Goal: Transaction & Acquisition: Book appointment/travel/reservation

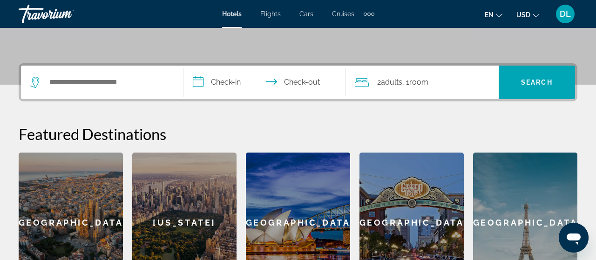
scroll to position [170, 0]
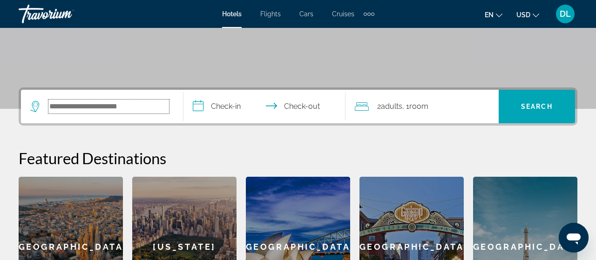
click at [72, 111] on input "Search widget" at bounding box center [108, 107] width 121 height 14
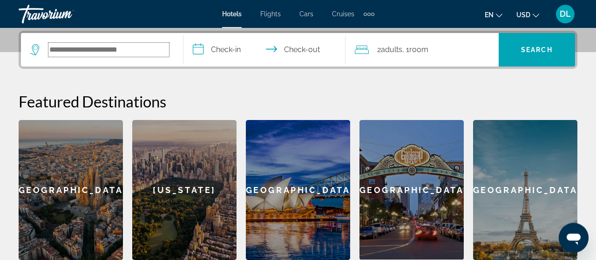
scroll to position [227, 0]
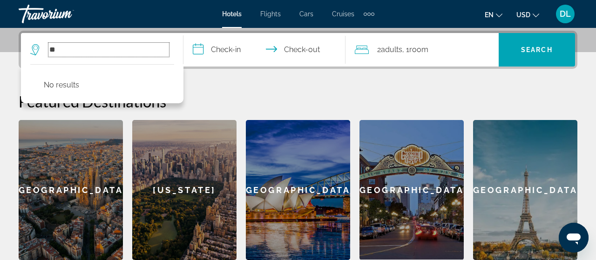
type input "*"
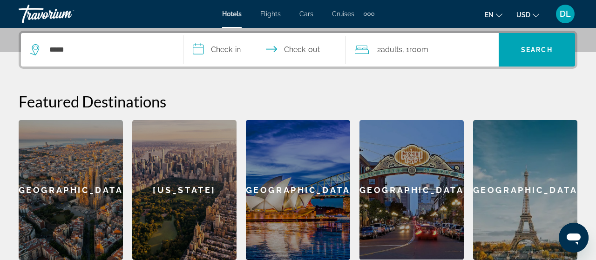
click at [502, 14] on icon "Change language" at bounding box center [499, 15] width 7 height 7
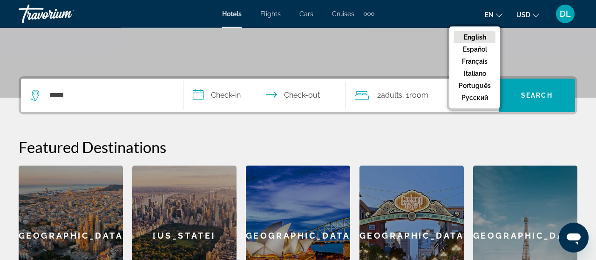
scroll to position [179, 0]
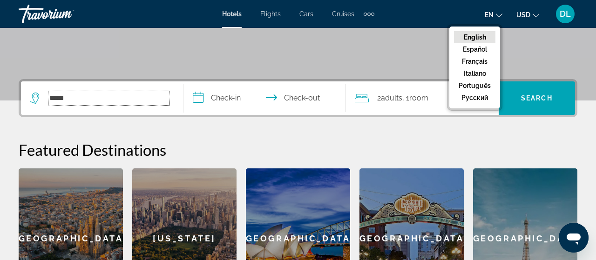
click at [72, 95] on input "*****" at bounding box center [108, 98] width 121 height 14
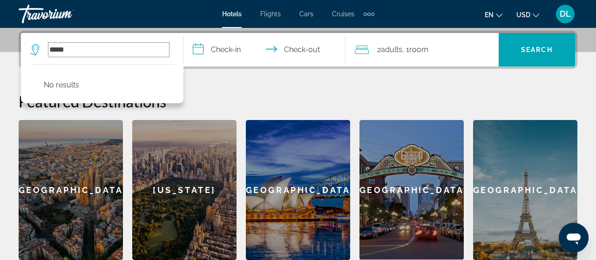
scroll to position [227, 0]
type input "*"
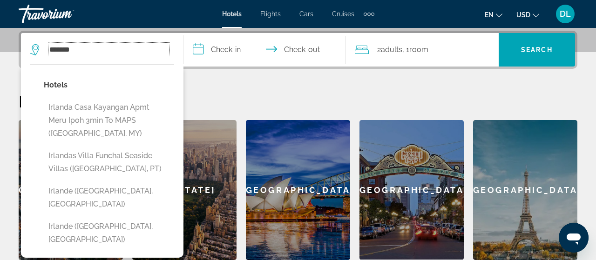
click at [50, 48] on input "******" at bounding box center [108, 50] width 121 height 14
click at [53, 48] on input "******" at bounding box center [108, 50] width 121 height 14
click at [378, 94] on h2 "Featured Destinations" at bounding box center [298, 101] width 558 height 19
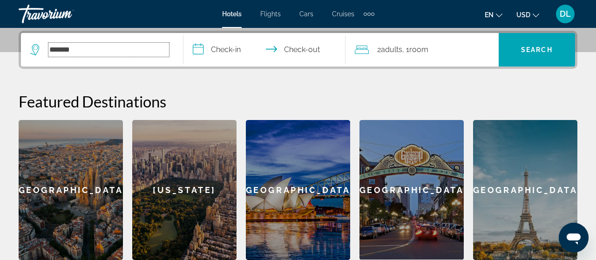
click at [94, 51] on input "******" at bounding box center [108, 50] width 121 height 14
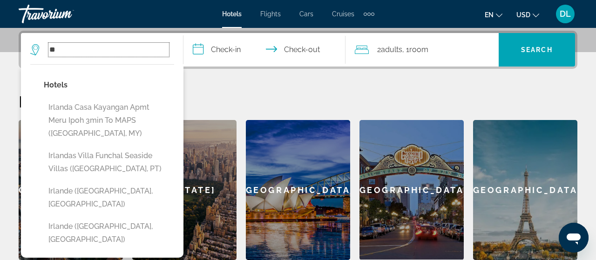
type input "*"
click at [60, 48] on input "Search widget" at bounding box center [108, 50] width 121 height 14
click at [61, 43] on input "Search widget" at bounding box center [108, 50] width 121 height 14
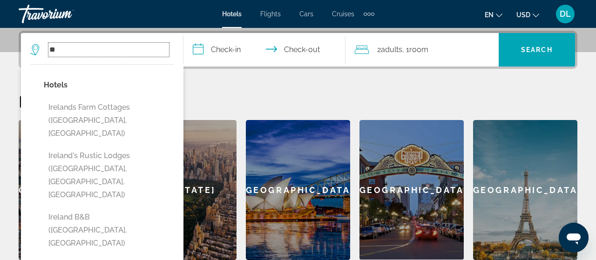
type input "*"
type input "***"
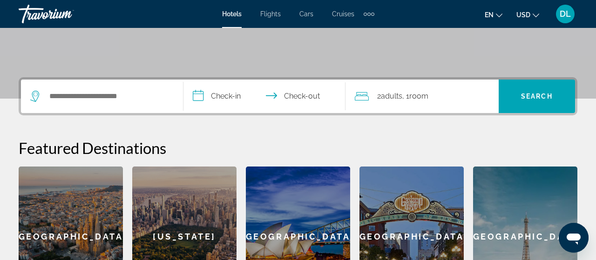
scroll to position [181, 0]
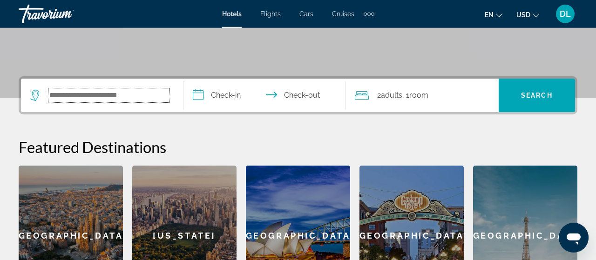
click at [64, 96] on input "Search widget" at bounding box center [108, 95] width 121 height 14
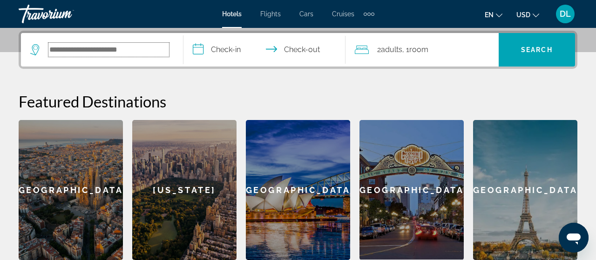
scroll to position [227, 0]
click at [62, 48] on input "Search widget" at bounding box center [108, 50] width 121 height 14
paste input "**********"
type input "**********"
click at [223, 50] on input "**********" at bounding box center [266, 51] width 166 height 36
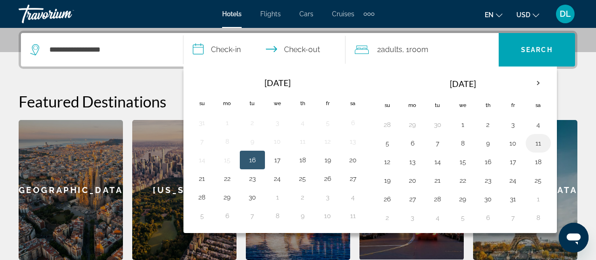
click at [533, 139] on button "11" at bounding box center [537, 143] width 15 height 13
click at [382, 160] on button "12" at bounding box center [387, 161] width 15 height 13
type input "**********"
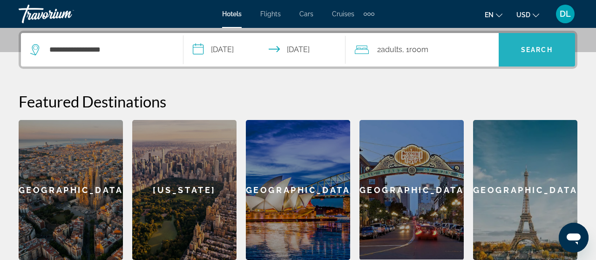
click at [530, 56] on span "Search widget" at bounding box center [536, 50] width 76 height 22
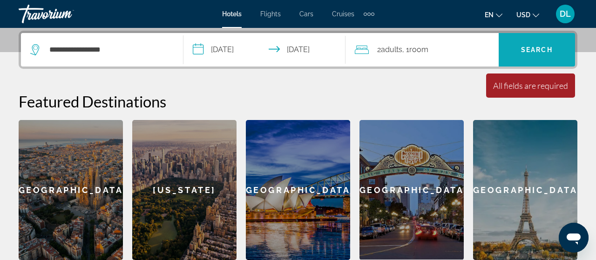
click at [534, 48] on span "Search" at bounding box center [537, 49] width 32 height 7
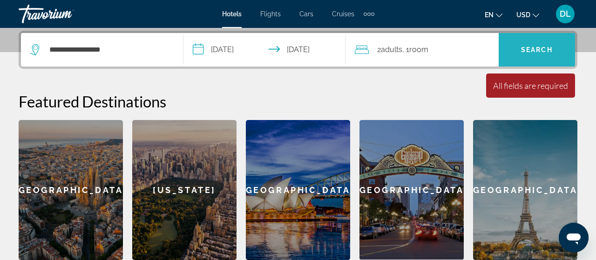
click at [534, 48] on span "Search" at bounding box center [537, 49] width 32 height 7
click at [537, 51] on span "Search" at bounding box center [537, 49] width 32 height 7
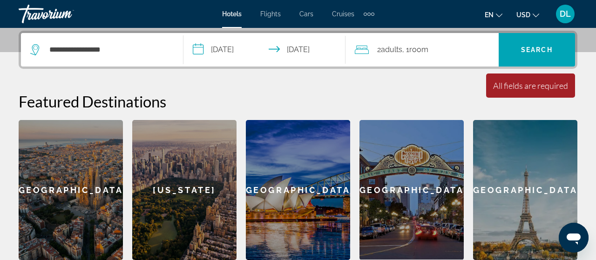
click at [131, 56] on div "**********" at bounding box center [101, 50] width 143 height 34
click at [148, 49] on input "**********" at bounding box center [108, 50] width 121 height 14
type input "*"
click at [64, 47] on input "Search widget" at bounding box center [108, 50] width 121 height 14
click at [64, 52] on input "Search widget" at bounding box center [108, 50] width 121 height 14
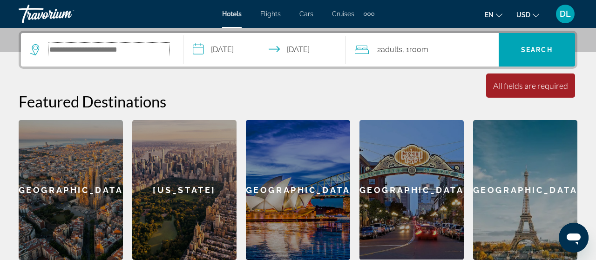
click at [64, 52] on input "Search widget" at bounding box center [108, 50] width 121 height 14
paste input "**********"
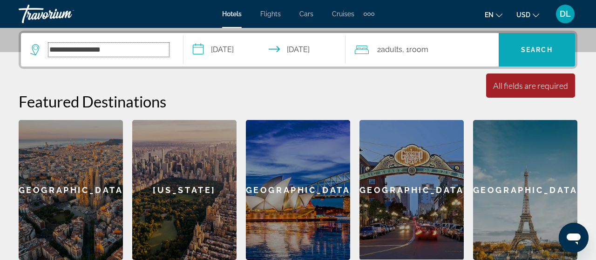
type input "**********"
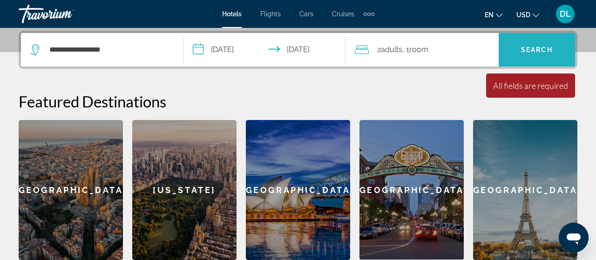
click at [538, 51] on span "Search" at bounding box center [537, 49] width 32 height 7
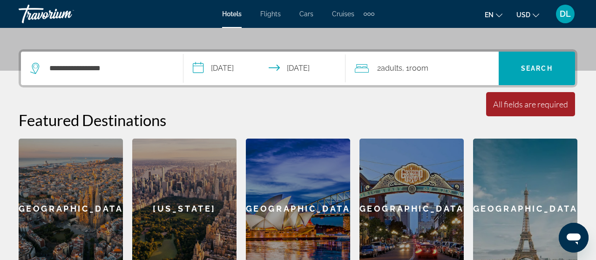
scroll to position [210, 0]
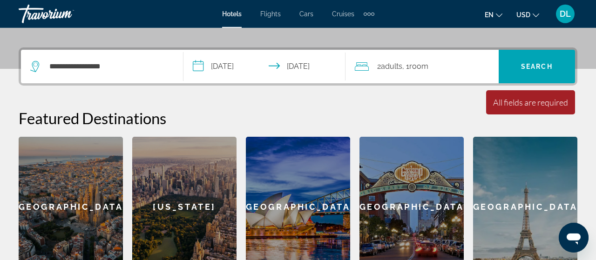
click at [387, 67] on span "Adults" at bounding box center [391, 66] width 21 height 9
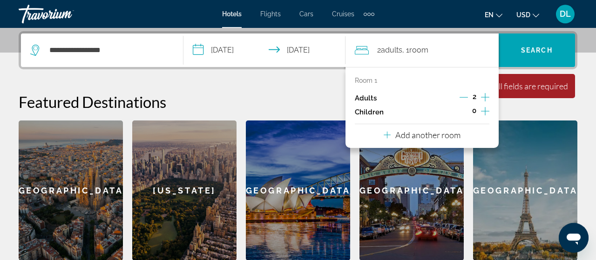
scroll to position [227, 0]
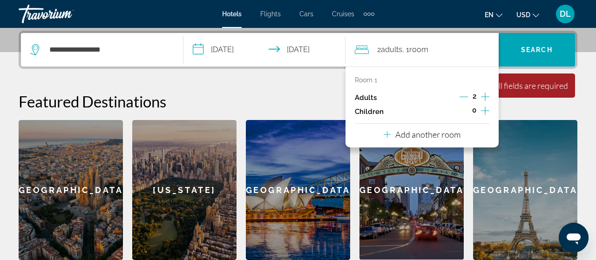
click at [278, 89] on div "**********" at bounding box center [298, 145] width 596 height 229
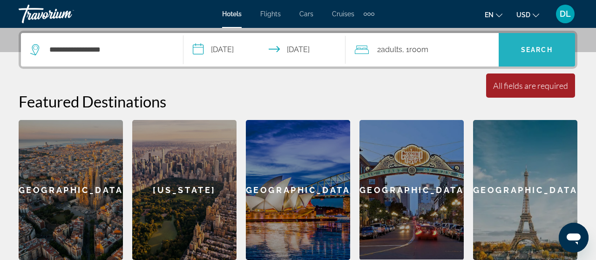
click at [549, 41] on span "Search widget" at bounding box center [536, 50] width 76 height 22
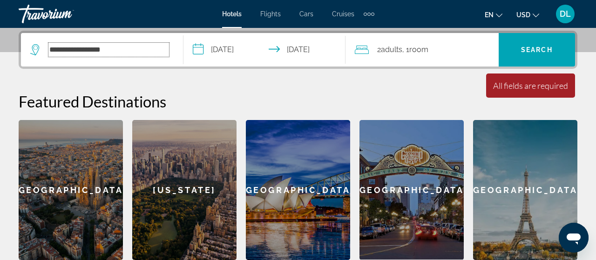
click at [144, 55] on input "**********" at bounding box center [108, 50] width 121 height 14
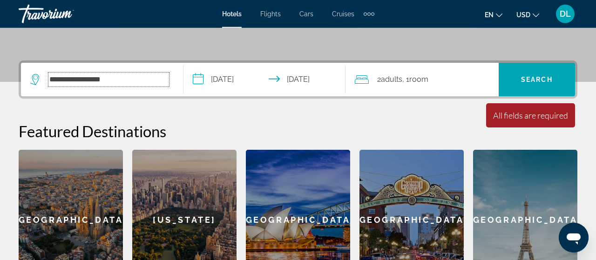
scroll to position [195, 0]
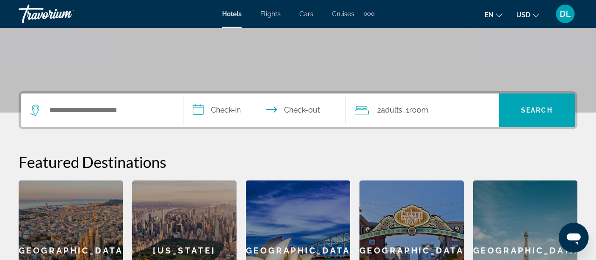
scroll to position [169, 0]
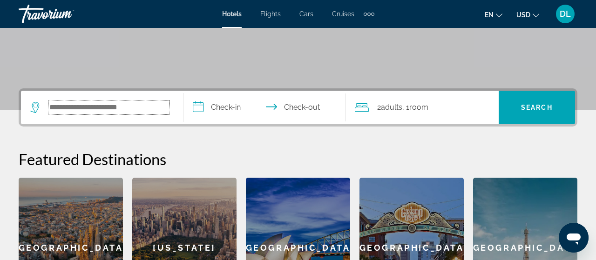
click at [54, 104] on input "Search widget" at bounding box center [108, 108] width 121 height 14
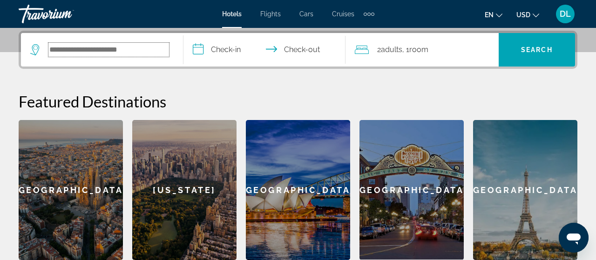
scroll to position [227, 0]
click at [54, 59] on div "Search widget" at bounding box center [101, 50] width 143 height 34
click at [51, 49] on input "Search widget" at bounding box center [108, 50] width 121 height 14
click at [51, 53] on input "Search widget" at bounding box center [108, 50] width 121 height 14
paste input "**********"
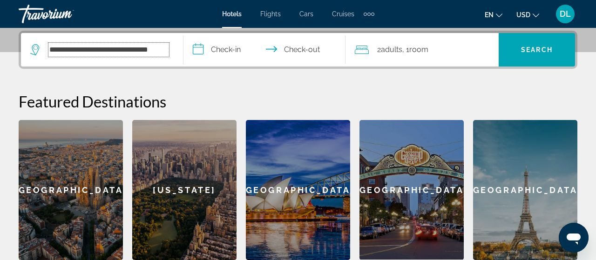
scroll to position [0, 0]
type input "*"
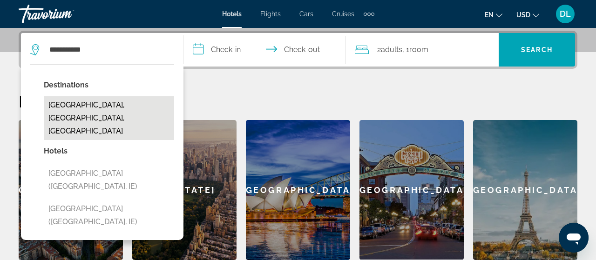
click at [127, 113] on button "[GEOGRAPHIC_DATA], [GEOGRAPHIC_DATA], [GEOGRAPHIC_DATA]" at bounding box center [109, 118] width 130 height 44
type input "**********"
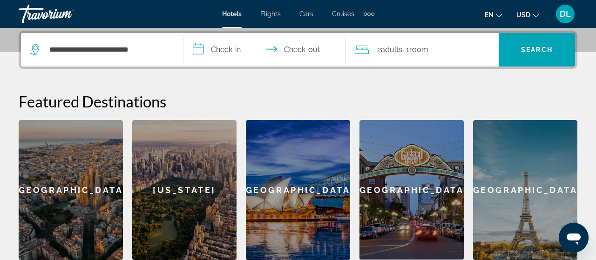
click at [224, 51] on input "**********" at bounding box center [266, 51] width 166 height 36
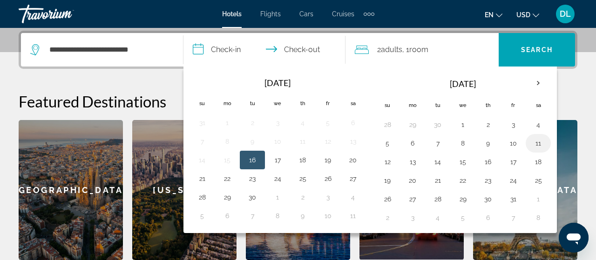
click at [532, 143] on button "11" at bounding box center [537, 143] width 15 height 13
click at [381, 162] on button "12" at bounding box center [387, 161] width 15 height 13
type input "**********"
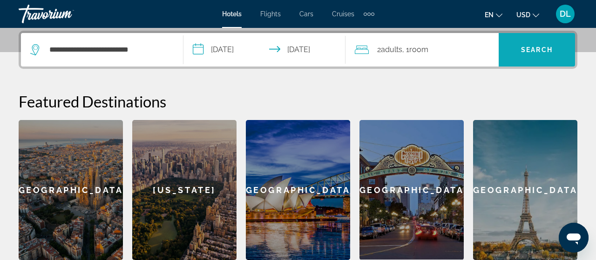
click at [523, 50] on span "Search" at bounding box center [537, 49] width 32 height 7
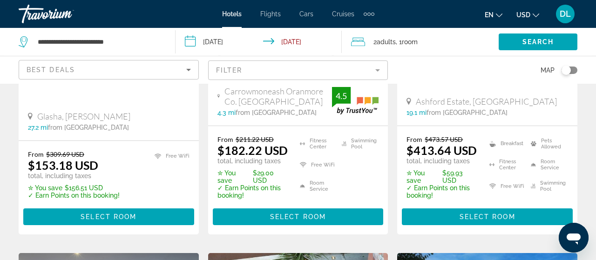
scroll to position [165, 0]
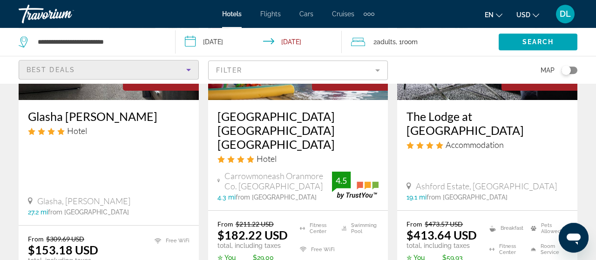
click at [189, 72] on icon "Sort by" at bounding box center [188, 69] width 11 height 11
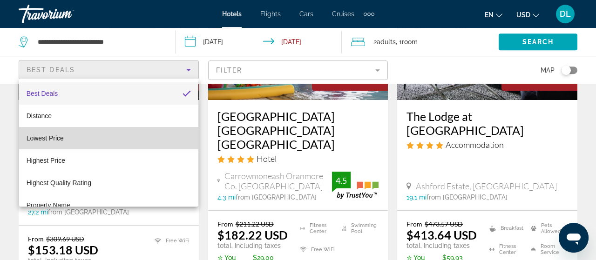
click at [128, 135] on mat-option "Lowest Price" at bounding box center [108, 138] width 179 height 22
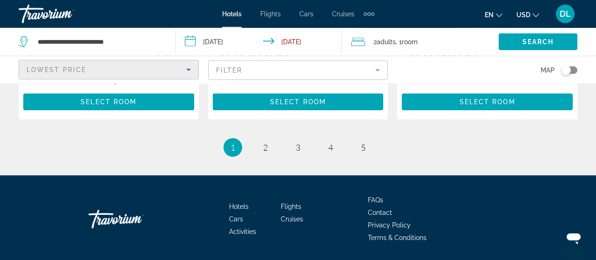
scroll to position [1311, 0]
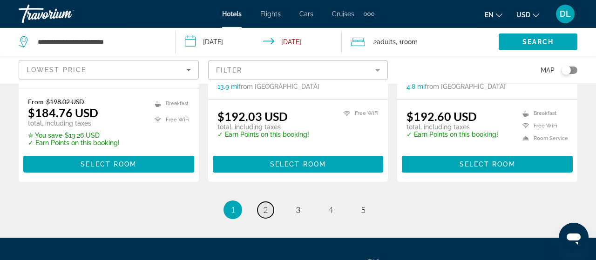
click at [268, 202] on link "page 2" at bounding box center [265, 210] width 16 height 16
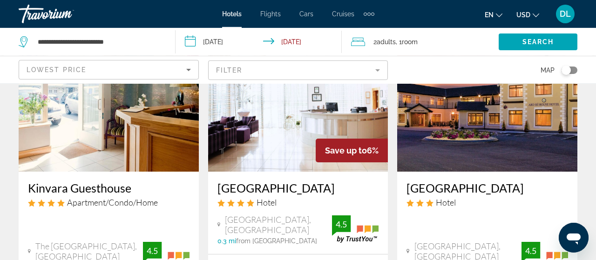
scroll to position [488, 0]
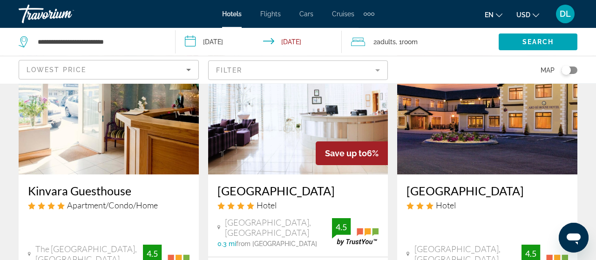
click at [256, 120] on img "Main content" at bounding box center [298, 100] width 180 height 149
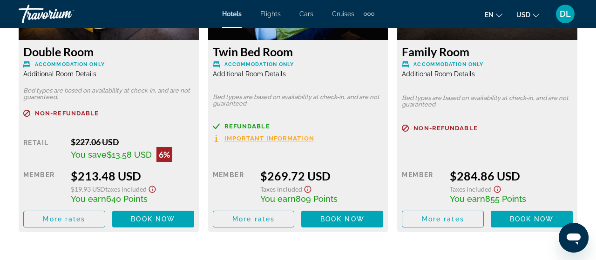
scroll to position [1532, 0]
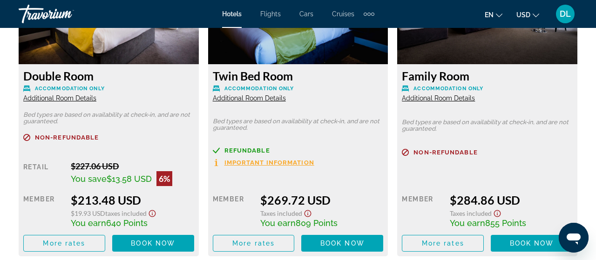
click at [258, 163] on span "Important Information" at bounding box center [269, 163] width 90 height 6
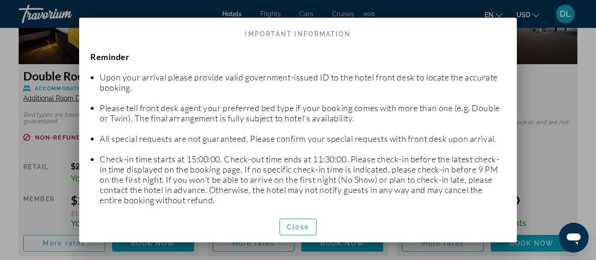
scroll to position [0, 0]
click at [563, 82] on div at bounding box center [298, 130] width 596 height 260
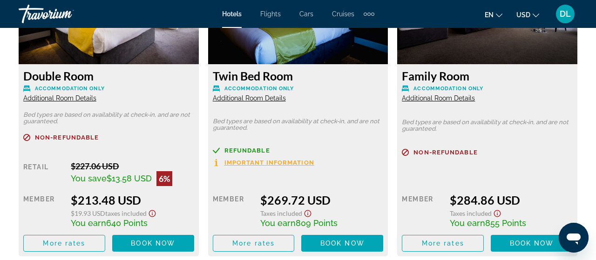
scroll to position [1532, 0]
drag, startPoint x: 33, startPoint y: 134, endPoint x: 108, endPoint y: 135, distance: 75.4
click at [108, 135] on div "Double Room Accommodation Only Additional Room Details Bed types are based on a…" at bounding box center [109, 160] width 180 height 192
click at [108, 138] on p "Non-refundable" at bounding box center [108, 137] width 171 height 7
drag, startPoint x: 103, startPoint y: 137, endPoint x: 37, endPoint y: 139, distance: 66.1
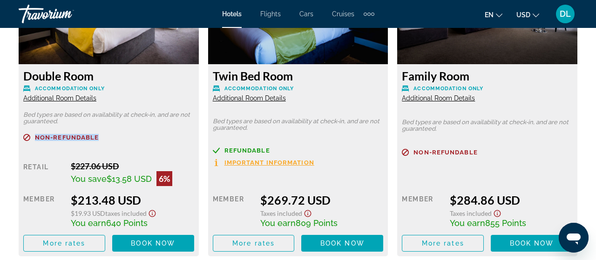
click at [37, 139] on p "Non-refundable" at bounding box center [108, 137] width 171 height 7
copy span "Non-refundable"
click at [538, 18] on button "USD USD ($) MXN (Mex$) CAD (Can$) GBP (£) EUR (€) AUD (A$) NZD (NZ$) CNY (CN¥)" at bounding box center [527, 14] width 23 height 13
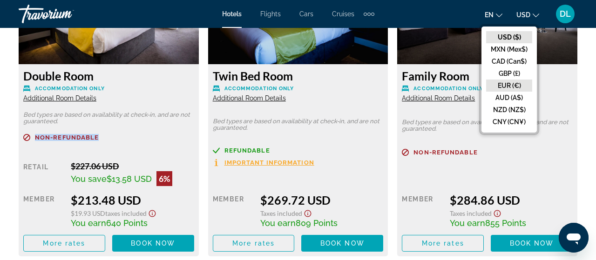
click at [513, 87] on button "EUR (€)" at bounding box center [509, 86] width 46 height 12
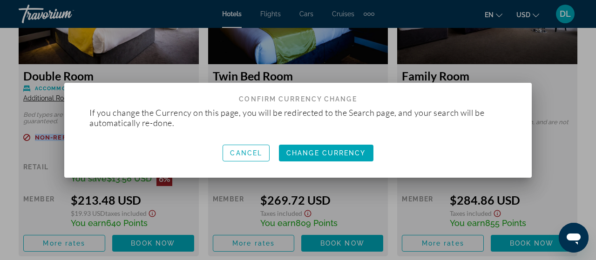
scroll to position [0, 0]
click at [329, 155] on span "Change Currency" at bounding box center [326, 152] width 80 height 7
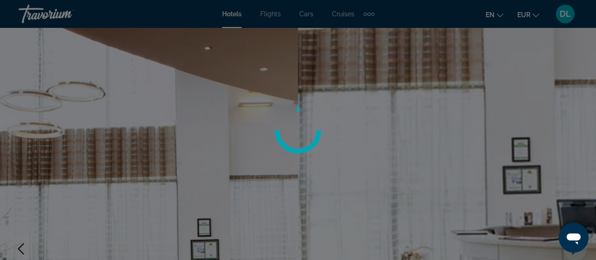
scroll to position [1532, 0]
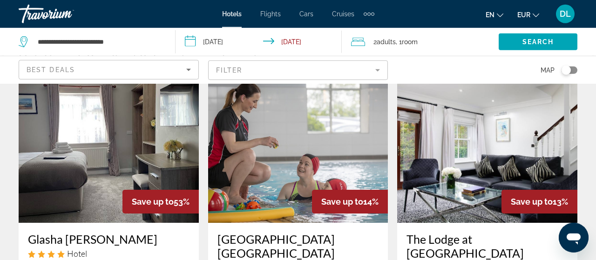
scroll to position [38, 0]
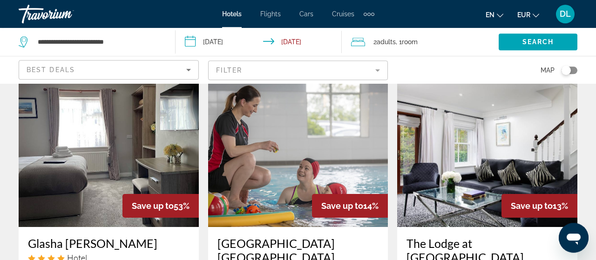
click at [164, 149] on img "Main content" at bounding box center [109, 152] width 180 height 149
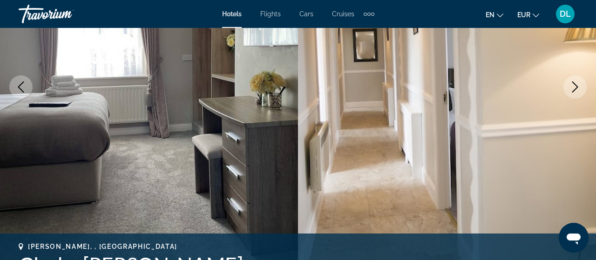
scroll to position [169, 0]
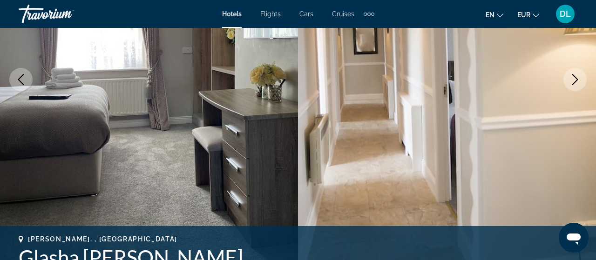
click at [576, 79] on icon "Next image" at bounding box center [575, 79] width 6 height 11
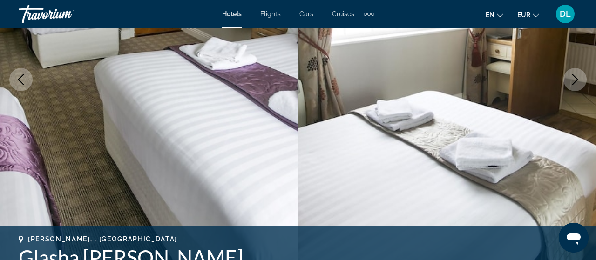
click at [576, 79] on icon "Next image" at bounding box center [575, 79] width 6 height 11
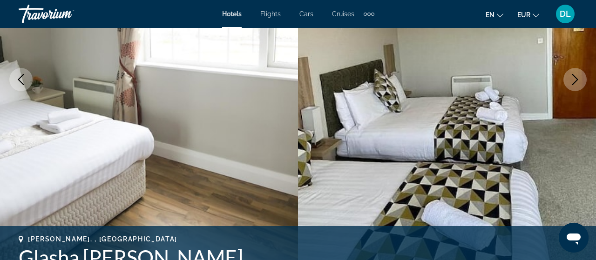
click at [576, 79] on icon "Next image" at bounding box center [575, 79] width 6 height 11
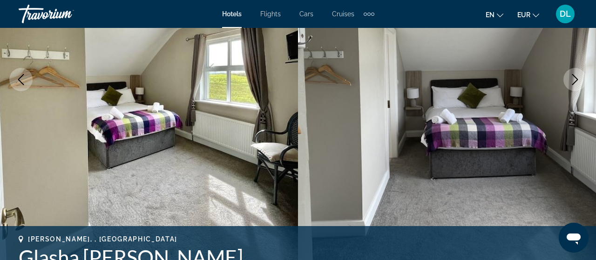
click at [576, 79] on icon "Next image" at bounding box center [575, 79] width 6 height 11
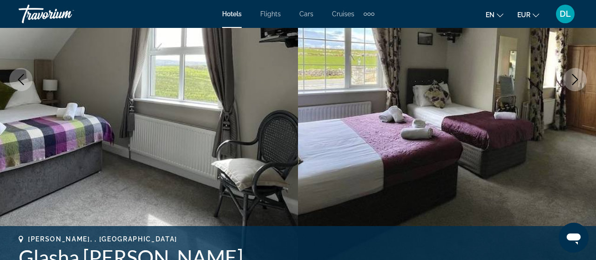
click at [576, 79] on icon "Next image" at bounding box center [575, 79] width 6 height 11
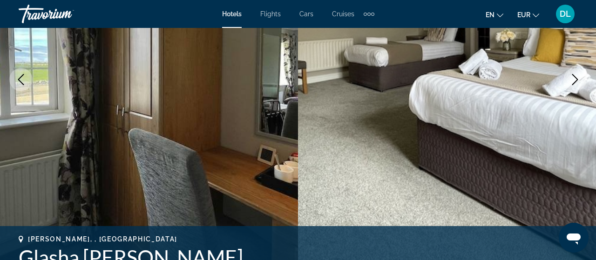
click at [576, 79] on icon "Next image" at bounding box center [575, 79] width 6 height 11
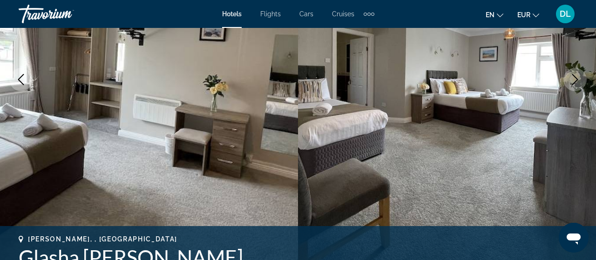
click at [576, 79] on icon "Next image" at bounding box center [575, 79] width 6 height 11
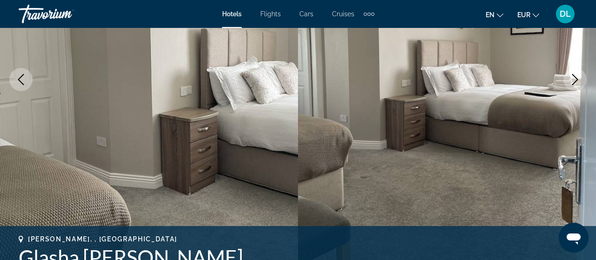
click at [576, 79] on icon "Next image" at bounding box center [575, 79] width 6 height 11
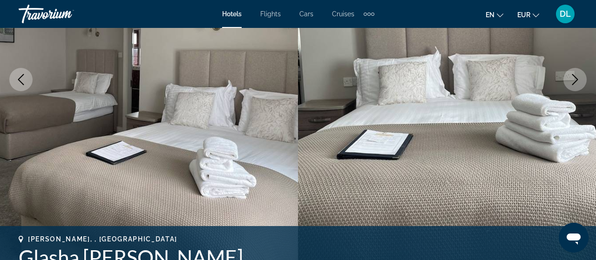
click at [576, 79] on icon "Next image" at bounding box center [575, 79] width 6 height 11
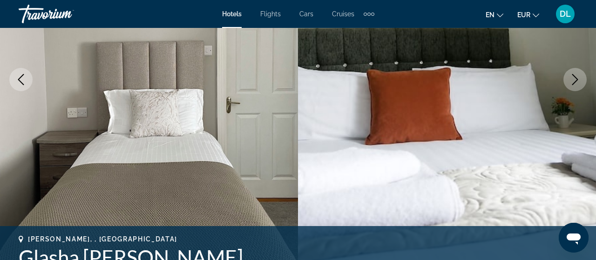
click at [576, 79] on icon "Next image" at bounding box center [575, 79] width 6 height 11
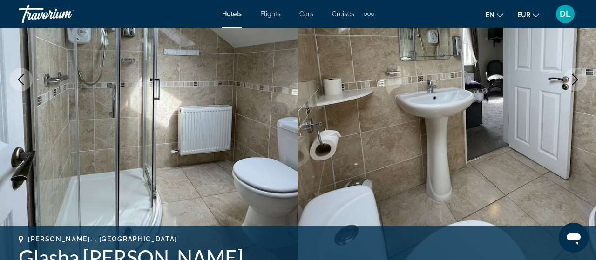
click at [576, 79] on icon "Next image" at bounding box center [575, 79] width 6 height 11
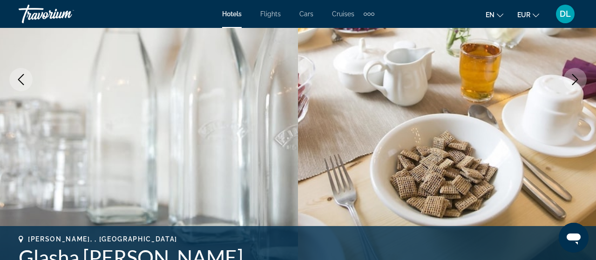
click at [576, 79] on icon "Next image" at bounding box center [575, 79] width 6 height 11
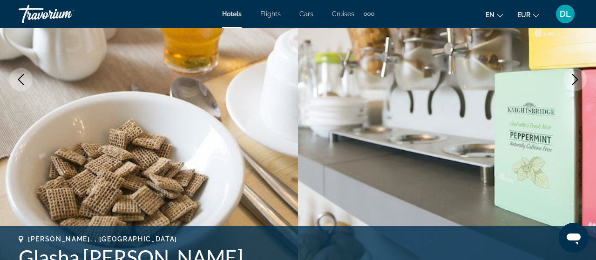
click at [576, 79] on icon "Next image" at bounding box center [575, 79] width 6 height 11
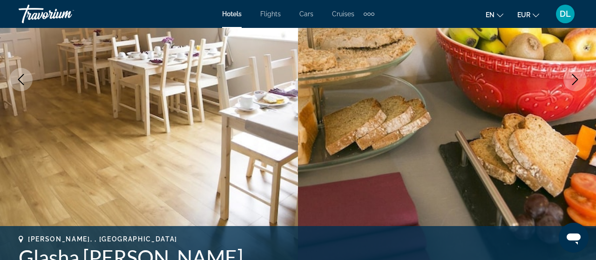
click at [576, 79] on icon "Next image" at bounding box center [575, 79] width 6 height 11
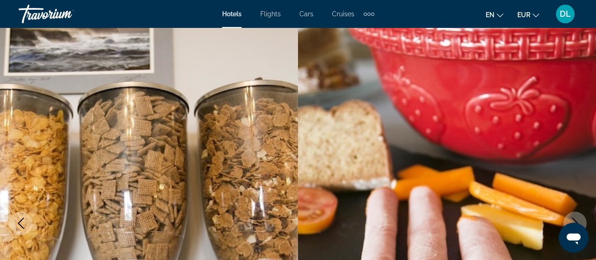
scroll to position [16, 0]
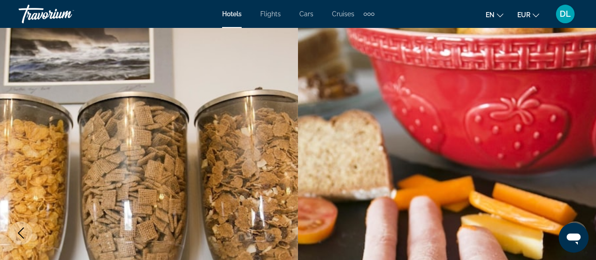
click at [569, 123] on img "Main content" at bounding box center [447, 233] width 298 height 442
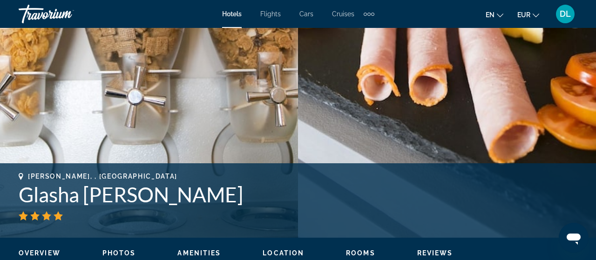
scroll to position [449, 0]
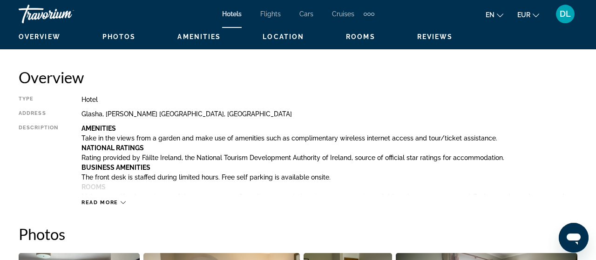
click at [120, 204] on div "Read more" at bounding box center [103, 203] width 44 height 6
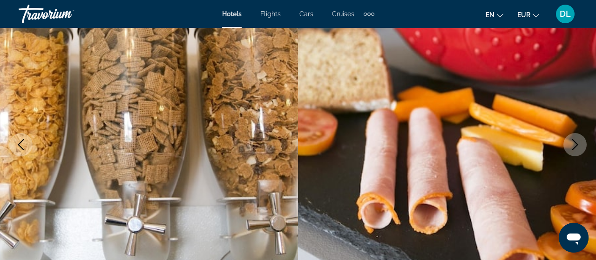
scroll to position [101, 0]
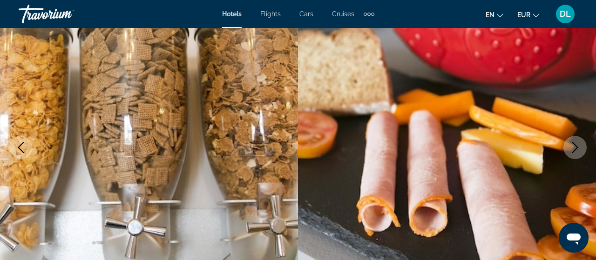
click at [575, 150] on icon "Next image" at bounding box center [575, 147] width 6 height 11
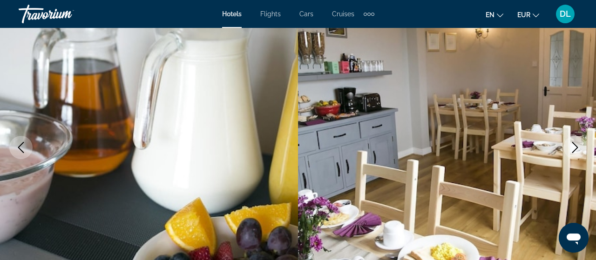
click at [575, 150] on icon "Next image" at bounding box center [575, 147] width 6 height 11
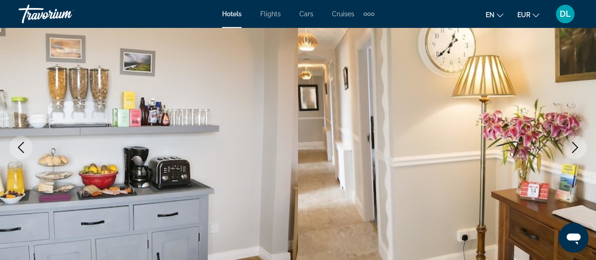
click at [575, 150] on icon "Next image" at bounding box center [575, 147] width 6 height 11
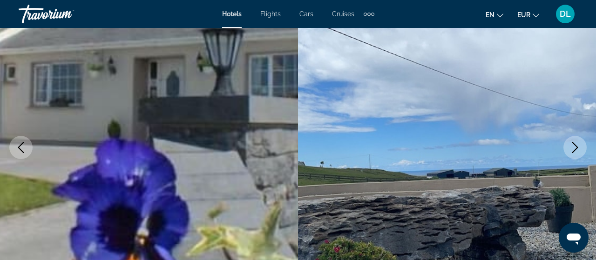
click at [575, 150] on icon "Next image" at bounding box center [575, 147] width 6 height 11
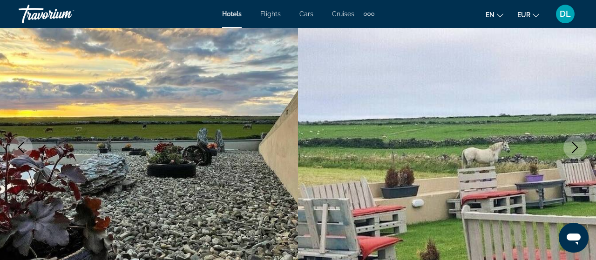
click at [575, 150] on icon "Next image" at bounding box center [575, 147] width 6 height 11
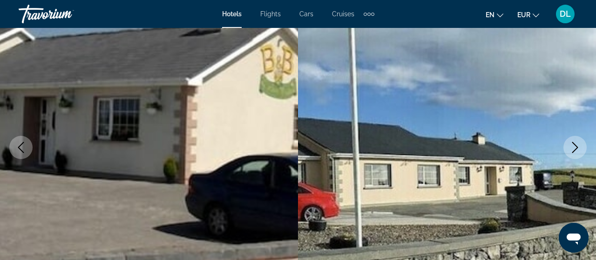
click at [575, 150] on icon "Next image" at bounding box center [575, 147] width 6 height 11
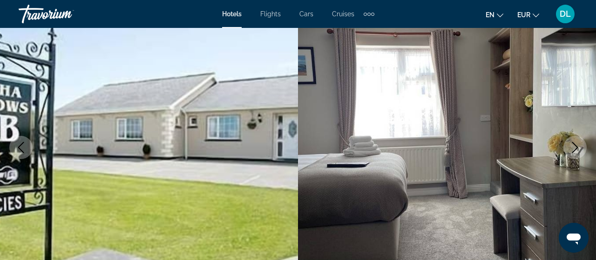
click at [575, 150] on icon "Next image" at bounding box center [575, 147] width 6 height 11
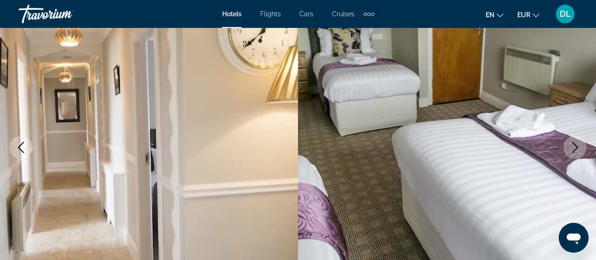
click at [575, 150] on icon "Next image" at bounding box center [575, 147] width 6 height 11
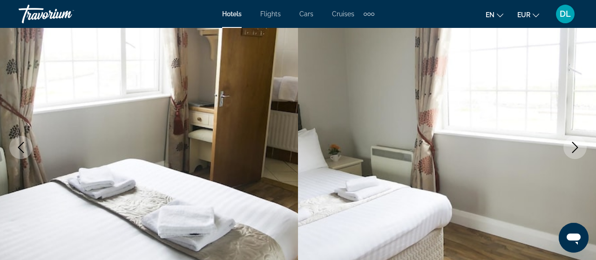
click at [575, 150] on icon "Next image" at bounding box center [575, 147] width 6 height 11
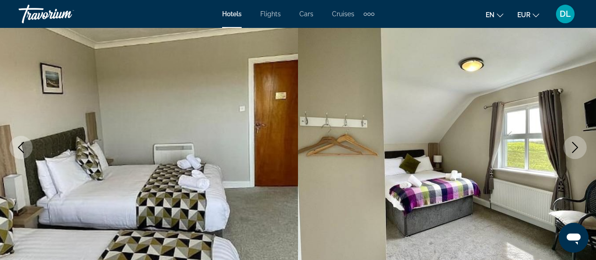
click at [575, 150] on icon "Next image" at bounding box center [575, 147] width 6 height 11
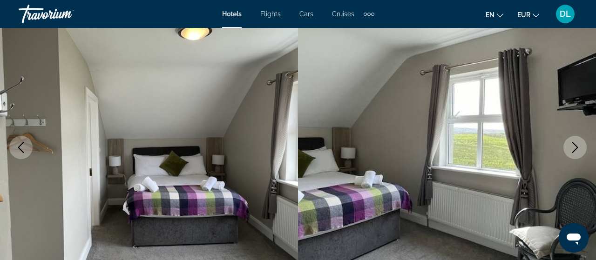
click at [575, 150] on icon "Next image" at bounding box center [575, 147] width 6 height 11
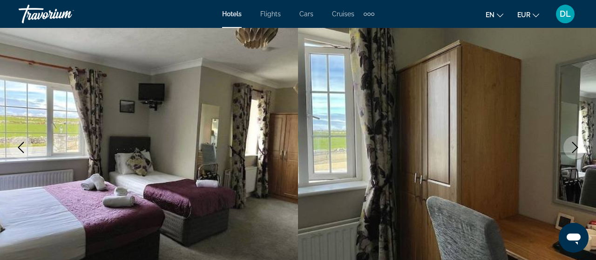
click at [575, 150] on icon "Next image" at bounding box center [575, 147] width 6 height 11
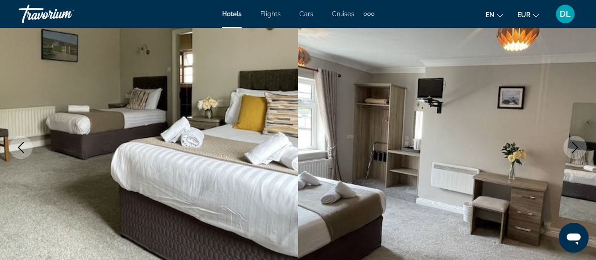
click at [575, 150] on icon "Next image" at bounding box center [575, 147] width 6 height 11
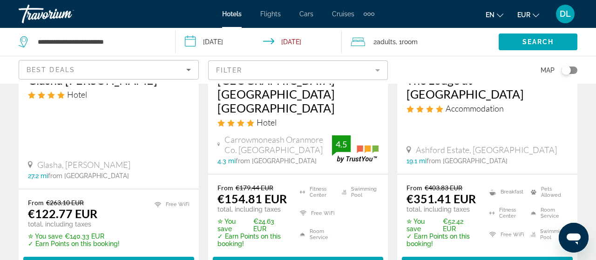
scroll to position [226, 0]
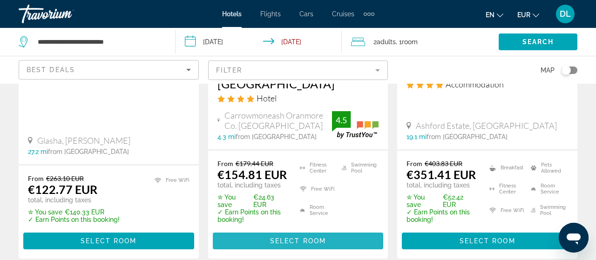
click at [302, 237] on span "Select Room" at bounding box center [298, 240] width 56 height 7
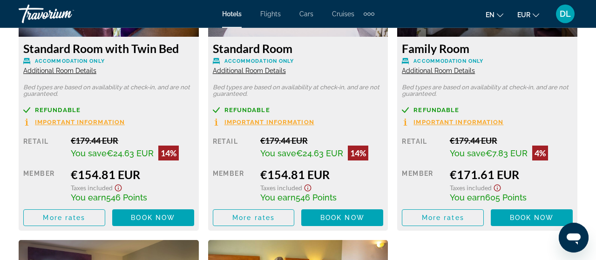
scroll to position [1556, 0]
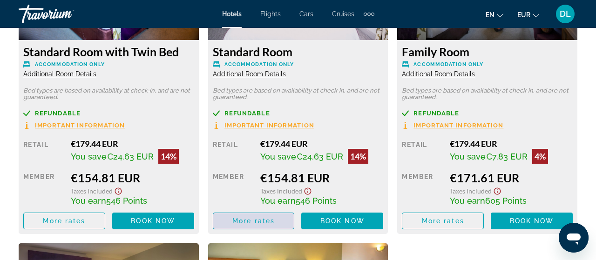
click at [256, 224] on span "More rates" at bounding box center [253, 220] width 42 height 7
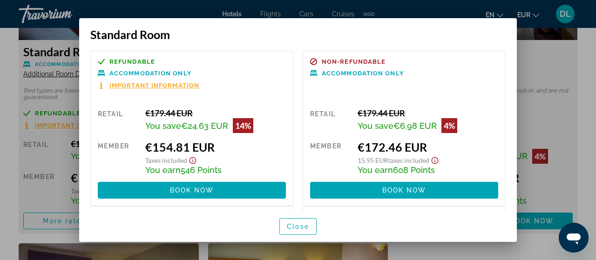
scroll to position [0, 0]
click at [153, 87] on span "Important Information" at bounding box center [154, 85] width 90 height 6
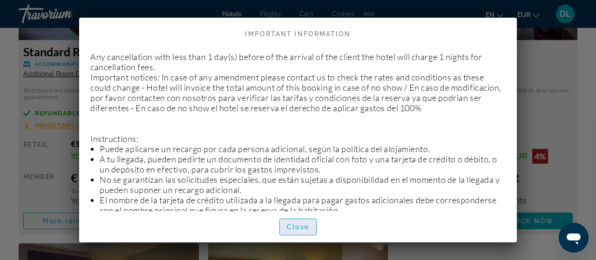
click at [302, 230] on span "Close" at bounding box center [298, 226] width 22 height 7
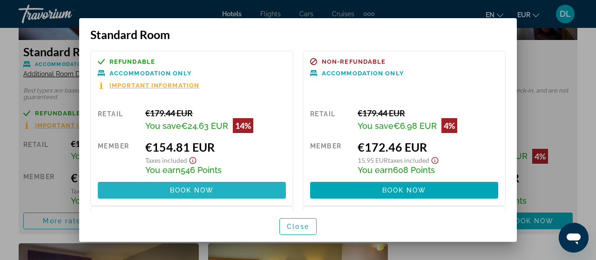
click at [203, 190] on span "Book now" at bounding box center [192, 190] width 44 height 7
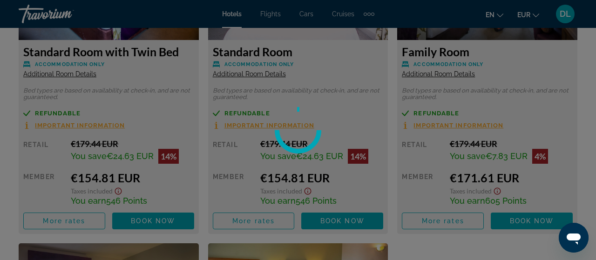
scroll to position [1556, 0]
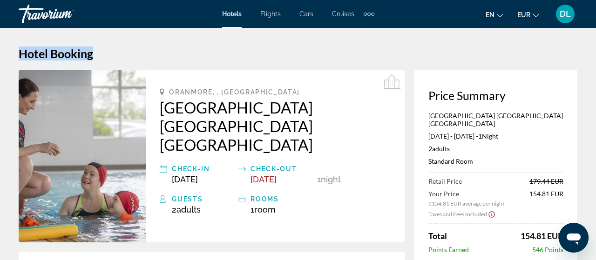
drag, startPoint x: 589, startPoint y: 21, endPoint x: 595, endPoint y: 55, distance: 34.6
click at [595, 55] on html "Skip to main content Hotels Flights Cars Cruises Activities Hotels Flights Cars…" at bounding box center [298, 130] width 596 height 260
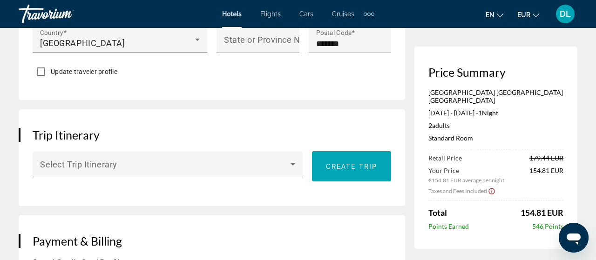
scroll to position [519, 0]
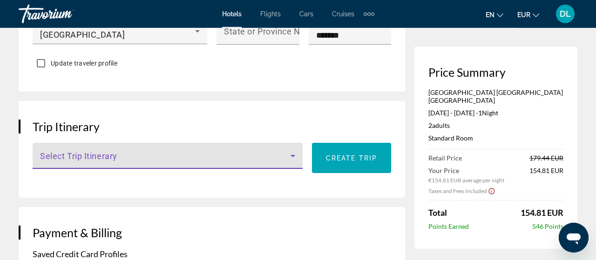
click at [291, 155] on icon "Main content" at bounding box center [292, 156] width 5 height 2
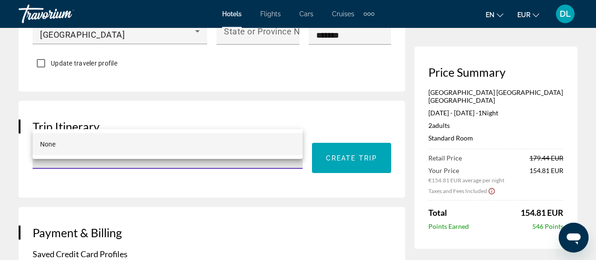
click at [345, 161] on div at bounding box center [298, 130] width 596 height 260
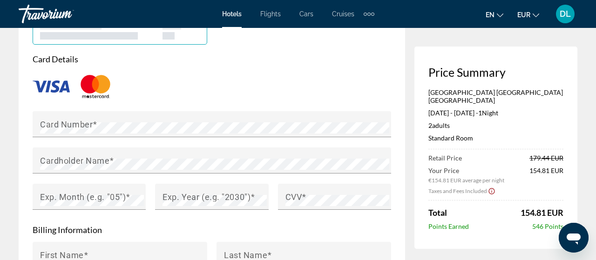
scroll to position [823, 0]
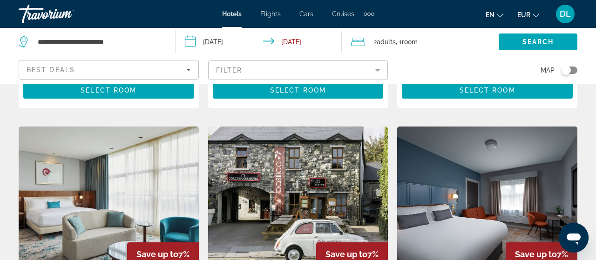
scroll to position [1159, 0]
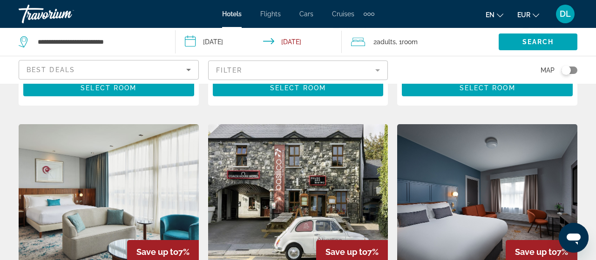
click at [493, 156] on img "Main content" at bounding box center [487, 198] width 180 height 149
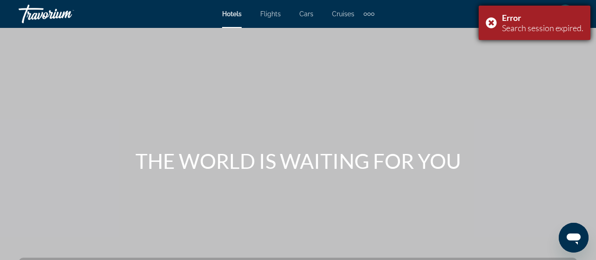
click at [490, 25] on div "Error Search session expired." at bounding box center [534, 23] width 112 height 34
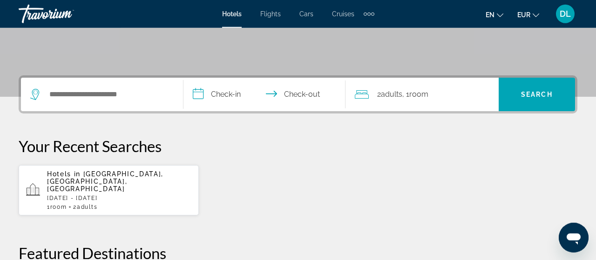
scroll to position [184, 0]
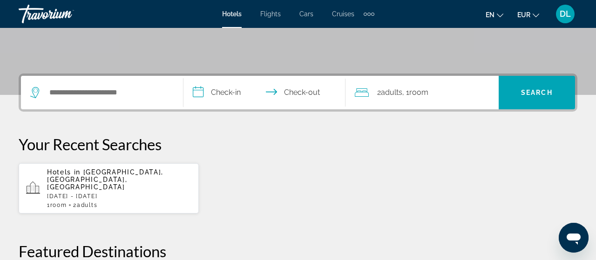
click at [105, 183] on div "Hotels in [GEOGRAPHIC_DATA], [GEOGRAPHIC_DATA], [GEOGRAPHIC_DATA] [DATE] - [DAT…" at bounding box center [119, 188] width 144 height 40
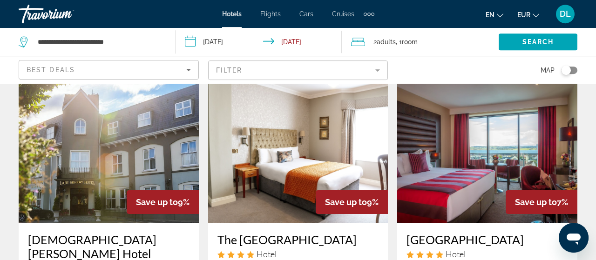
scroll to position [809, 0]
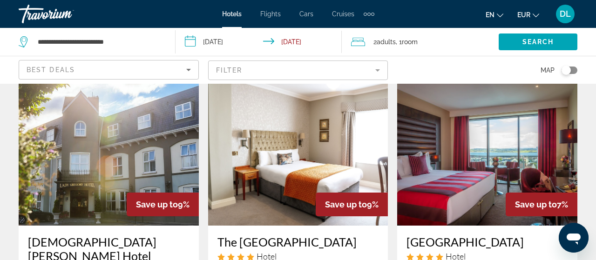
click at [506, 152] on img "Main content" at bounding box center [487, 151] width 180 height 149
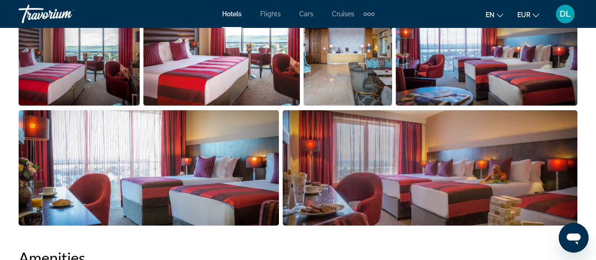
scroll to position [702, 0]
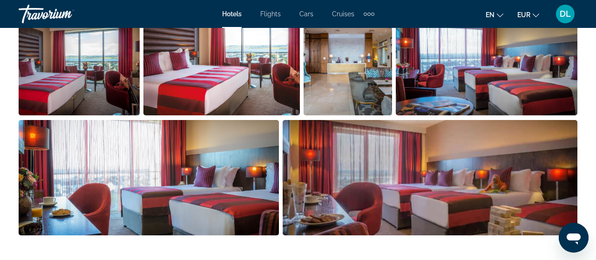
click at [524, 113] on img "Open full-screen image slider" at bounding box center [486, 57] width 181 height 115
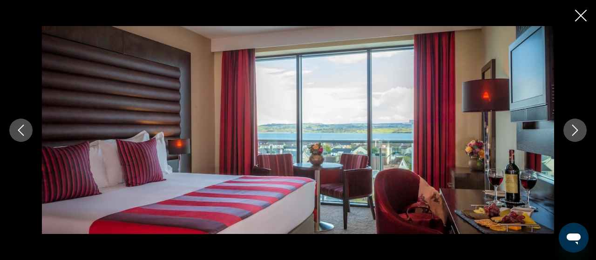
click at [581, 134] on button "Next image" at bounding box center [574, 130] width 23 height 23
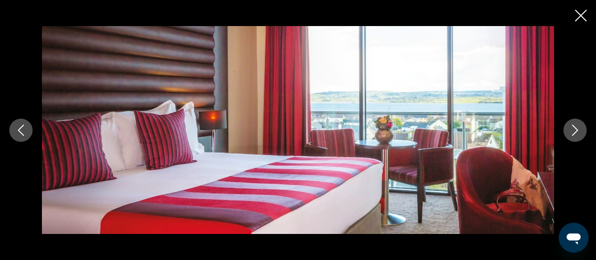
click at [581, 134] on button "Next image" at bounding box center [574, 130] width 23 height 23
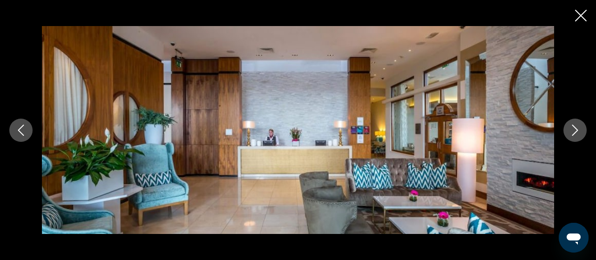
click at [581, 134] on button "Next image" at bounding box center [574, 130] width 23 height 23
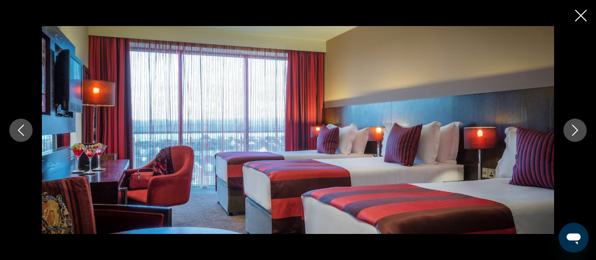
click at [581, 134] on button "Next image" at bounding box center [574, 130] width 23 height 23
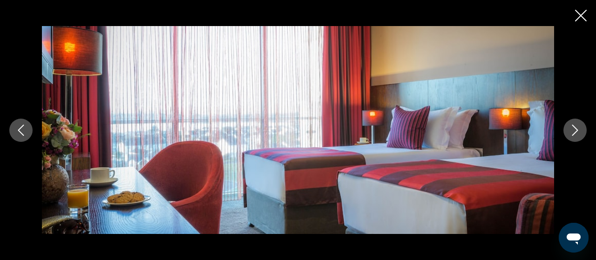
click at [581, 134] on button "Next image" at bounding box center [574, 130] width 23 height 23
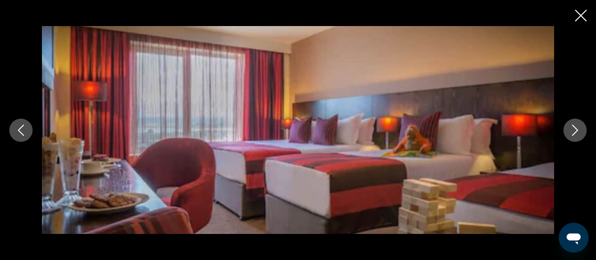
click at [581, 134] on button "Next image" at bounding box center [574, 130] width 23 height 23
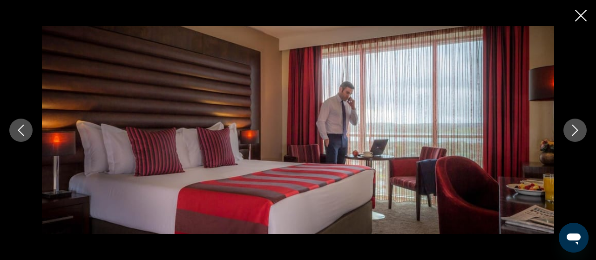
click at [581, 134] on button "Next image" at bounding box center [574, 130] width 23 height 23
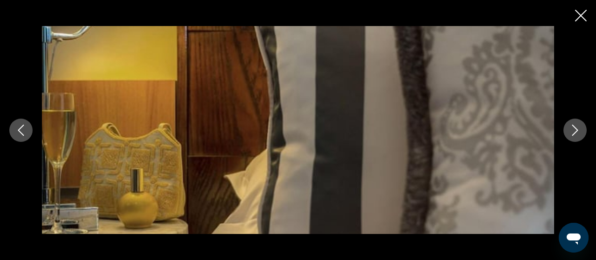
click at [581, 134] on button "Next image" at bounding box center [574, 130] width 23 height 23
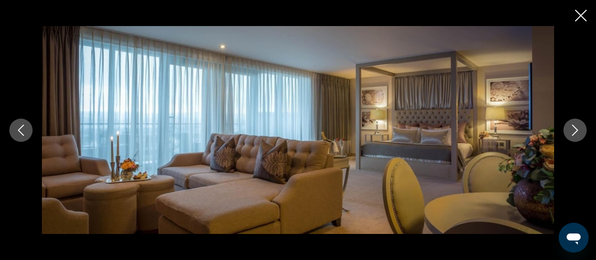
click at [581, 134] on button "Next image" at bounding box center [574, 130] width 23 height 23
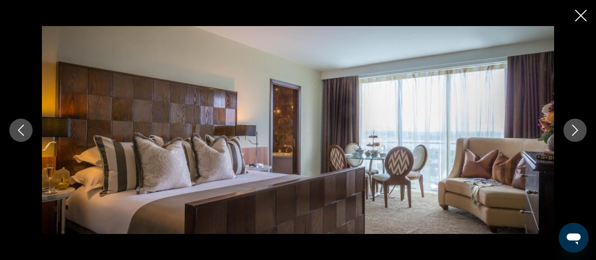
click at [581, 134] on button "Next image" at bounding box center [574, 130] width 23 height 23
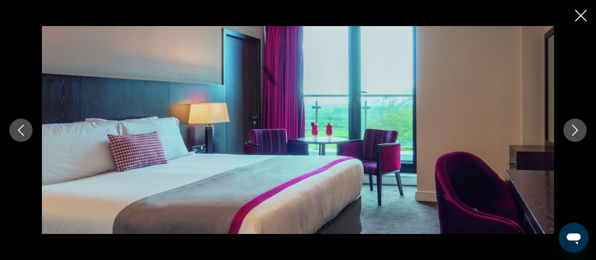
click at [581, 134] on button "Next image" at bounding box center [574, 130] width 23 height 23
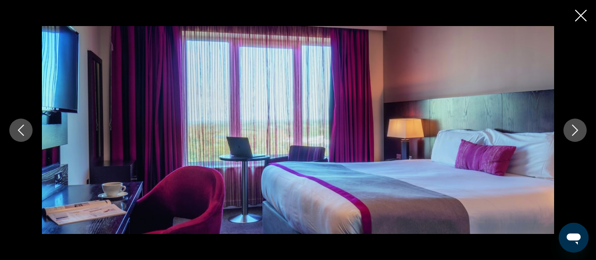
click at [581, 134] on button "Next image" at bounding box center [574, 130] width 23 height 23
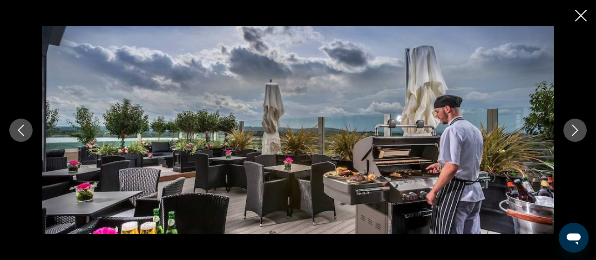
click at [581, 134] on button "Next image" at bounding box center [574, 130] width 23 height 23
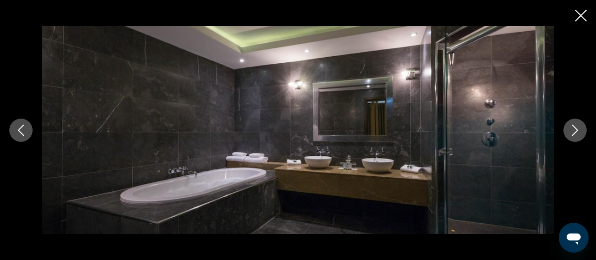
click at [581, 134] on button "Next image" at bounding box center [574, 130] width 23 height 23
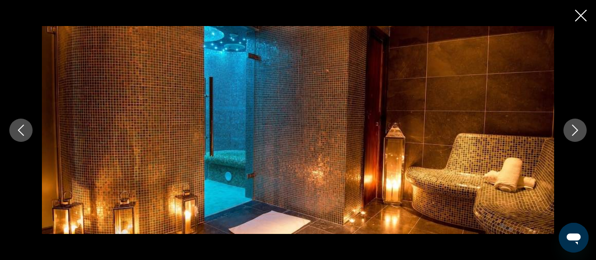
click at [581, 134] on button "Next image" at bounding box center [574, 130] width 23 height 23
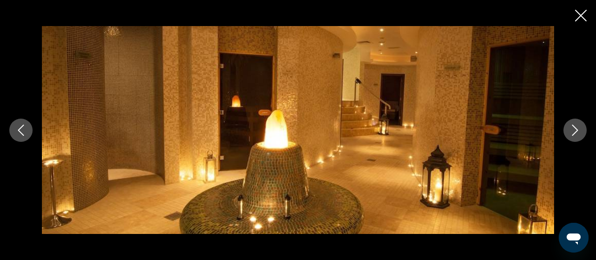
click at [581, 134] on button "Next image" at bounding box center [574, 130] width 23 height 23
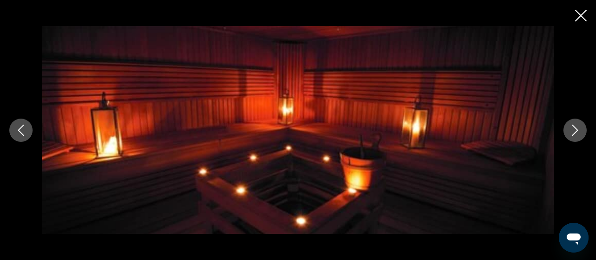
click at [581, 134] on button "Next image" at bounding box center [574, 130] width 23 height 23
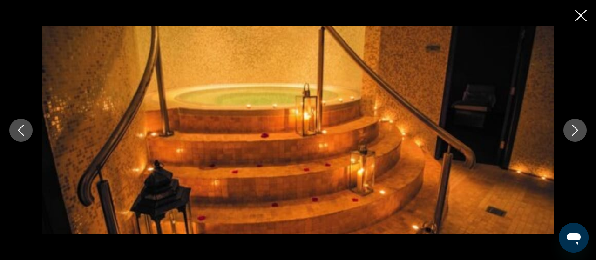
click at [581, 134] on button "Next image" at bounding box center [574, 130] width 23 height 23
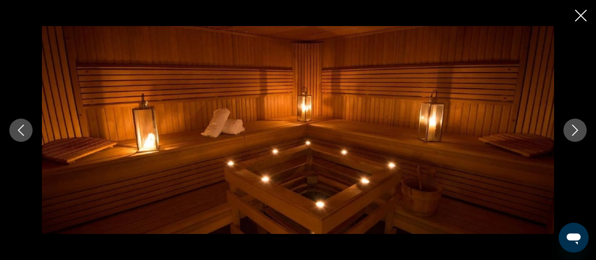
click at [581, 134] on button "Next image" at bounding box center [574, 130] width 23 height 23
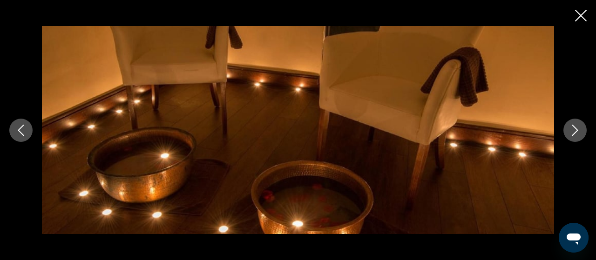
click at [581, 134] on button "Next image" at bounding box center [574, 130] width 23 height 23
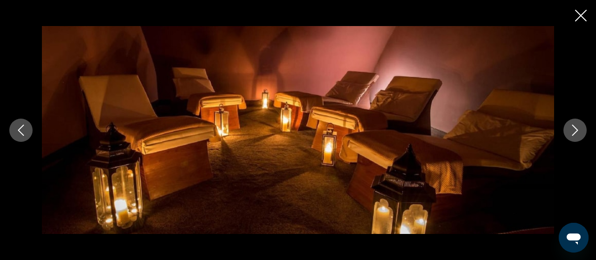
click at [581, 134] on button "Next image" at bounding box center [574, 130] width 23 height 23
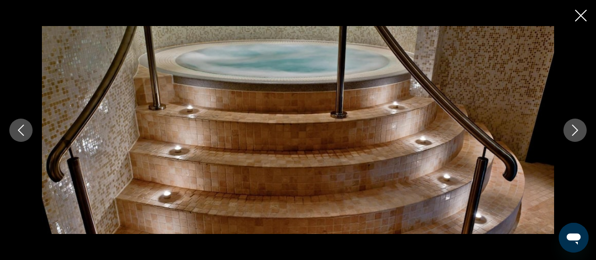
click at [581, 134] on button "Next image" at bounding box center [574, 130] width 23 height 23
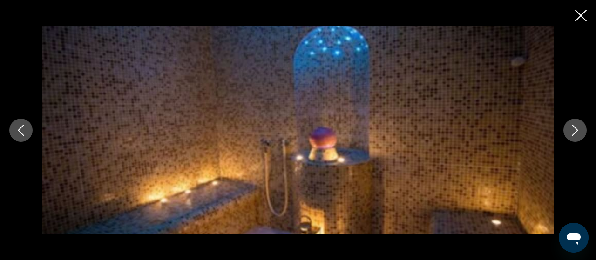
click at [581, 134] on button "Next image" at bounding box center [574, 130] width 23 height 23
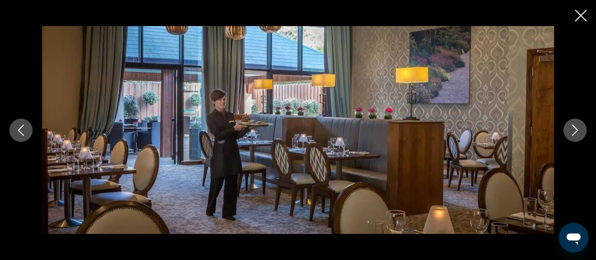
click at [581, 134] on button "Next image" at bounding box center [574, 130] width 23 height 23
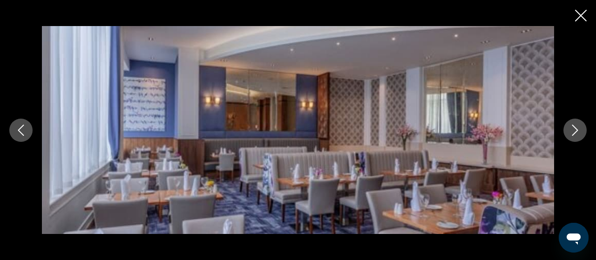
click at [581, 134] on button "Next image" at bounding box center [574, 130] width 23 height 23
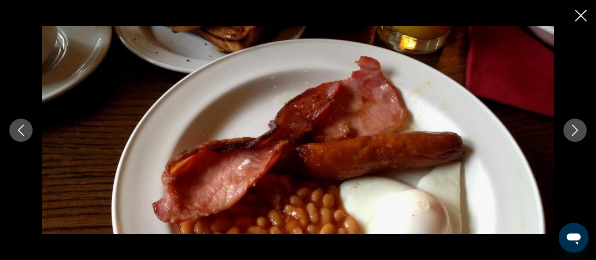
click at [581, 134] on button "Next image" at bounding box center [574, 130] width 23 height 23
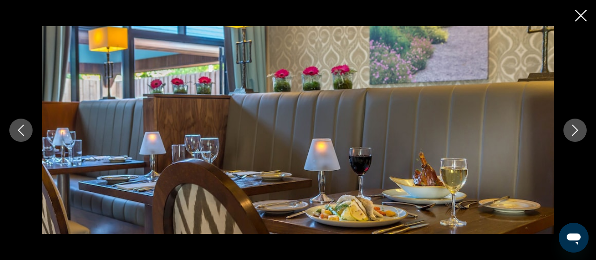
click at [581, 134] on button "Next image" at bounding box center [574, 130] width 23 height 23
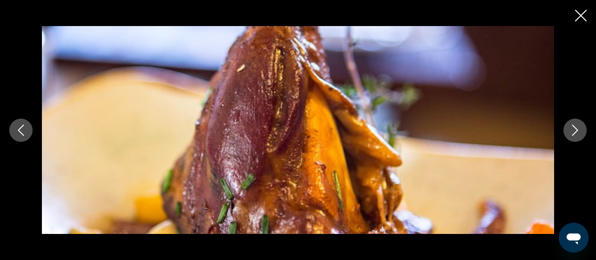
click at [581, 134] on button "Next image" at bounding box center [574, 130] width 23 height 23
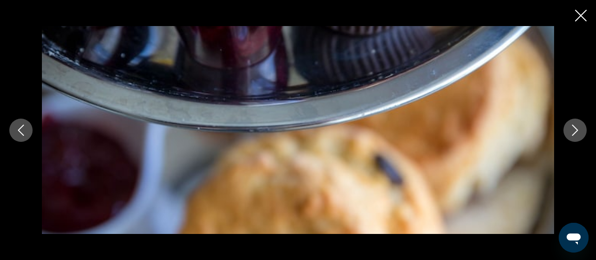
click at [581, 134] on button "Next image" at bounding box center [574, 130] width 23 height 23
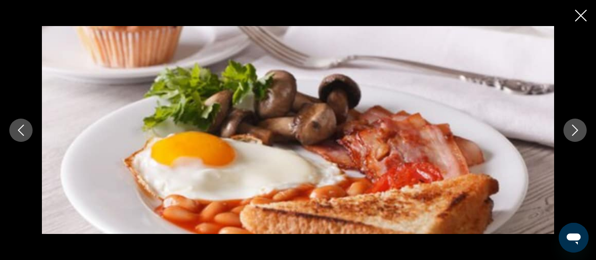
click at [581, 134] on button "Next image" at bounding box center [574, 130] width 23 height 23
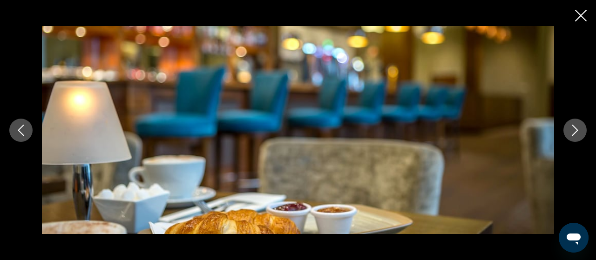
click at [581, 134] on button "Next image" at bounding box center [574, 130] width 23 height 23
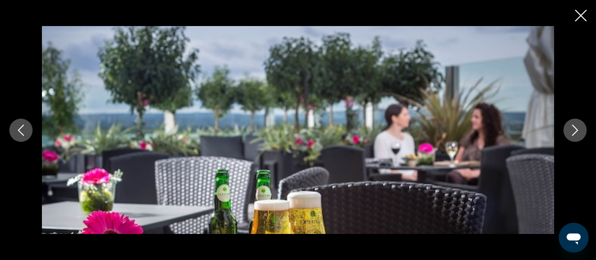
click at [581, 134] on button "Next image" at bounding box center [574, 130] width 23 height 23
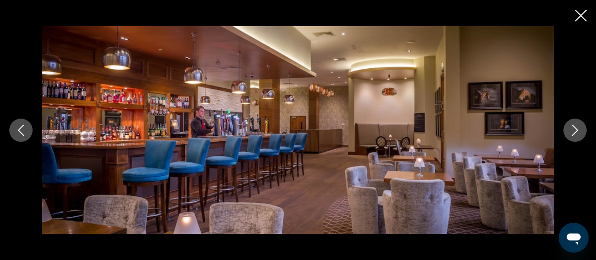
click at [581, 134] on button "Next image" at bounding box center [574, 130] width 23 height 23
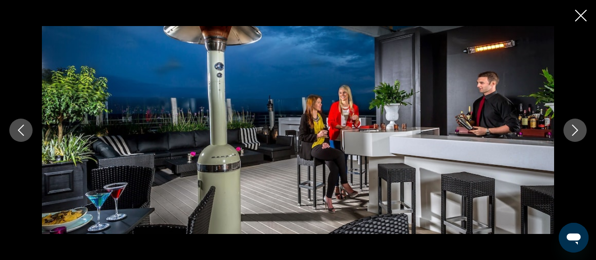
click at [581, 134] on button "Next image" at bounding box center [574, 130] width 23 height 23
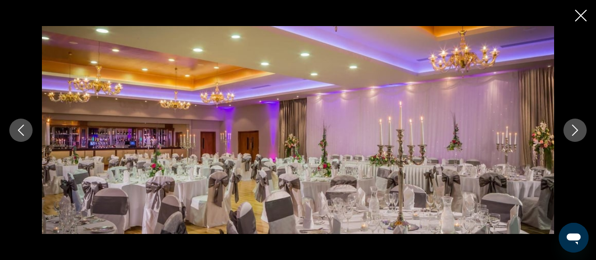
click at [581, 134] on button "Next image" at bounding box center [574, 130] width 23 height 23
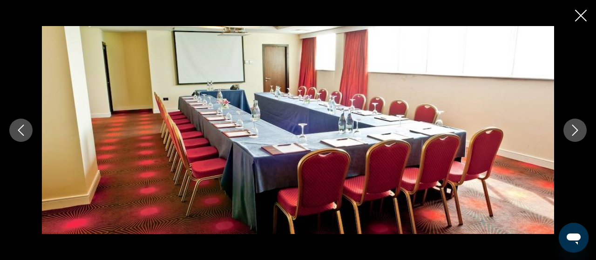
click at [581, 134] on button "Next image" at bounding box center [574, 130] width 23 height 23
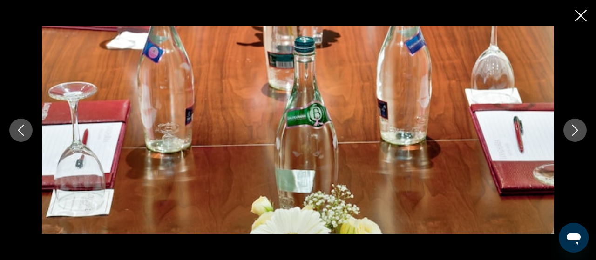
click at [581, 134] on button "Next image" at bounding box center [574, 130] width 23 height 23
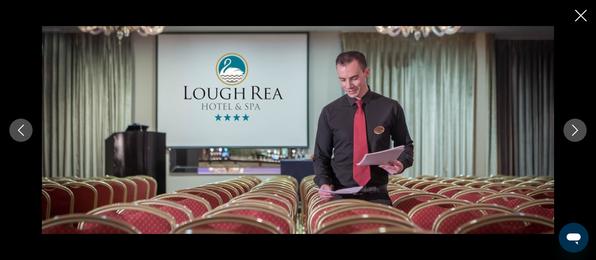
click at [581, 134] on button "Next image" at bounding box center [574, 130] width 23 height 23
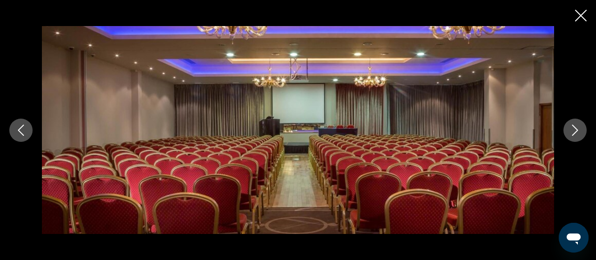
click at [581, 134] on button "Next image" at bounding box center [574, 130] width 23 height 23
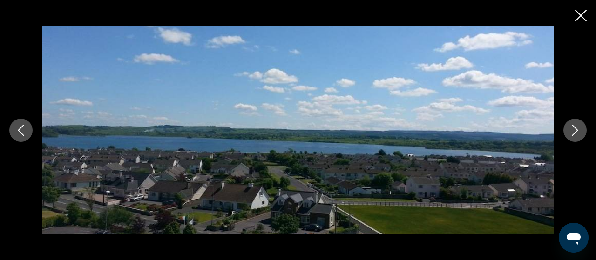
click at [581, 134] on button "Next image" at bounding box center [574, 130] width 23 height 23
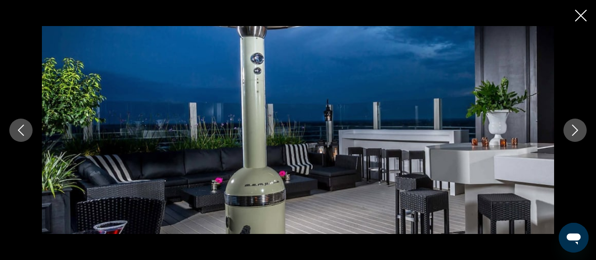
click at [581, 134] on button "Next image" at bounding box center [574, 130] width 23 height 23
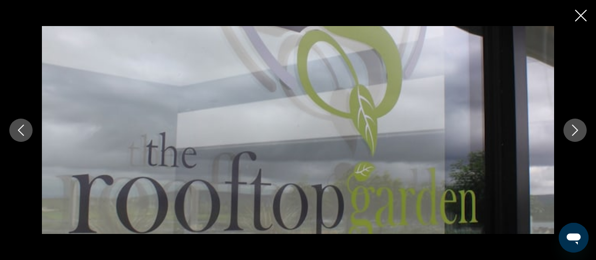
click at [581, 134] on button "Next image" at bounding box center [574, 130] width 23 height 23
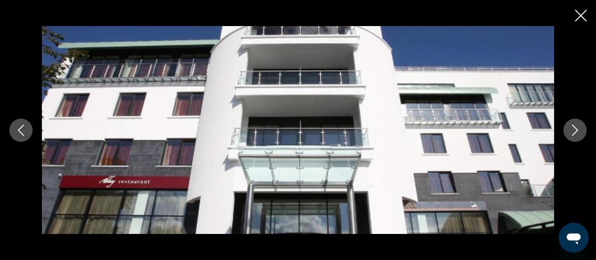
click at [581, 134] on button "Next image" at bounding box center [574, 130] width 23 height 23
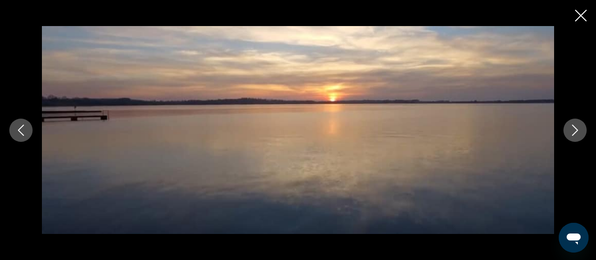
click at [581, 134] on button "Next image" at bounding box center [574, 130] width 23 height 23
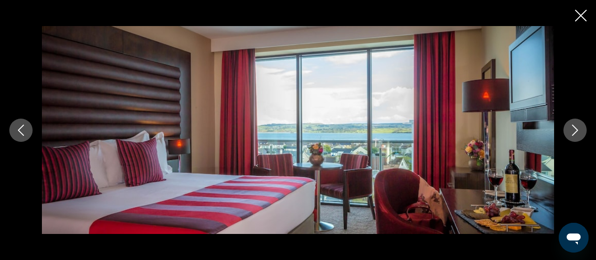
click at [573, 131] on icon "Next image" at bounding box center [574, 130] width 11 height 11
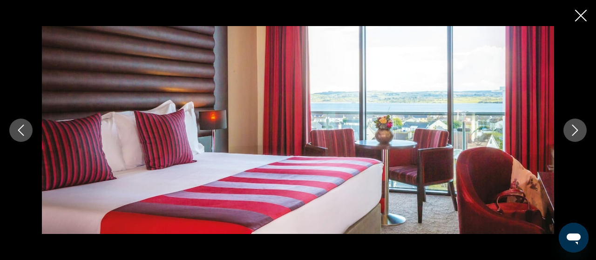
click at [573, 131] on icon "Next image" at bounding box center [574, 130] width 11 height 11
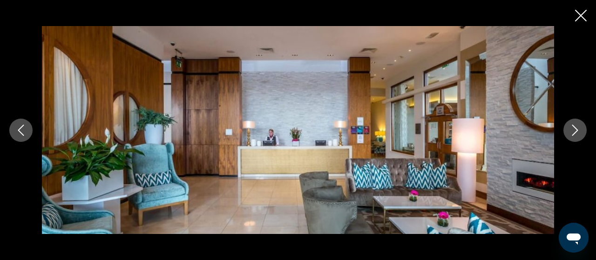
click at [573, 131] on icon "Next image" at bounding box center [574, 130] width 11 height 11
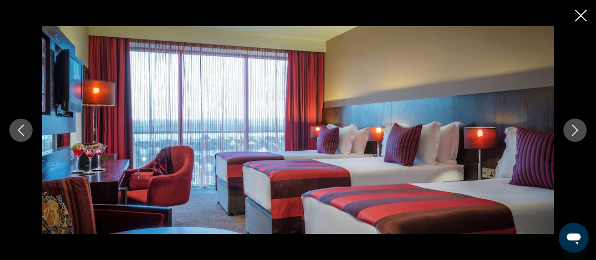
click at [573, 131] on icon "Next image" at bounding box center [574, 130] width 11 height 11
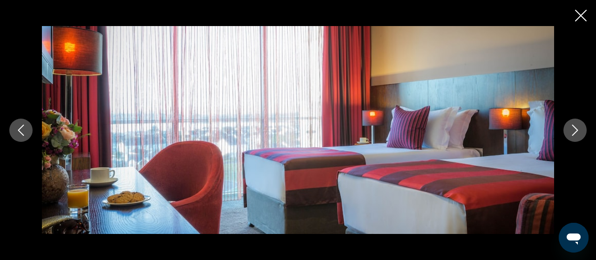
click at [573, 131] on icon "Next image" at bounding box center [574, 130] width 11 height 11
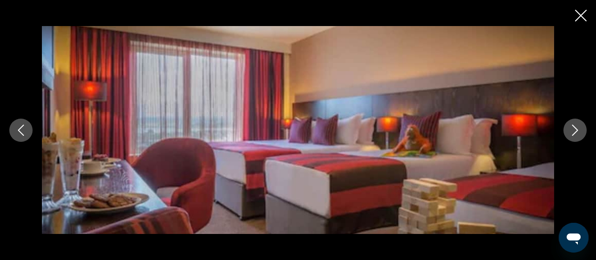
click at [573, 131] on icon "Next image" at bounding box center [574, 130] width 11 height 11
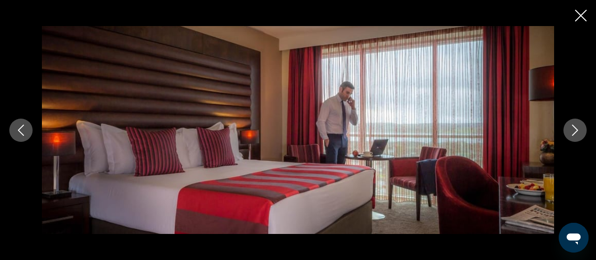
click at [573, 131] on icon "Next image" at bounding box center [574, 130] width 11 height 11
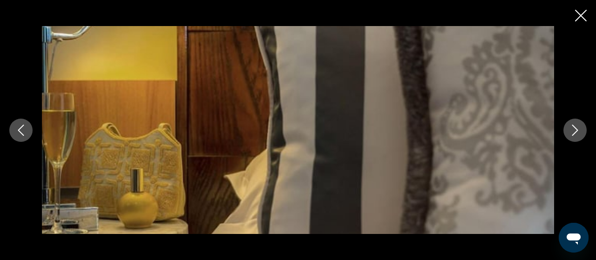
click at [573, 131] on icon "Next image" at bounding box center [574, 130] width 11 height 11
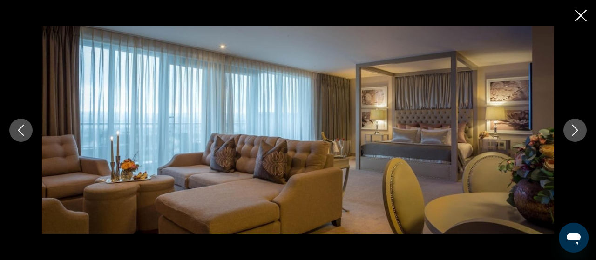
click at [573, 131] on icon "Next image" at bounding box center [574, 130] width 11 height 11
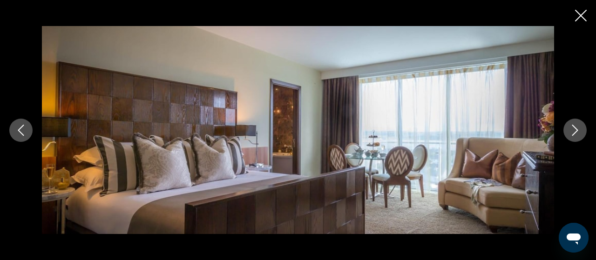
click at [573, 131] on icon "Next image" at bounding box center [574, 130] width 11 height 11
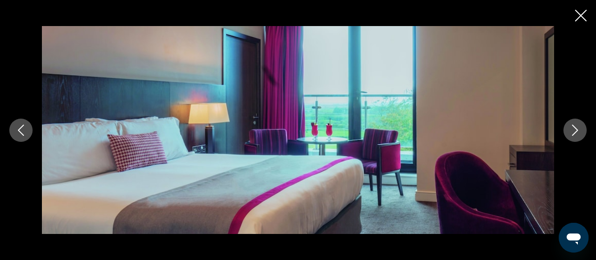
click at [573, 131] on icon "Next image" at bounding box center [574, 130] width 11 height 11
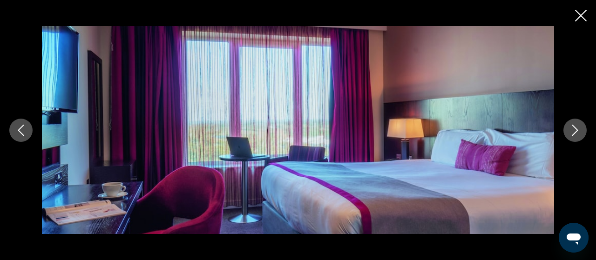
click at [573, 131] on icon "Next image" at bounding box center [574, 130] width 11 height 11
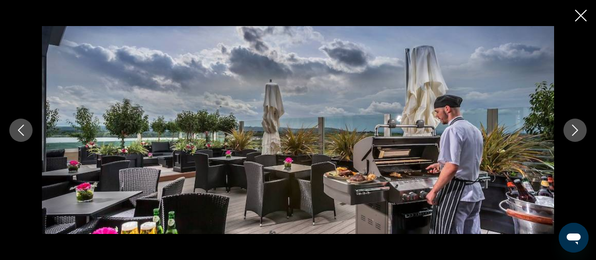
click at [573, 131] on icon "Next image" at bounding box center [574, 130] width 11 height 11
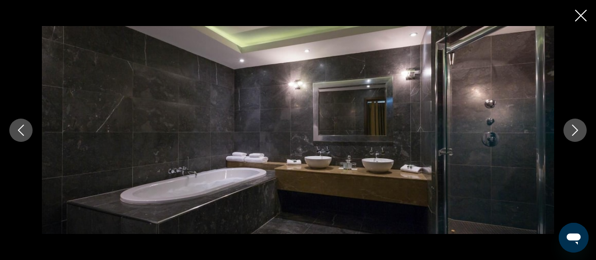
click at [573, 131] on icon "Next image" at bounding box center [574, 130] width 11 height 11
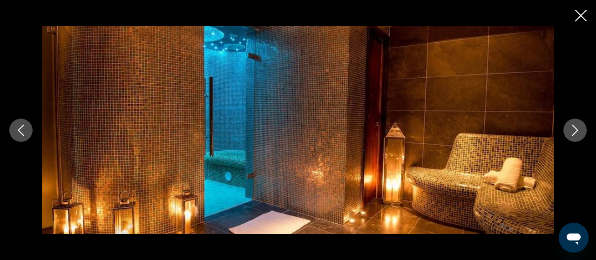
click at [573, 131] on icon "Next image" at bounding box center [574, 130] width 11 height 11
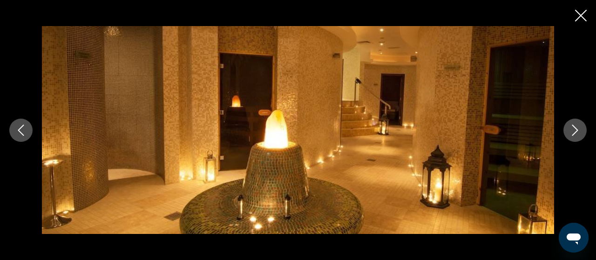
click at [573, 131] on icon "Next image" at bounding box center [574, 130] width 11 height 11
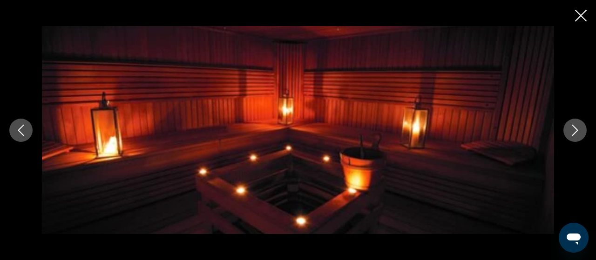
click at [573, 131] on icon "Next image" at bounding box center [574, 130] width 11 height 11
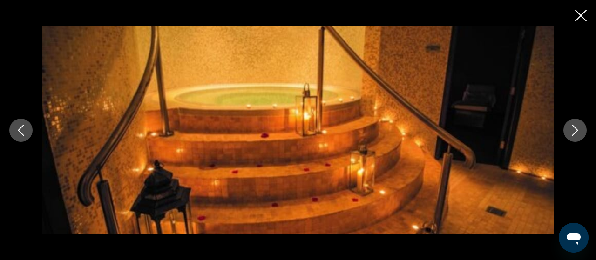
click at [573, 131] on icon "Next image" at bounding box center [574, 130] width 11 height 11
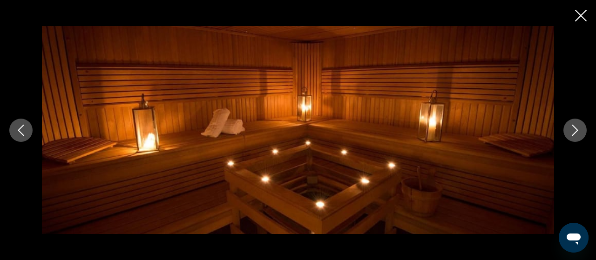
click at [573, 131] on icon "Next image" at bounding box center [574, 130] width 11 height 11
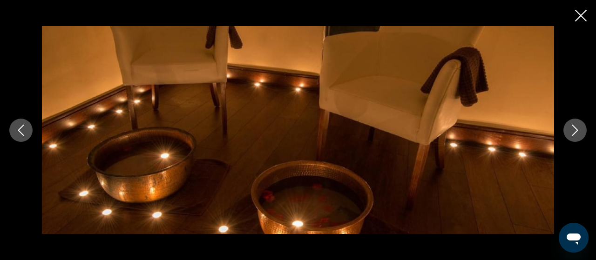
click at [573, 131] on icon "Next image" at bounding box center [574, 130] width 11 height 11
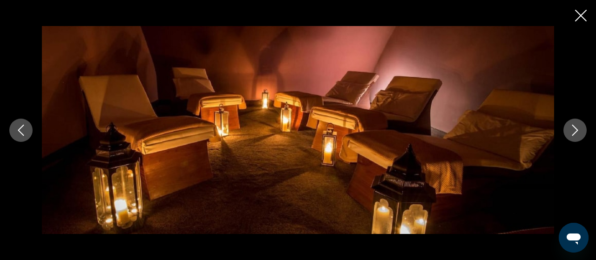
click at [573, 131] on icon "Next image" at bounding box center [574, 130] width 11 height 11
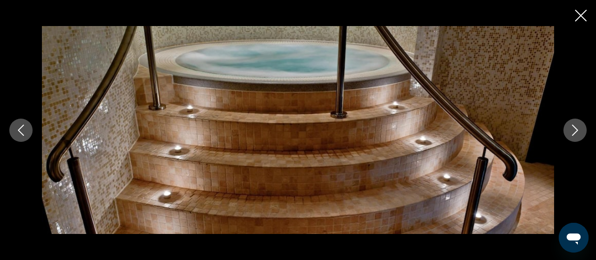
click at [573, 131] on icon "Next image" at bounding box center [574, 130] width 11 height 11
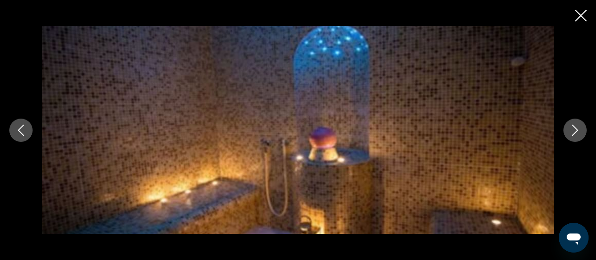
click at [573, 131] on icon "Next image" at bounding box center [574, 130] width 11 height 11
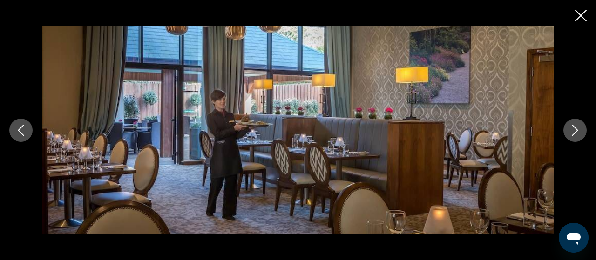
click at [573, 131] on icon "Next image" at bounding box center [574, 130] width 11 height 11
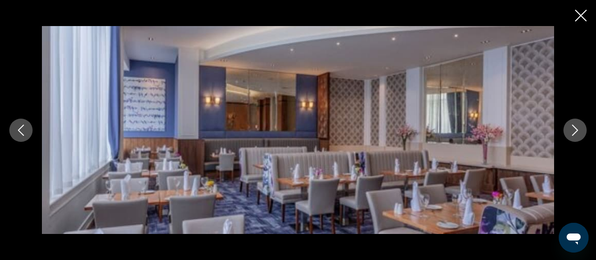
click at [581, 12] on icon "Close slideshow" at bounding box center [581, 16] width 12 height 12
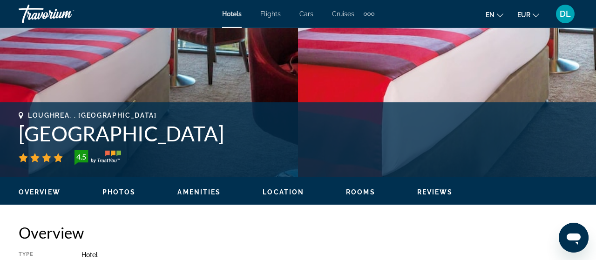
scroll to position [286, 0]
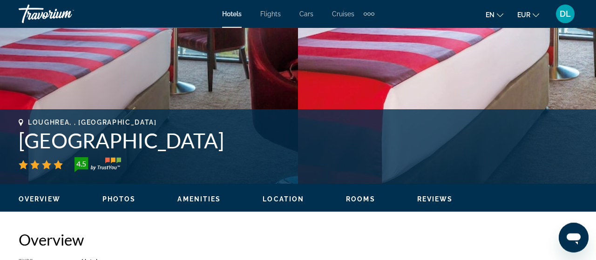
drag, startPoint x: 209, startPoint y: 147, endPoint x: 2, endPoint y: 141, distance: 207.2
click at [2, 141] on div "Loughrea, , [GEOGRAPHIC_DATA] [GEOGRAPHIC_DATA] 4.5 Address [STREET_ADDRESS]" at bounding box center [298, 147] width 596 height 56
click at [2, 143] on div "Loughrea, , [GEOGRAPHIC_DATA] [GEOGRAPHIC_DATA] 4.5 Address [STREET_ADDRESS]" at bounding box center [298, 147] width 596 height 56
drag, startPoint x: 2, startPoint y: 143, endPoint x: 206, endPoint y: 155, distance: 204.2
click at [206, 155] on div "Loughrea, , [GEOGRAPHIC_DATA] [GEOGRAPHIC_DATA] 4.5 Address [STREET_ADDRESS]" at bounding box center [298, 147] width 596 height 56
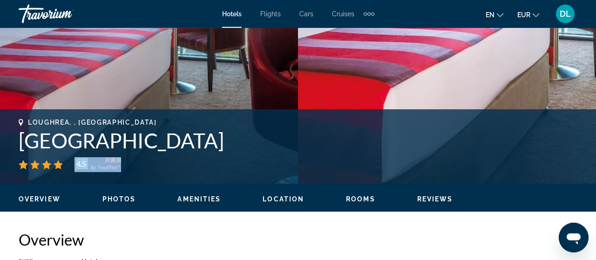
copy div "4.5"
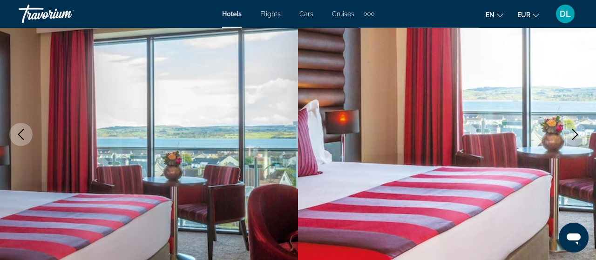
scroll to position [0, 0]
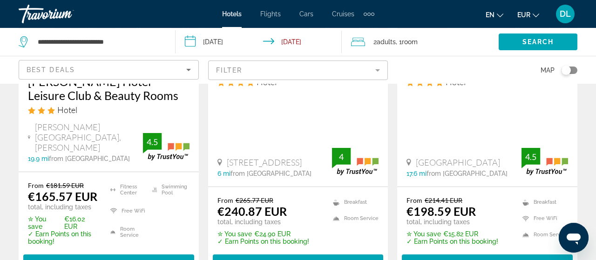
scroll to position [979, 0]
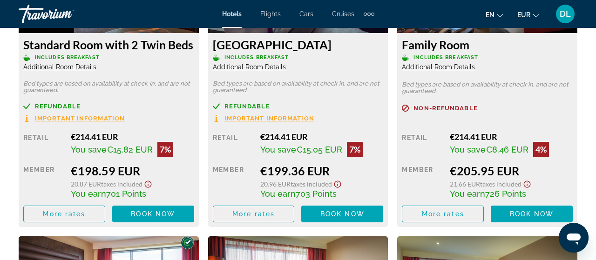
scroll to position [1561, 0]
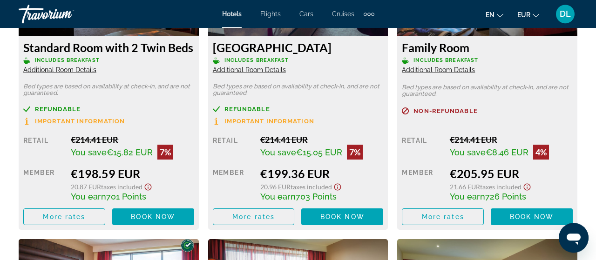
click at [260, 68] on span "Additional Room Details" at bounding box center [249, 69] width 73 height 7
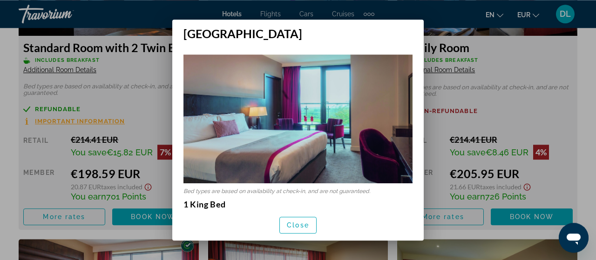
scroll to position [0, 0]
click at [458, 10] on div at bounding box center [298, 130] width 596 height 260
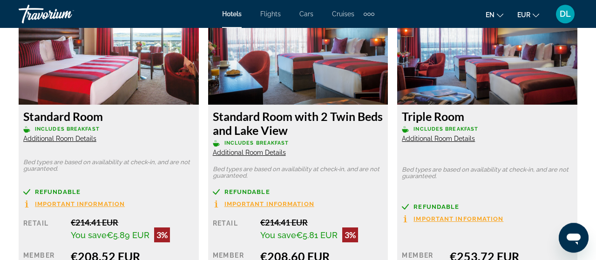
scroll to position [1827, 0]
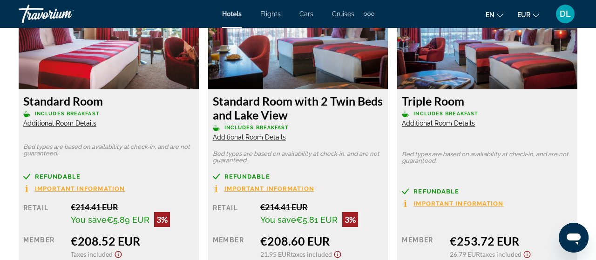
click at [269, 138] on span "Additional Room Details" at bounding box center [249, 137] width 73 height 7
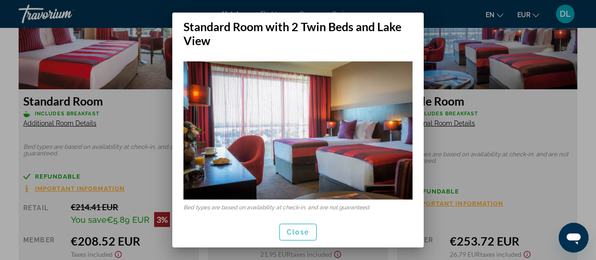
scroll to position [0, 0]
click at [298, 230] on span "Close" at bounding box center [298, 231] width 22 height 7
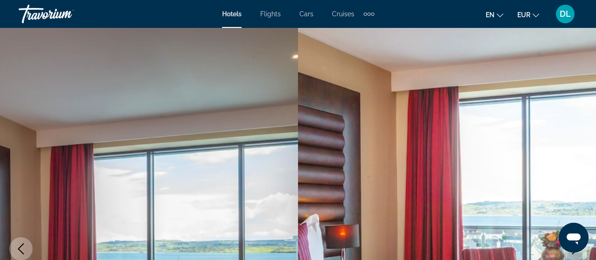
scroll to position [1827, 0]
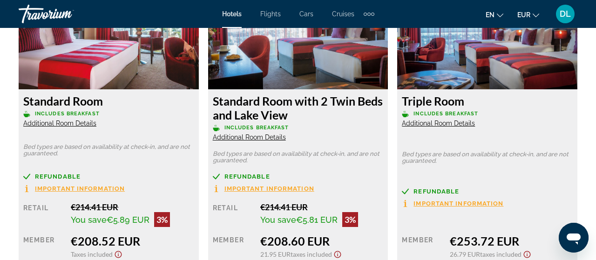
click at [277, 186] on span "Important Information" at bounding box center [269, 189] width 90 height 6
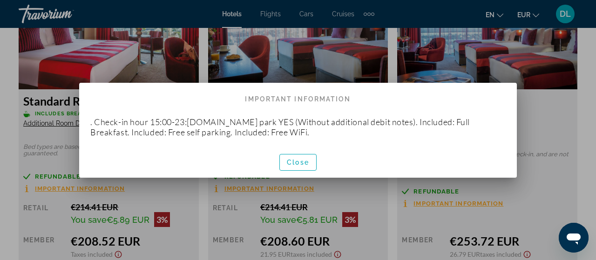
scroll to position [0, 0]
click at [349, 194] on div at bounding box center [298, 130] width 596 height 260
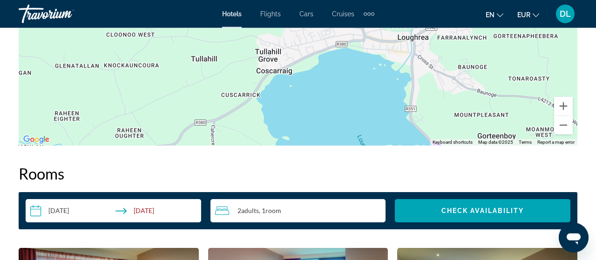
scroll to position [1230, 0]
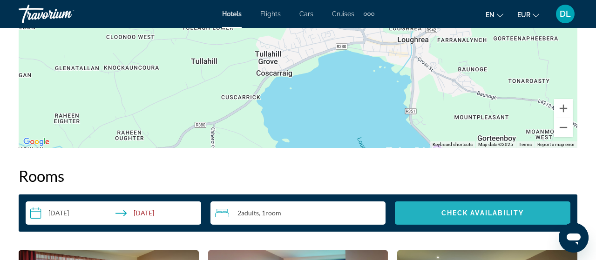
click at [485, 212] on span "Check Availability" at bounding box center [482, 212] width 83 height 7
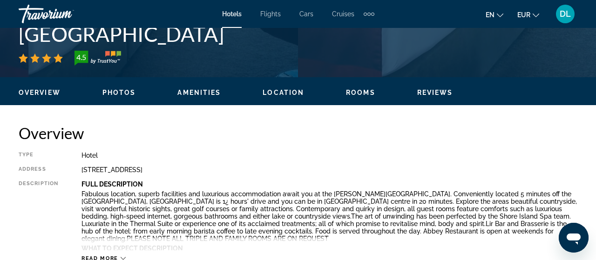
scroll to position [384, 0]
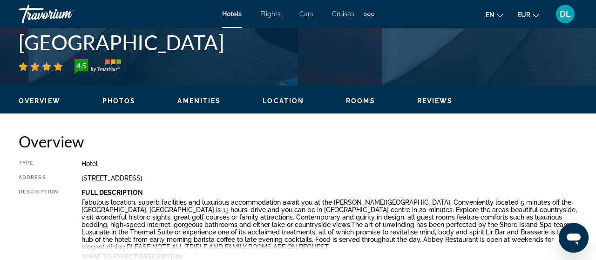
drag, startPoint x: 592, startPoint y: 175, endPoint x: 577, endPoint y: 54, distance: 122.9
click at [577, 54] on div "Loughrea, , [GEOGRAPHIC_DATA] [GEOGRAPHIC_DATA] 4.5 Address [STREET_ADDRESS]" at bounding box center [298, 48] width 596 height 56
drag, startPoint x: 18, startPoint y: 42, endPoint x: 227, endPoint y: 58, distance: 209.1
click at [227, 58] on div "Loughrea, , [GEOGRAPHIC_DATA] [GEOGRAPHIC_DATA] 4.5 Address [STREET_ADDRESS]" at bounding box center [298, 48] width 596 height 56
copy div "4.5"
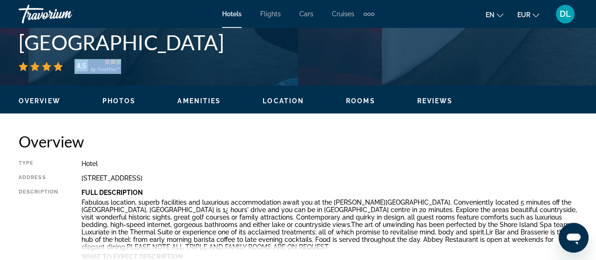
scroll to position [0, 0]
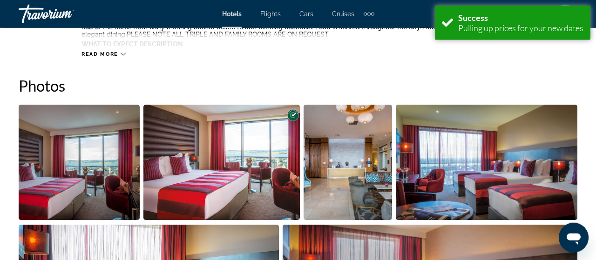
scroll to position [619, 0]
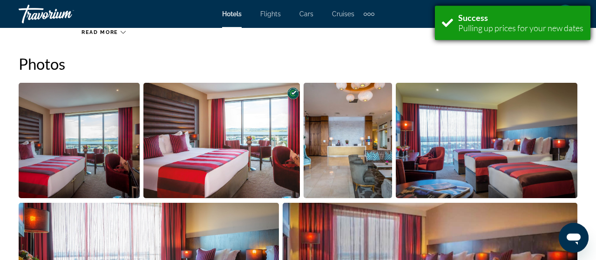
drag, startPoint x: 583, startPoint y: 27, endPoint x: 456, endPoint y: 24, distance: 126.6
click at [456, 24] on div "Success Pulling up prices for your new dates" at bounding box center [512, 23] width 155 height 34
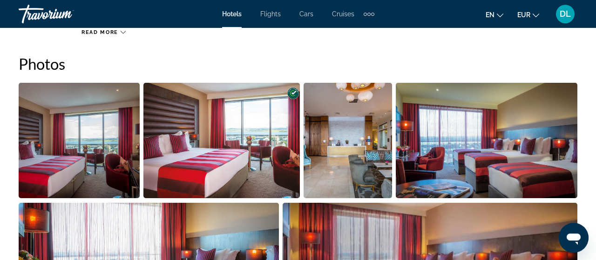
click at [456, 29] on div "Read more" at bounding box center [329, 23] width 496 height 26
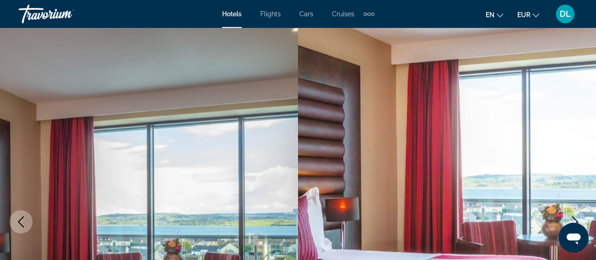
scroll to position [0, 0]
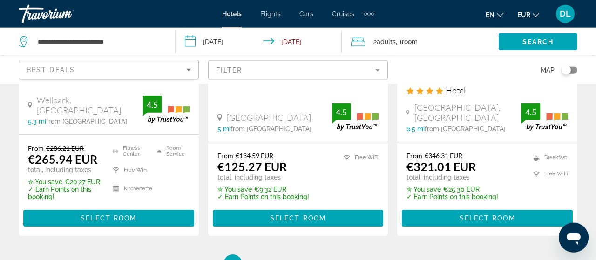
scroll to position [1355, 0]
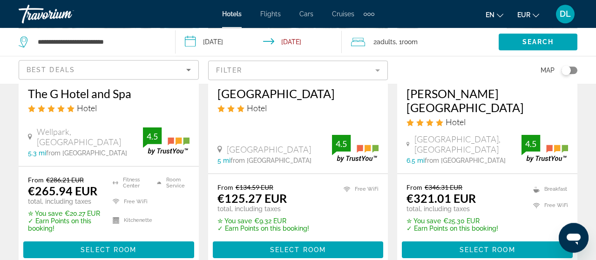
drag, startPoint x: 594, startPoint y: 31, endPoint x: 24, endPoint y: 6, distance: 571.0
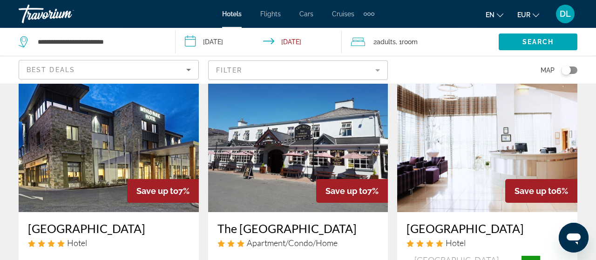
scroll to position [112, 0]
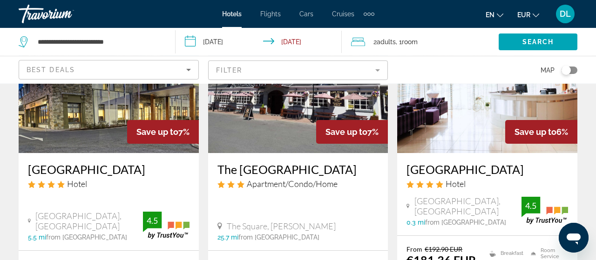
click at [465, 119] on img "Main content" at bounding box center [487, 78] width 180 height 149
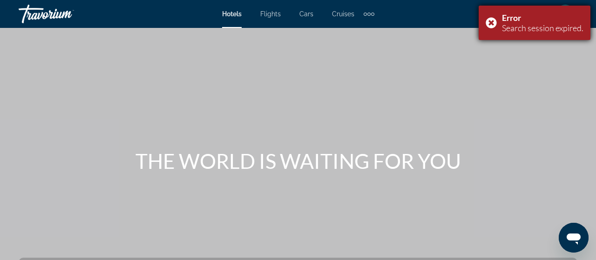
click at [493, 25] on div "Error Search session expired." at bounding box center [534, 23] width 112 height 34
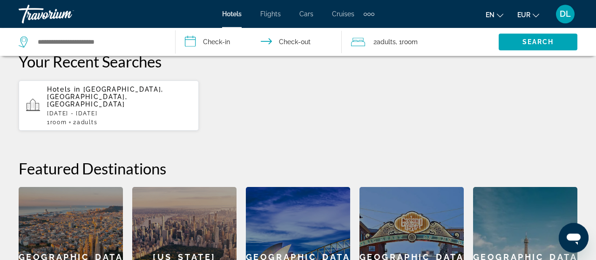
scroll to position [268, 0]
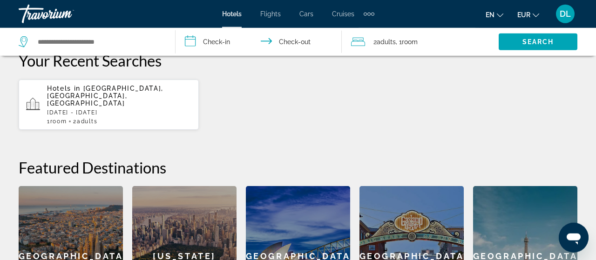
click at [80, 91] on span "Hotels in" at bounding box center [64, 88] width 34 height 7
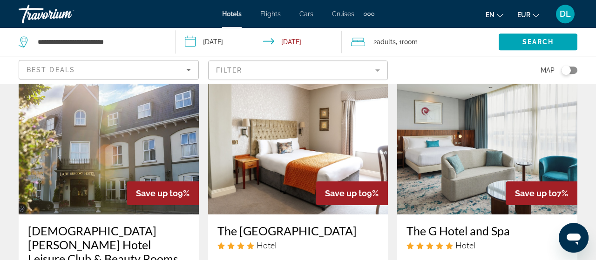
scroll to position [823, 0]
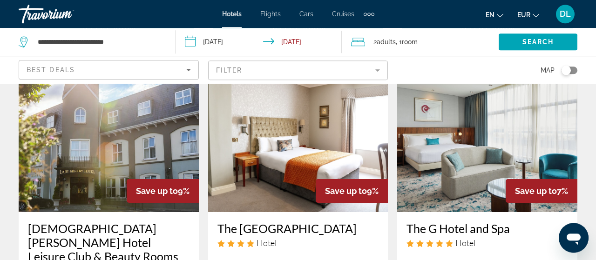
click at [486, 166] on img "Main content" at bounding box center [487, 137] width 180 height 149
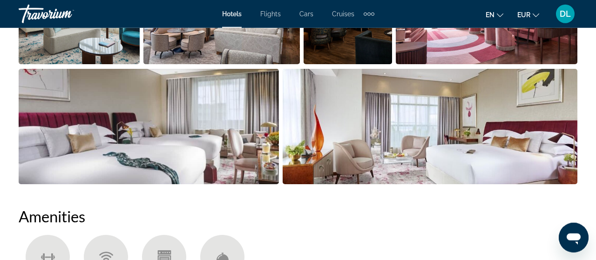
scroll to position [771, 0]
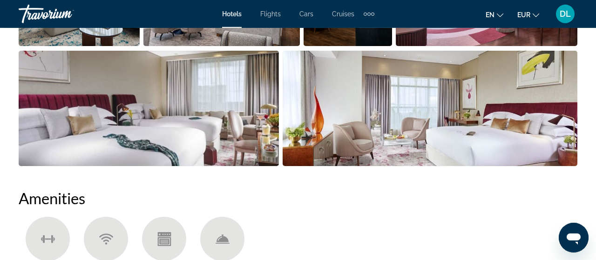
click at [222, 94] on img "Open full-screen image slider" at bounding box center [149, 108] width 260 height 115
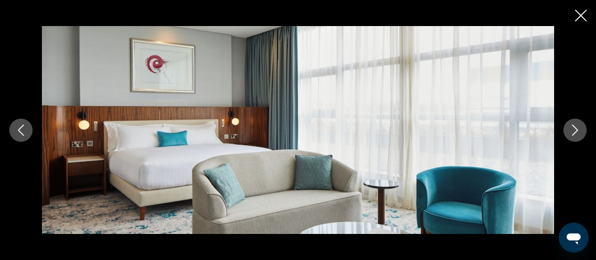
click at [572, 132] on icon "Next image" at bounding box center [574, 130] width 11 height 11
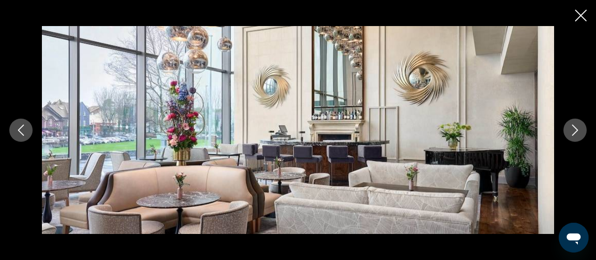
click at [572, 132] on icon "Next image" at bounding box center [574, 130] width 11 height 11
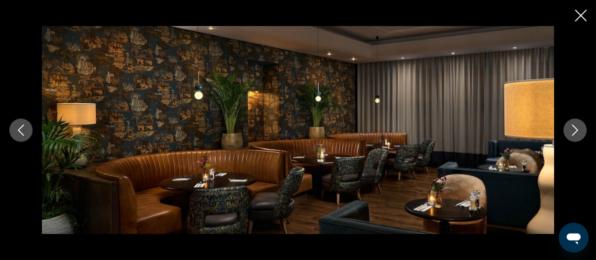
click at [572, 132] on icon "Next image" at bounding box center [574, 130] width 11 height 11
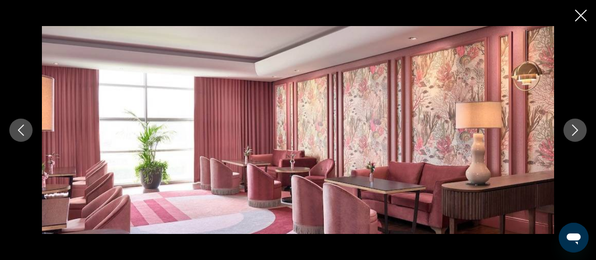
click at [572, 132] on icon "Next image" at bounding box center [574, 130] width 11 height 11
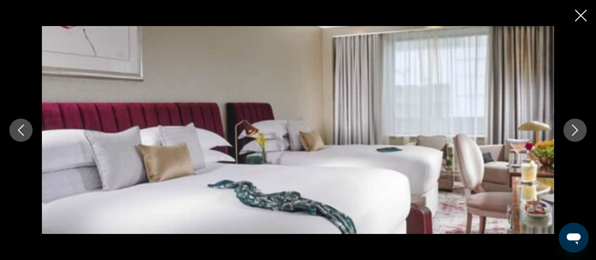
click at [572, 132] on icon "Next image" at bounding box center [574, 130] width 11 height 11
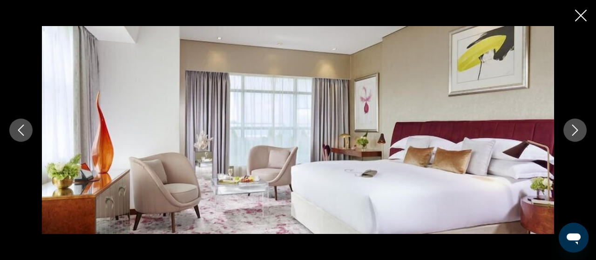
click at [572, 132] on icon "Next image" at bounding box center [574, 130] width 11 height 11
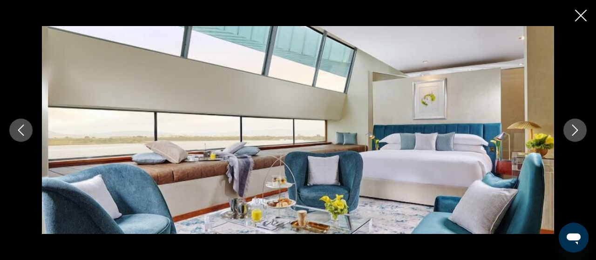
click at [572, 132] on icon "Next image" at bounding box center [574, 130] width 11 height 11
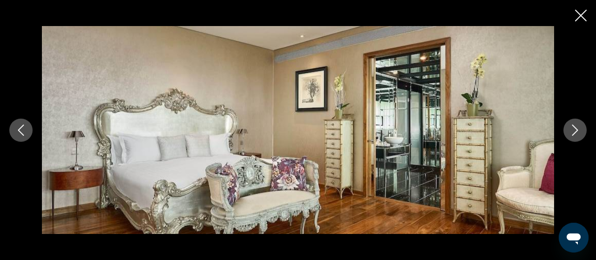
click at [572, 132] on icon "Next image" at bounding box center [574, 130] width 11 height 11
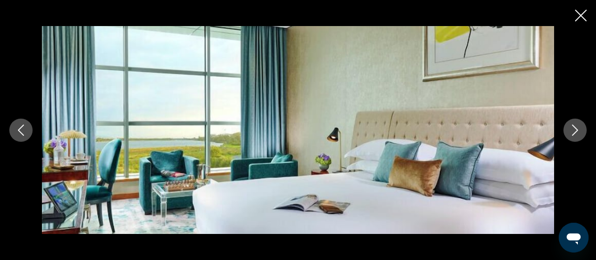
click at [572, 132] on icon "Next image" at bounding box center [574, 130] width 11 height 11
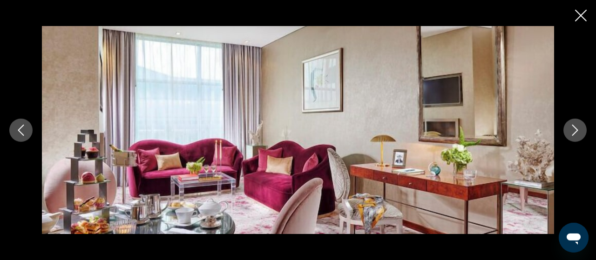
click at [572, 132] on icon "Next image" at bounding box center [574, 130] width 11 height 11
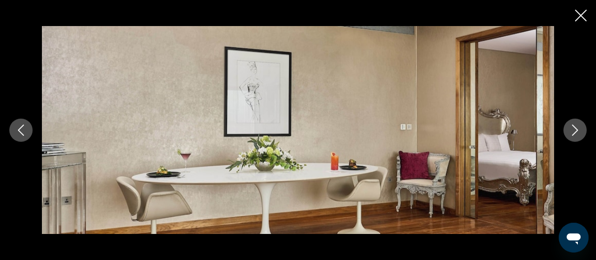
click at [572, 132] on icon "Next image" at bounding box center [574, 130] width 11 height 11
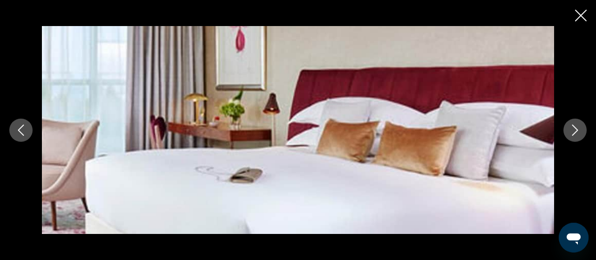
click at [572, 132] on icon "Next image" at bounding box center [574, 130] width 11 height 11
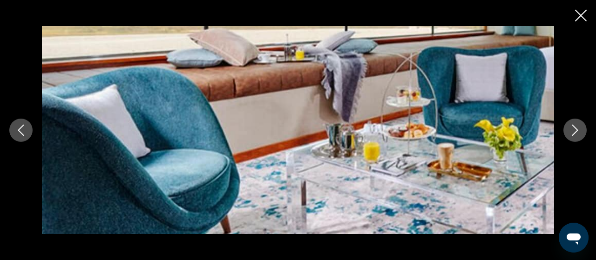
click at [572, 132] on icon "Next image" at bounding box center [574, 130] width 11 height 11
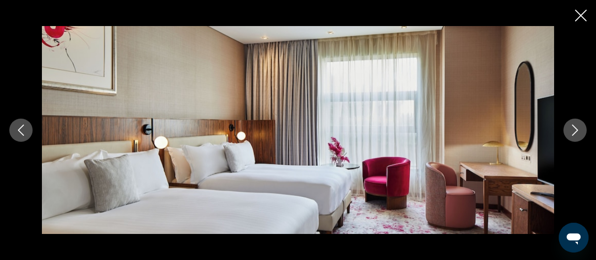
click at [572, 132] on icon "Next image" at bounding box center [574, 130] width 11 height 11
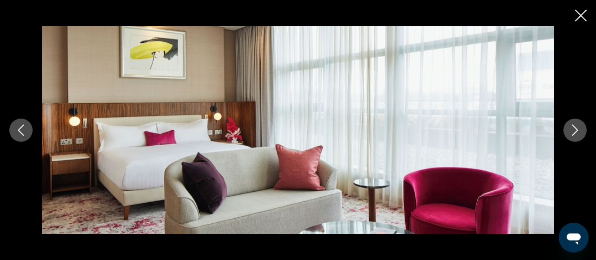
click at [572, 132] on icon "Next image" at bounding box center [574, 130] width 11 height 11
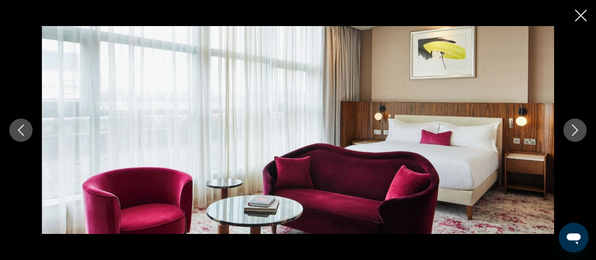
click at [572, 132] on icon "Next image" at bounding box center [574, 130] width 11 height 11
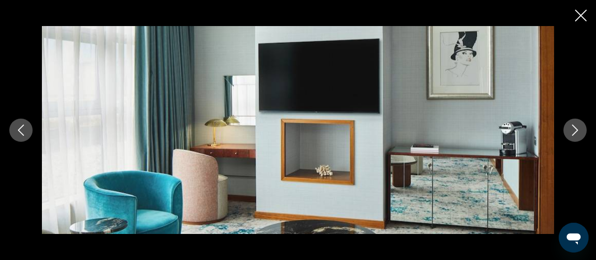
click at [572, 132] on icon "Next image" at bounding box center [574, 130] width 11 height 11
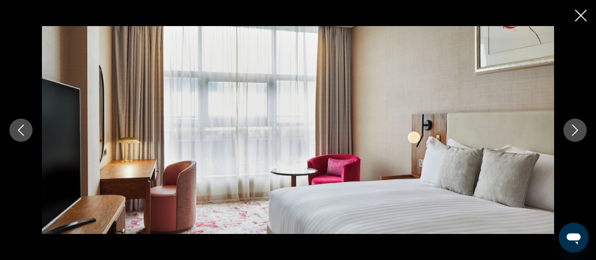
click at [572, 132] on icon "Next image" at bounding box center [574, 130] width 11 height 11
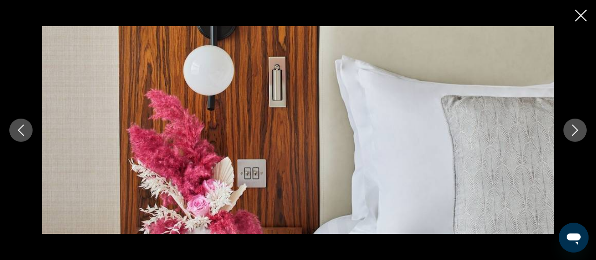
click at [572, 132] on icon "Next image" at bounding box center [574, 130] width 11 height 11
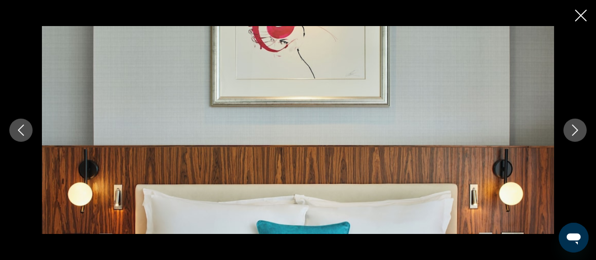
click at [572, 132] on icon "Next image" at bounding box center [574, 130] width 11 height 11
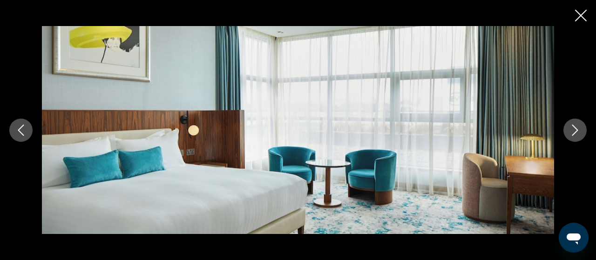
click at [572, 132] on icon "Next image" at bounding box center [574, 130] width 11 height 11
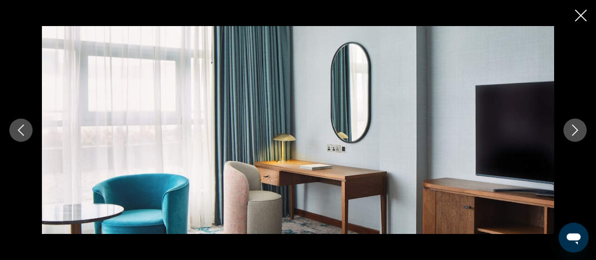
click at [572, 132] on icon "Next image" at bounding box center [574, 130] width 11 height 11
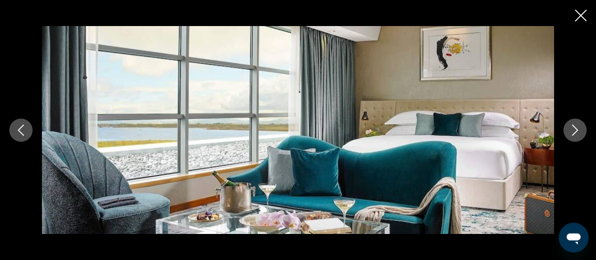
click at [572, 132] on icon "Next image" at bounding box center [574, 130] width 11 height 11
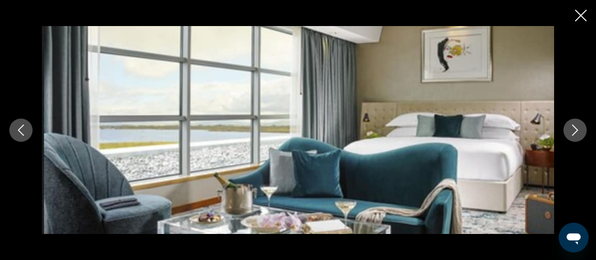
click at [572, 132] on icon "Next image" at bounding box center [574, 130] width 11 height 11
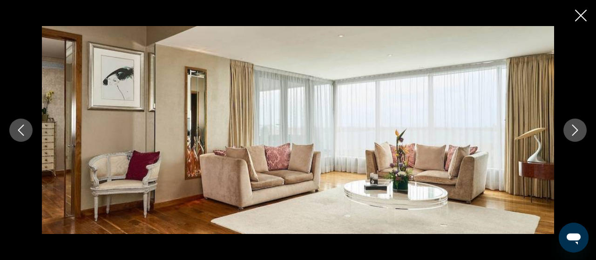
click at [572, 132] on icon "Next image" at bounding box center [574, 130] width 11 height 11
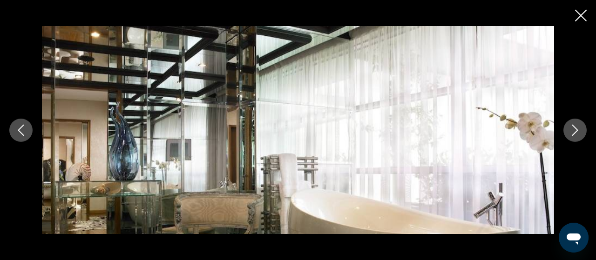
click at [572, 132] on icon "Next image" at bounding box center [574, 130] width 11 height 11
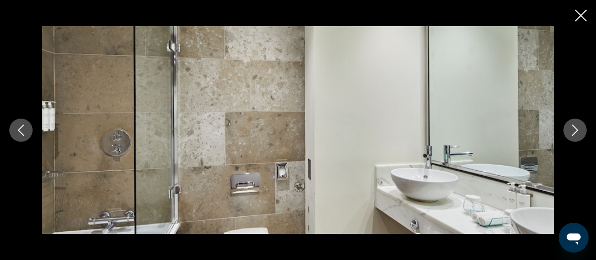
click at [572, 132] on icon "Next image" at bounding box center [574, 130] width 11 height 11
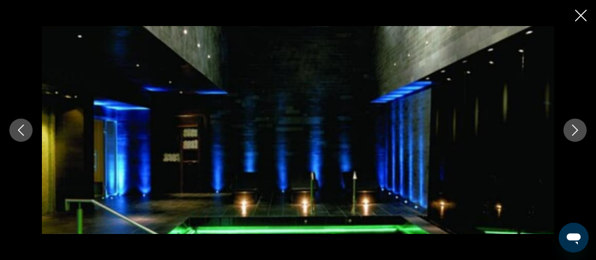
click at [572, 132] on icon "Next image" at bounding box center [574, 130] width 11 height 11
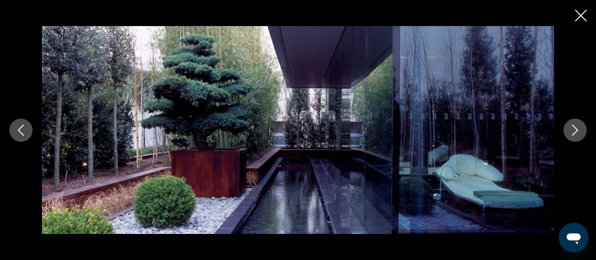
click at [572, 132] on icon "Next image" at bounding box center [574, 130] width 11 height 11
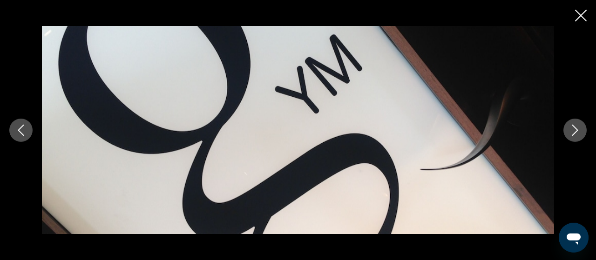
click at [572, 132] on icon "Next image" at bounding box center [574, 130] width 11 height 11
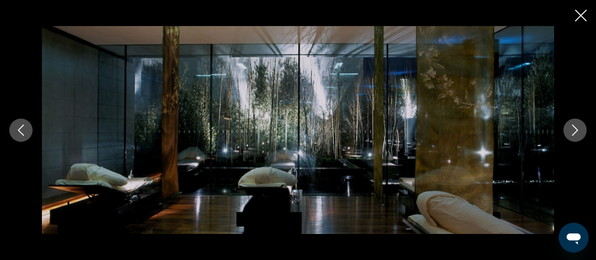
click at [572, 132] on icon "Next image" at bounding box center [574, 130] width 11 height 11
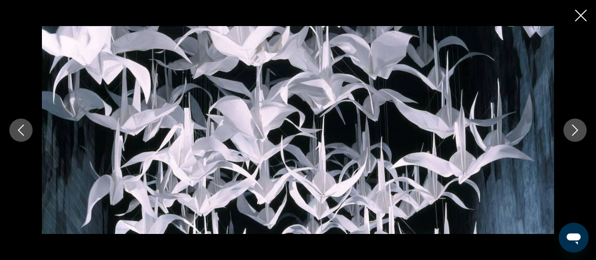
click at [572, 132] on icon "Next image" at bounding box center [574, 130] width 11 height 11
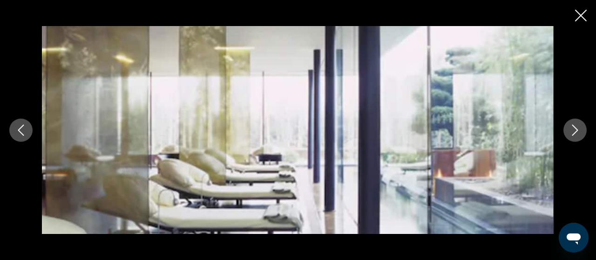
click at [572, 132] on icon "Next image" at bounding box center [574, 130] width 11 height 11
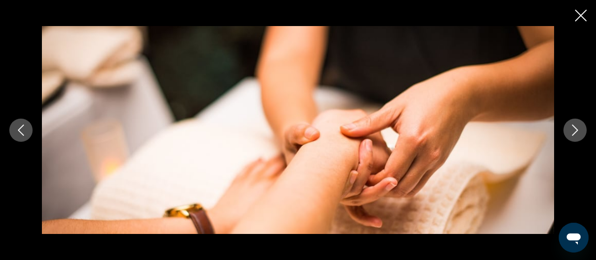
click at [572, 132] on icon "Next image" at bounding box center [574, 130] width 11 height 11
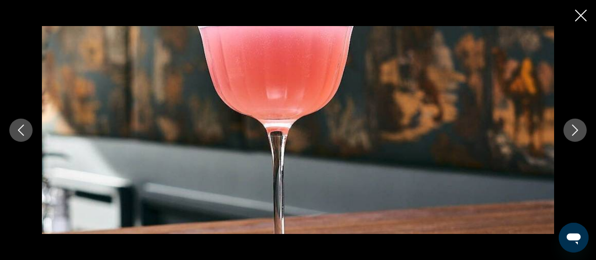
click at [572, 132] on icon "Next image" at bounding box center [574, 130] width 11 height 11
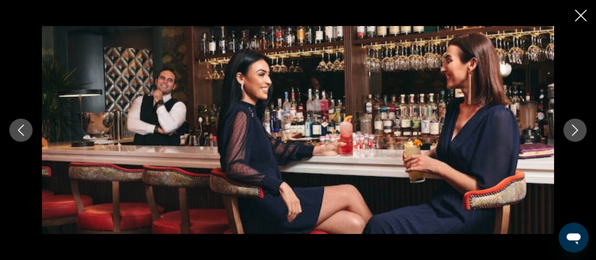
click at [572, 132] on icon "Next image" at bounding box center [574, 130] width 11 height 11
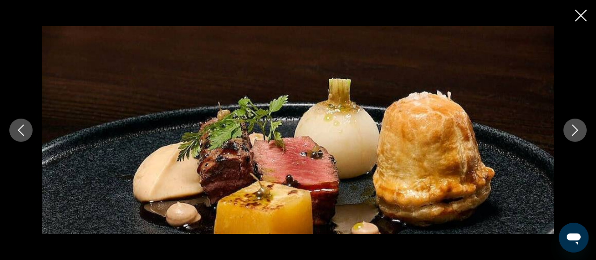
click at [572, 132] on icon "Next image" at bounding box center [574, 130] width 11 height 11
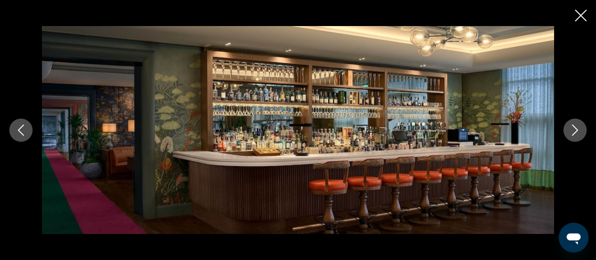
click at [572, 132] on icon "Next image" at bounding box center [574, 130] width 11 height 11
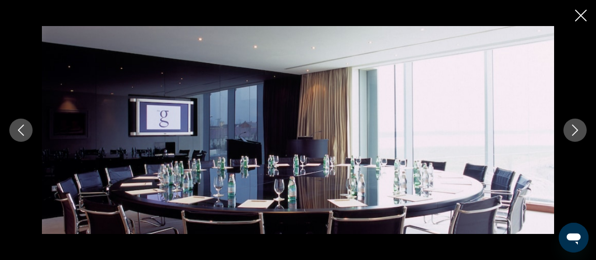
click at [572, 132] on icon "Next image" at bounding box center [574, 130] width 11 height 11
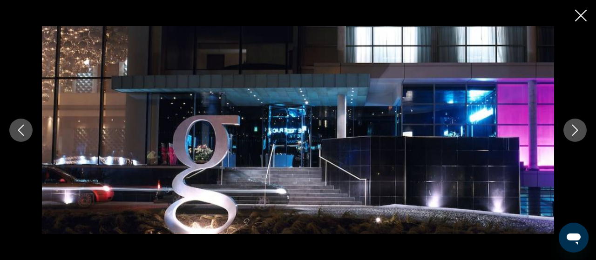
click at [572, 132] on icon "Next image" at bounding box center [574, 130] width 11 height 11
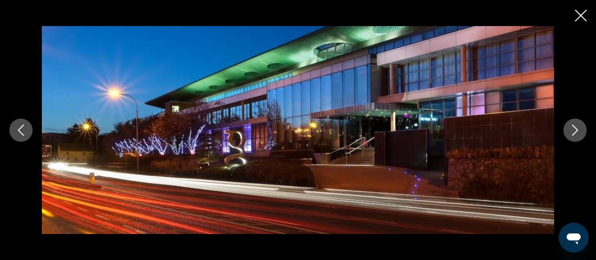
click at [572, 132] on icon "Next image" at bounding box center [574, 130] width 11 height 11
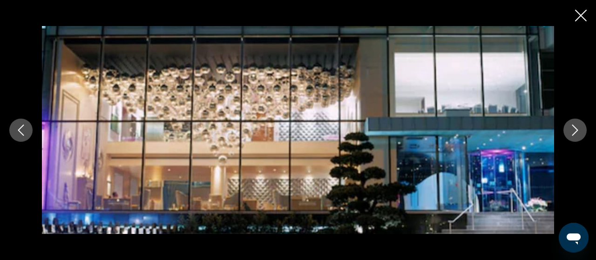
click at [572, 132] on icon "Next image" at bounding box center [574, 130] width 11 height 11
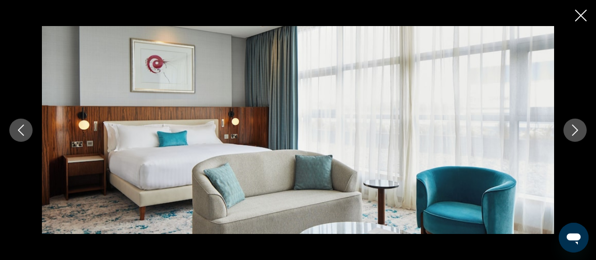
click at [572, 132] on icon "Next image" at bounding box center [574, 130] width 11 height 11
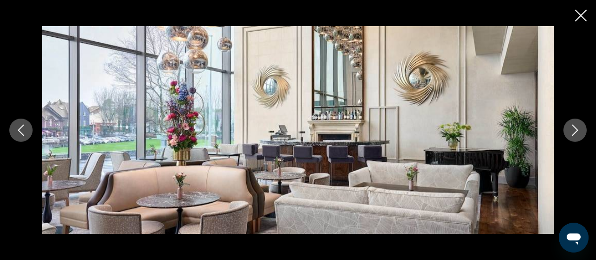
click at [572, 132] on icon "Next image" at bounding box center [574, 130] width 11 height 11
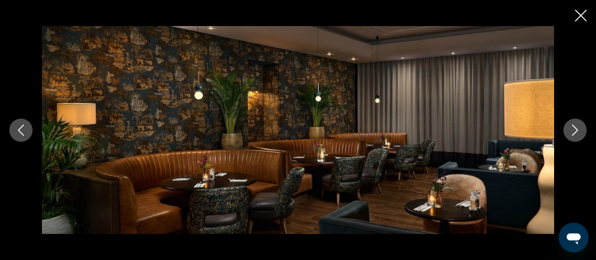
click at [577, 19] on icon "Close slideshow" at bounding box center [581, 16] width 12 height 12
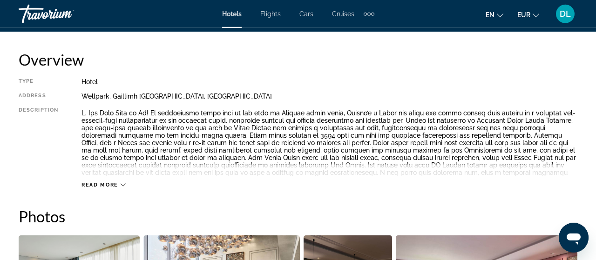
scroll to position [354, 0]
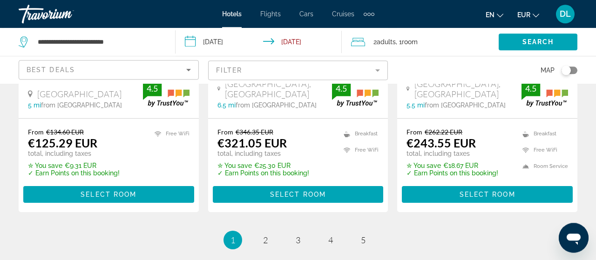
scroll to position [1467, 0]
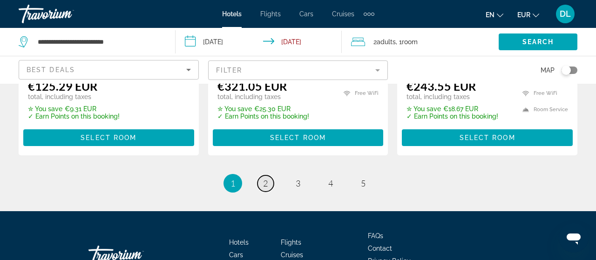
click at [262, 175] on link "page 2" at bounding box center [265, 183] width 16 height 16
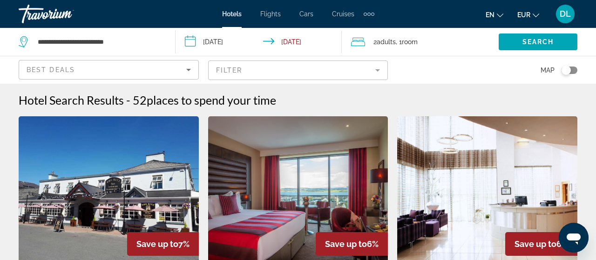
click at [493, 206] on img "Main content" at bounding box center [487, 190] width 180 height 149
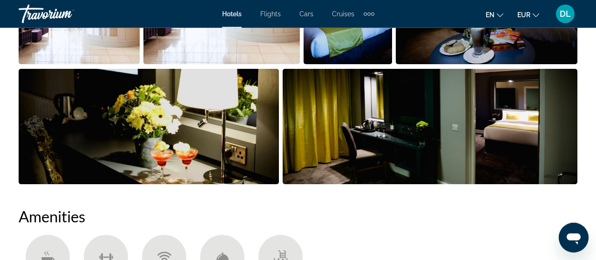
scroll to position [758, 0]
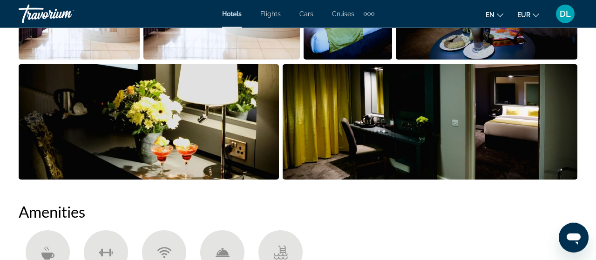
click at [332, 108] on img "Open full-screen image slider" at bounding box center [429, 121] width 295 height 115
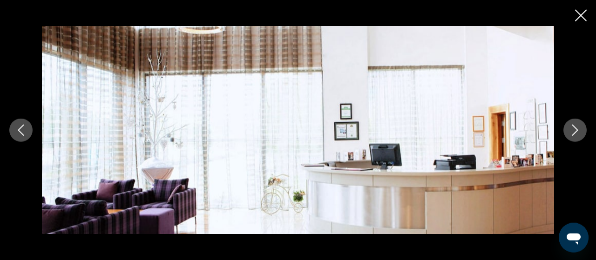
click at [574, 136] on button "Next image" at bounding box center [574, 130] width 23 height 23
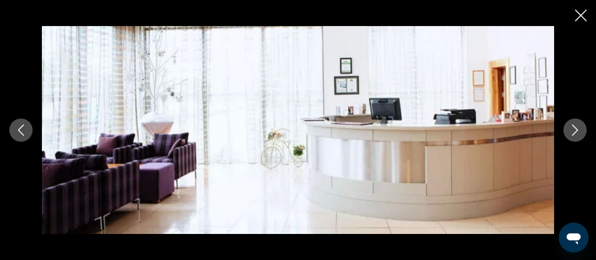
click at [574, 136] on button "Next image" at bounding box center [574, 130] width 23 height 23
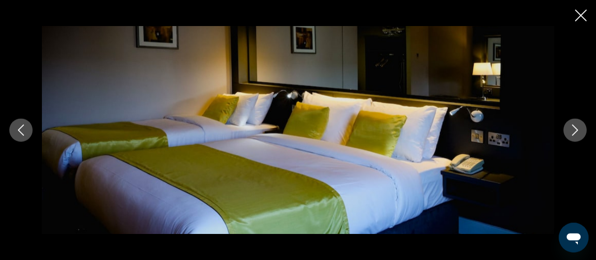
click at [574, 136] on button "Next image" at bounding box center [574, 130] width 23 height 23
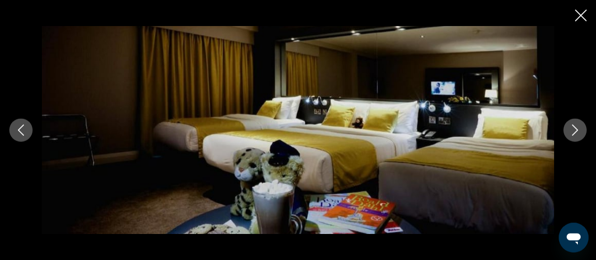
click at [574, 136] on button "Next image" at bounding box center [574, 130] width 23 height 23
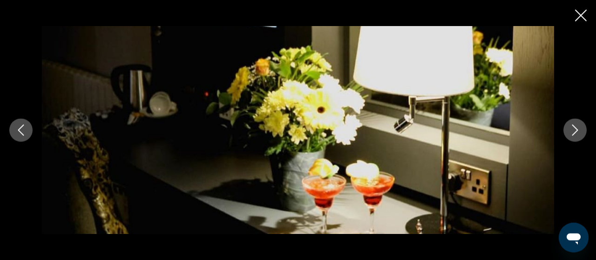
click at [574, 136] on button "Next image" at bounding box center [574, 130] width 23 height 23
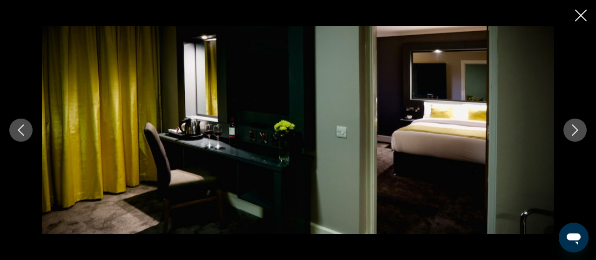
click at [574, 136] on button "Next image" at bounding box center [574, 130] width 23 height 23
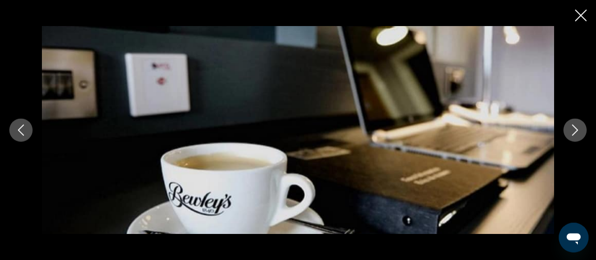
click at [574, 136] on button "Next image" at bounding box center [574, 130] width 23 height 23
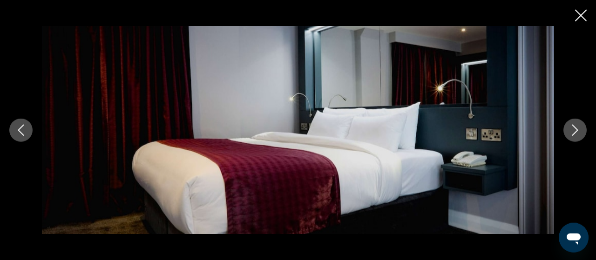
click at [574, 136] on button "Next image" at bounding box center [574, 130] width 23 height 23
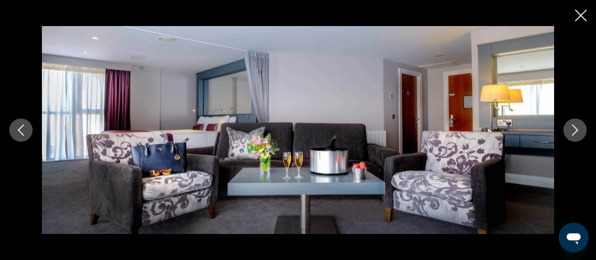
click at [574, 136] on button "Next image" at bounding box center [574, 130] width 23 height 23
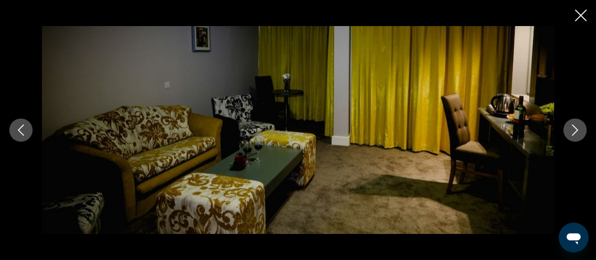
click at [574, 136] on button "Next image" at bounding box center [574, 130] width 23 height 23
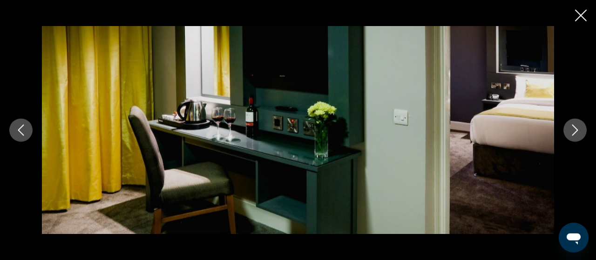
click at [574, 136] on button "Next image" at bounding box center [574, 130] width 23 height 23
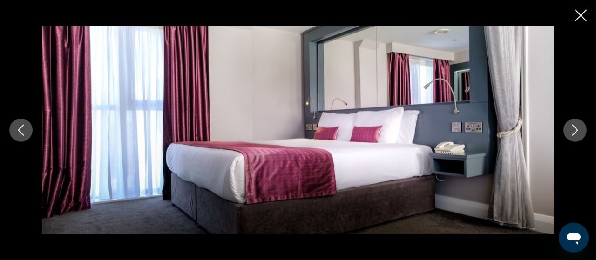
click at [574, 136] on button "Next image" at bounding box center [574, 130] width 23 height 23
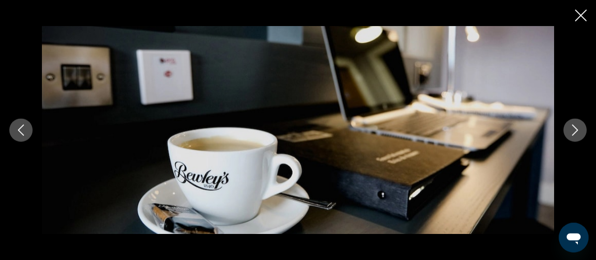
click at [574, 136] on button "Next image" at bounding box center [574, 130] width 23 height 23
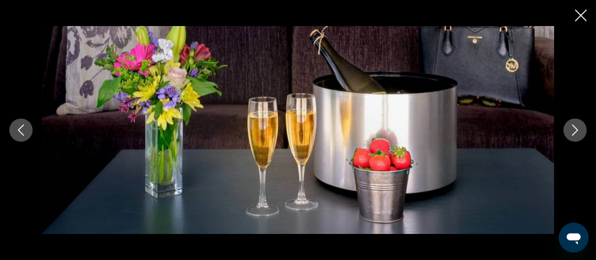
click at [574, 136] on button "Next image" at bounding box center [574, 130] width 23 height 23
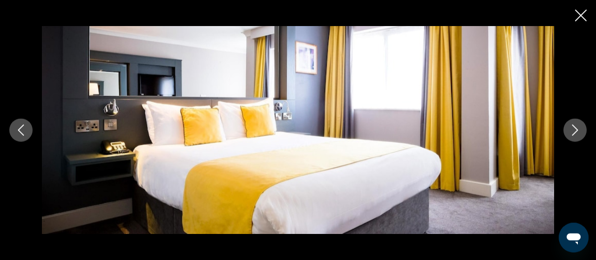
click at [574, 136] on button "Next image" at bounding box center [574, 130] width 23 height 23
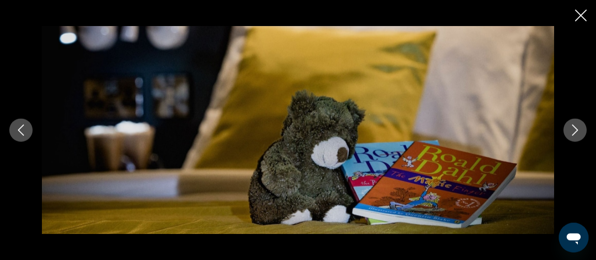
click at [574, 136] on button "Next image" at bounding box center [574, 130] width 23 height 23
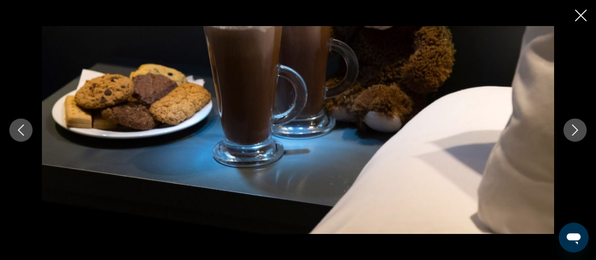
click at [574, 136] on button "Next image" at bounding box center [574, 130] width 23 height 23
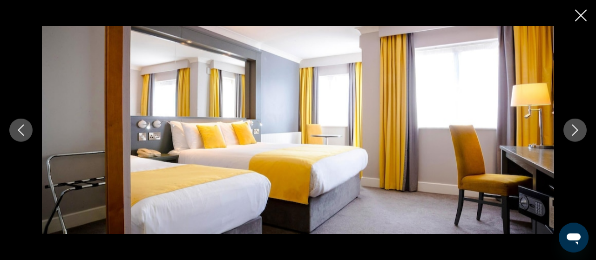
click at [574, 136] on button "Next image" at bounding box center [574, 130] width 23 height 23
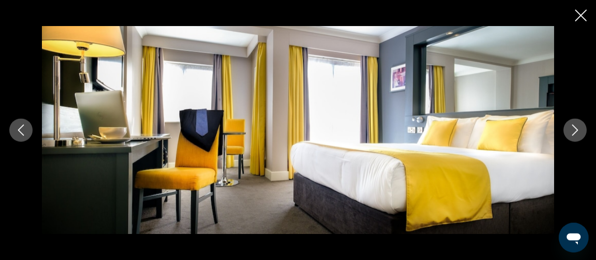
click at [574, 136] on button "Next image" at bounding box center [574, 130] width 23 height 23
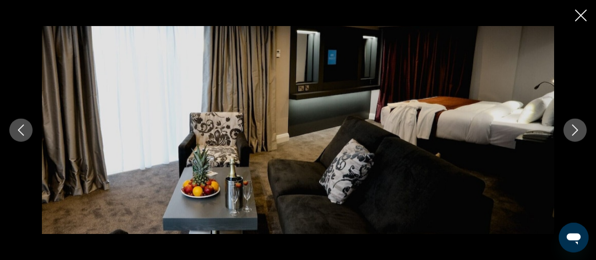
click at [574, 136] on button "Next image" at bounding box center [574, 130] width 23 height 23
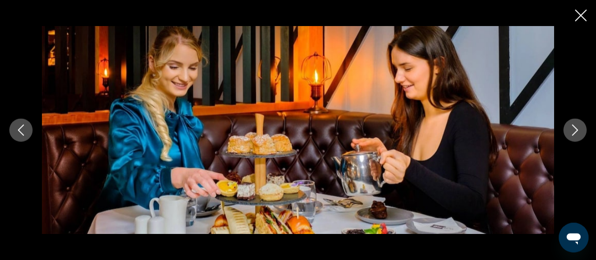
click at [574, 136] on button "Next image" at bounding box center [574, 130] width 23 height 23
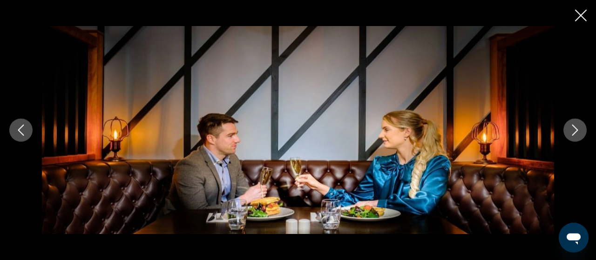
click at [574, 136] on button "Next image" at bounding box center [574, 130] width 23 height 23
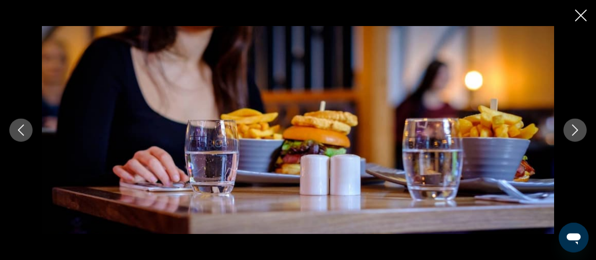
click at [574, 136] on button "Next image" at bounding box center [574, 130] width 23 height 23
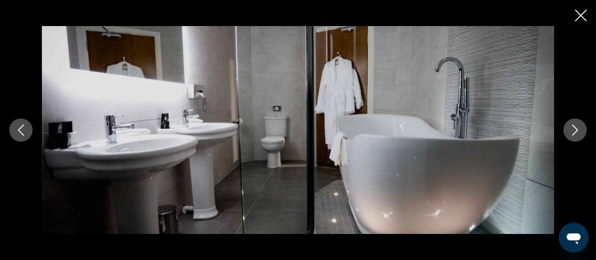
click at [574, 136] on button "Next image" at bounding box center [574, 130] width 23 height 23
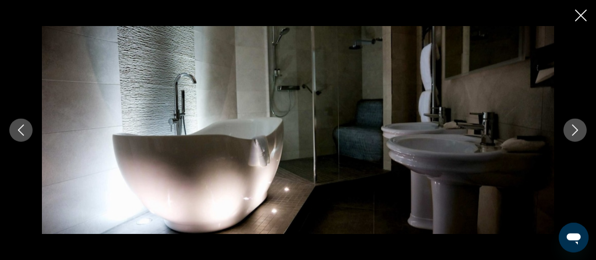
click at [574, 136] on button "Next image" at bounding box center [574, 130] width 23 height 23
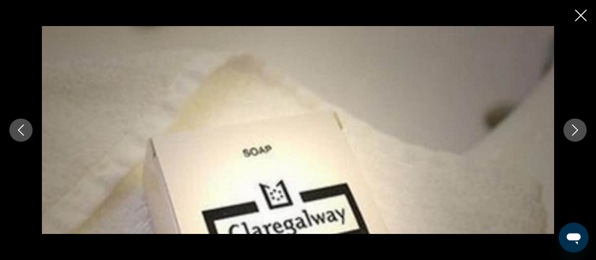
click at [574, 136] on button "Next image" at bounding box center [574, 130] width 23 height 23
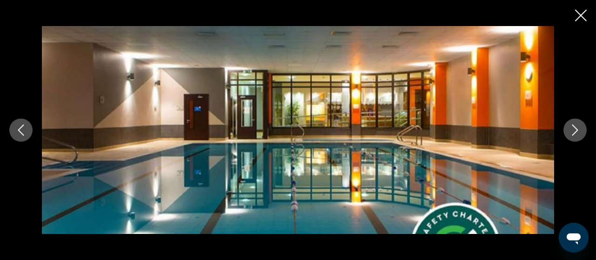
click at [574, 132] on icon "Next image" at bounding box center [574, 130] width 11 height 11
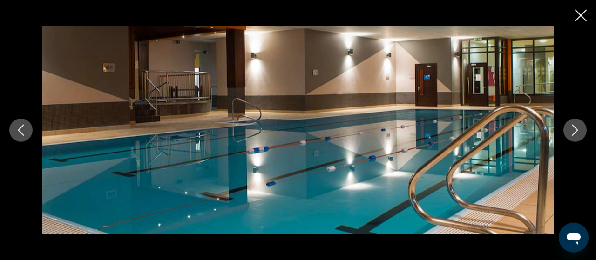
click at [574, 132] on icon "Next image" at bounding box center [574, 130] width 11 height 11
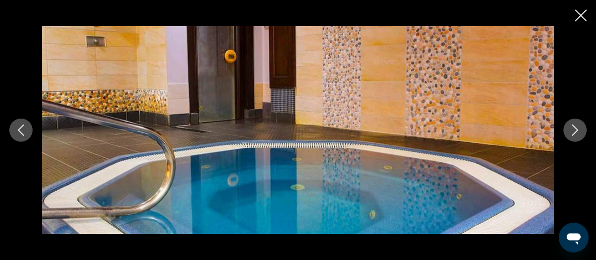
click at [574, 132] on icon "Next image" at bounding box center [574, 130] width 11 height 11
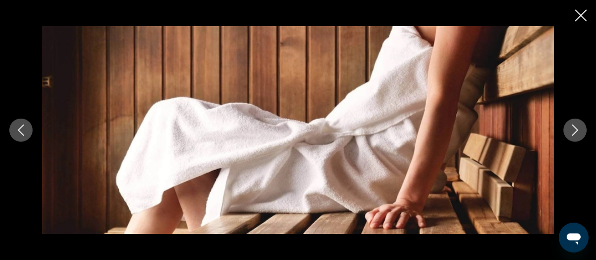
click at [574, 132] on icon "Next image" at bounding box center [574, 130] width 11 height 11
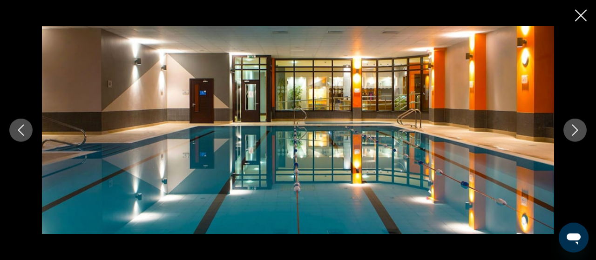
click at [574, 132] on icon "Next image" at bounding box center [574, 130] width 11 height 11
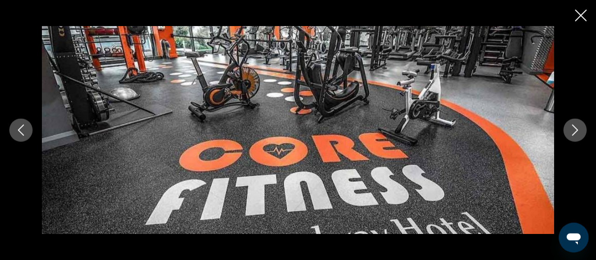
click at [574, 132] on icon "Next image" at bounding box center [574, 130] width 11 height 11
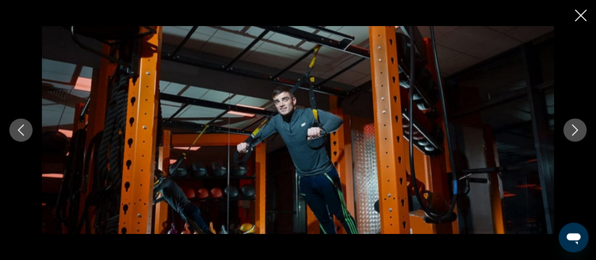
click at [574, 132] on icon "Next image" at bounding box center [574, 130] width 11 height 11
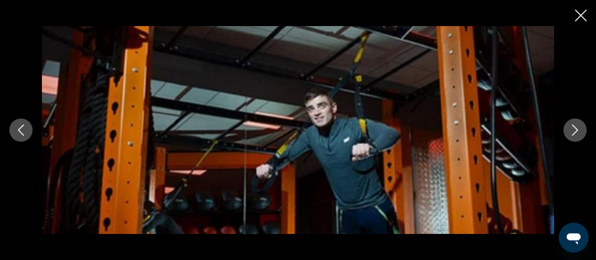
click at [574, 132] on icon "Next image" at bounding box center [574, 130] width 11 height 11
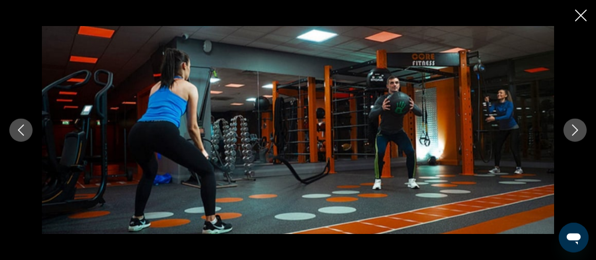
click at [574, 132] on icon "Next image" at bounding box center [574, 130] width 11 height 11
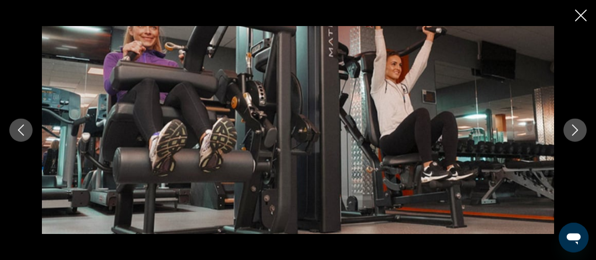
click at [574, 132] on icon "Next image" at bounding box center [574, 130] width 11 height 11
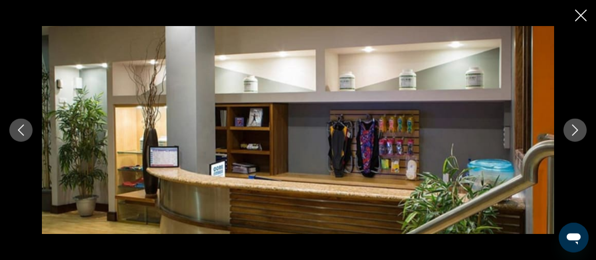
click at [574, 132] on icon "Next image" at bounding box center [574, 130] width 11 height 11
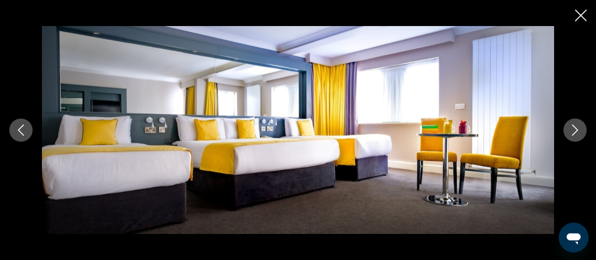
click at [574, 132] on icon "Next image" at bounding box center [574, 130] width 11 height 11
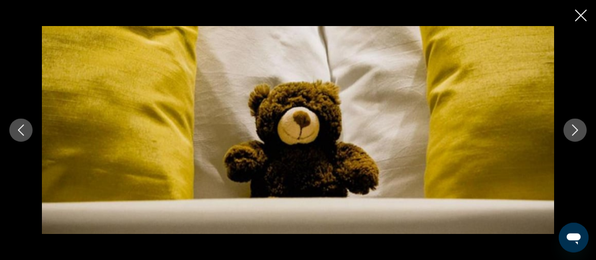
click at [574, 132] on icon "Next image" at bounding box center [574, 130] width 11 height 11
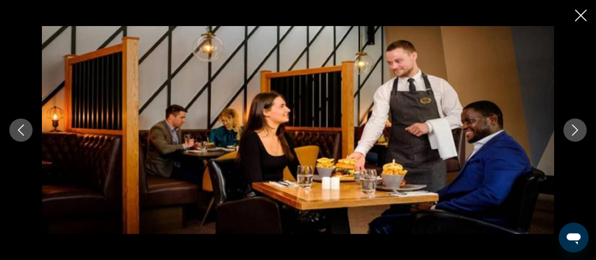
click at [574, 132] on icon "Next image" at bounding box center [574, 130] width 11 height 11
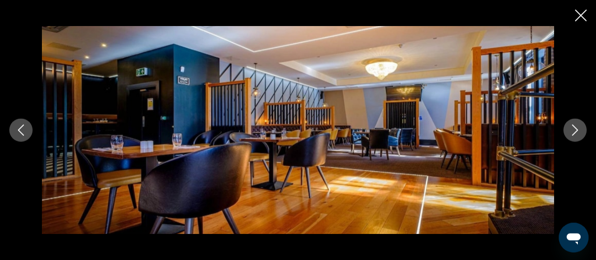
click at [574, 132] on icon "Next image" at bounding box center [574, 130] width 11 height 11
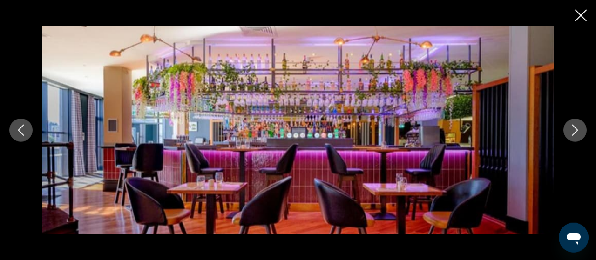
click at [574, 132] on icon "Next image" at bounding box center [574, 130] width 11 height 11
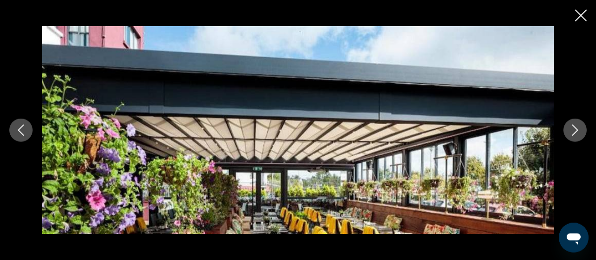
click at [574, 132] on icon "Next image" at bounding box center [574, 130] width 11 height 11
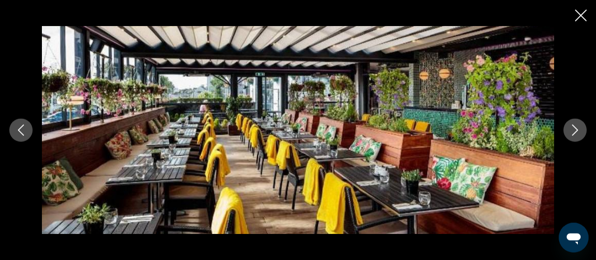
click at [574, 132] on icon "Next image" at bounding box center [574, 130] width 11 height 11
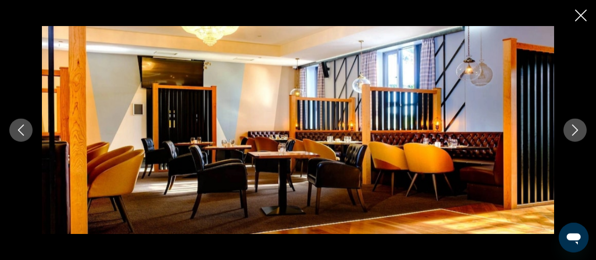
click at [574, 132] on icon "Next image" at bounding box center [574, 130] width 11 height 11
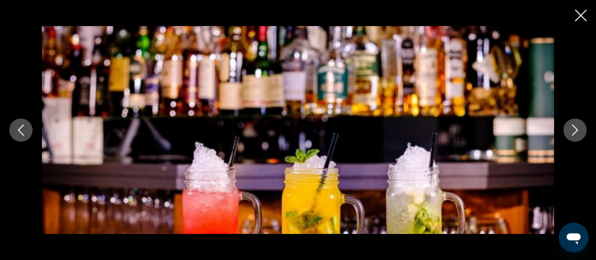
click at [574, 132] on icon "Next image" at bounding box center [574, 130] width 11 height 11
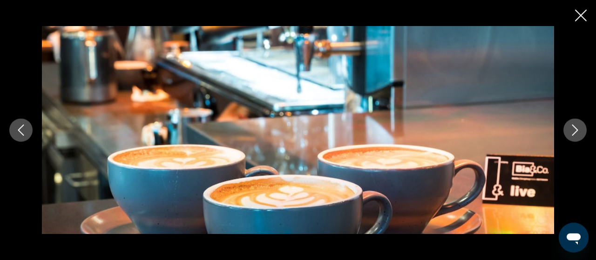
click at [574, 132] on icon "Next image" at bounding box center [574, 130] width 11 height 11
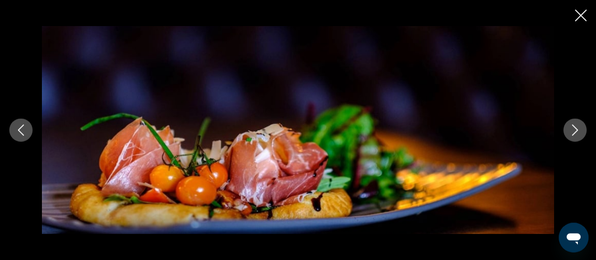
click at [574, 132] on icon "Next image" at bounding box center [574, 130] width 11 height 11
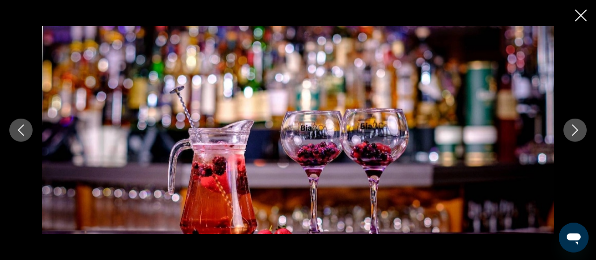
click at [578, 20] on icon "Close slideshow" at bounding box center [581, 16] width 12 height 12
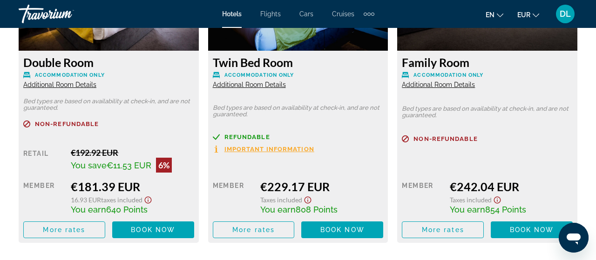
scroll to position [1549, 0]
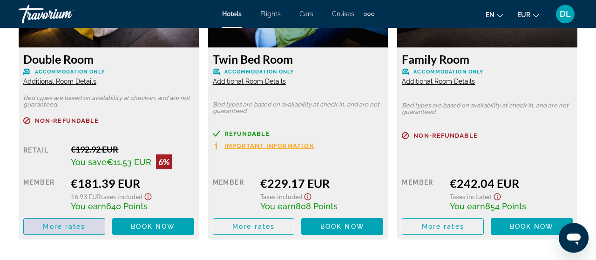
click at [62, 230] on span "More rates" at bounding box center [64, 226] width 42 height 7
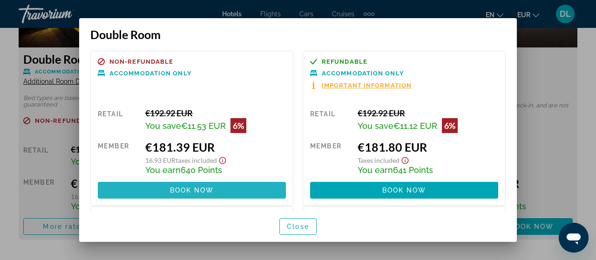
click at [212, 192] on span "Book now" at bounding box center [192, 190] width 44 height 7
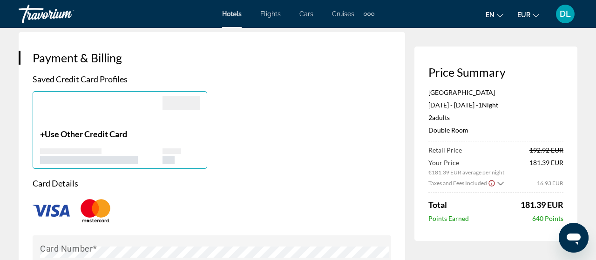
scroll to position [663, 0]
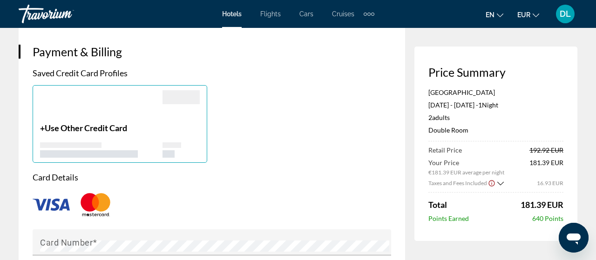
click at [71, 123] on span "Use Other Credit Card" at bounding box center [86, 128] width 82 height 10
click at [107, 127] on span "Use Other Credit Card" at bounding box center [86, 128] width 82 height 10
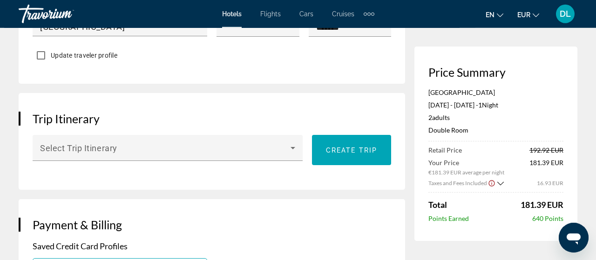
scroll to position [0, 0]
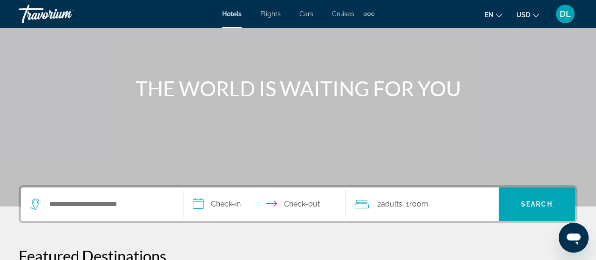
scroll to position [97, 0]
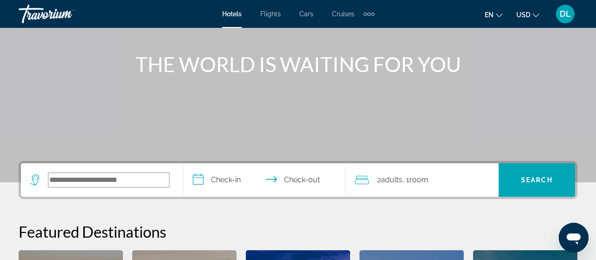
drag, startPoint x: 96, startPoint y: 176, endPoint x: 100, endPoint y: 167, distance: 10.0
click at [68, 174] on input "Search widget" at bounding box center [108, 180] width 121 height 14
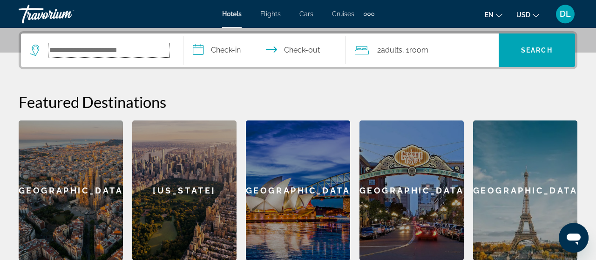
scroll to position [227, 0]
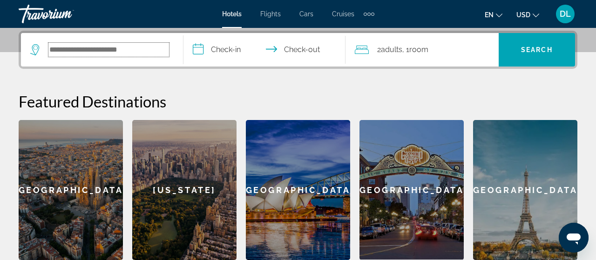
paste input "**********"
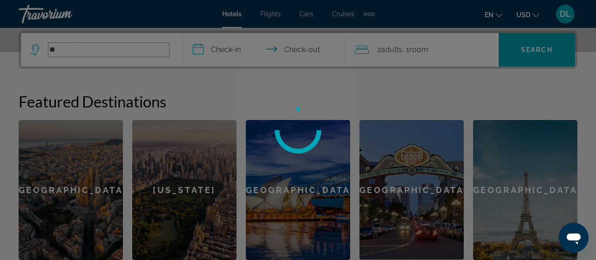
type input "*"
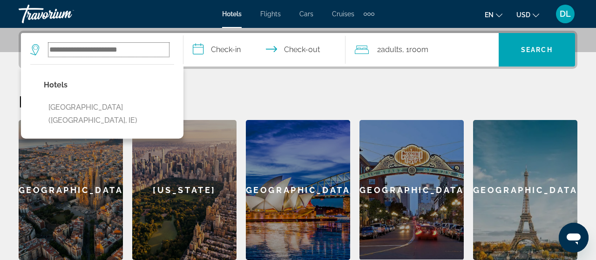
paste input "**********"
type input "**********"
click at [237, 54] on input "**********" at bounding box center [266, 51] width 166 height 36
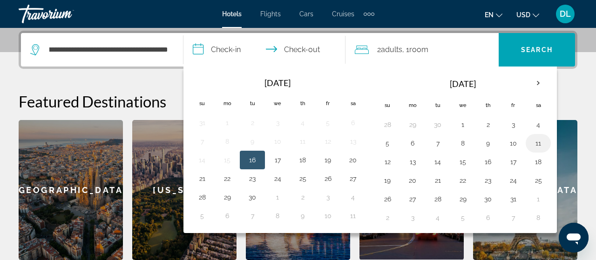
click at [531, 143] on button "11" at bounding box center [537, 143] width 15 height 13
click at [380, 160] on button "12" at bounding box center [387, 161] width 15 height 13
type input "**********"
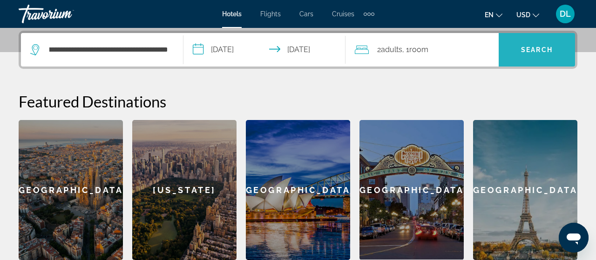
click at [530, 57] on span "Search widget" at bounding box center [536, 50] width 76 height 22
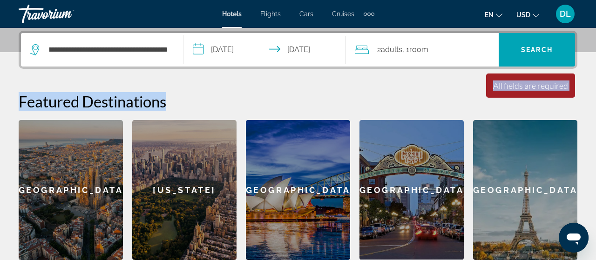
drag, startPoint x: 492, startPoint y: 80, endPoint x: 595, endPoint y: 83, distance: 103.3
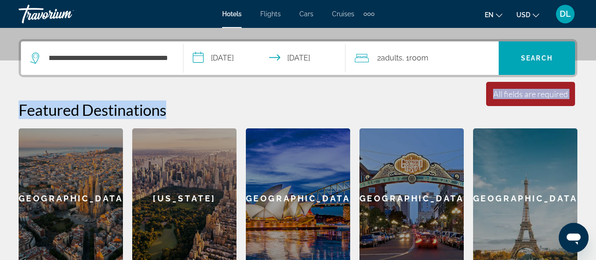
scroll to position [213, 0]
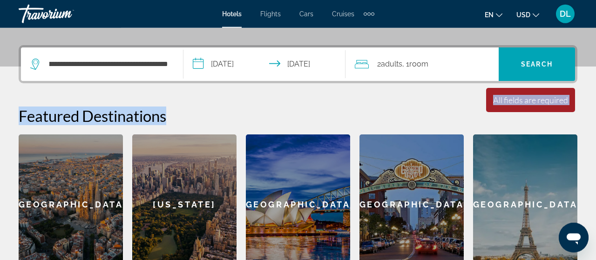
click at [526, 99] on div "All fields are required" at bounding box center [530, 100] width 75 height 10
drag, startPoint x: 486, startPoint y: 98, endPoint x: 577, endPoint y: 100, distance: 90.3
click at [577, 100] on div "**********" at bounding box center [298, 159] width 596 height 229
copy div "All fields are required Children ages are required Featured Destinations"
click at [35, 61] on icon "Search widget" at bounding box center [35, 64] width 11 height 11
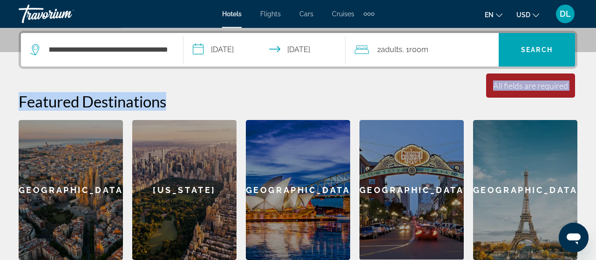
scroll to position [227, 0]
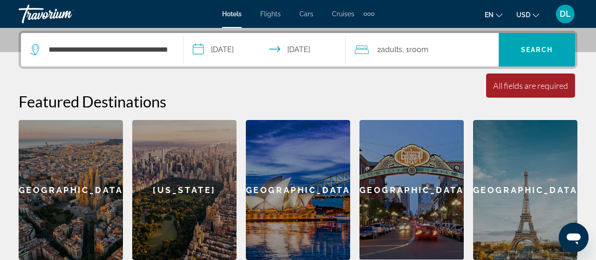
click at [172, 49] on div "**********" at bounding box center [101, 50] width 143 height 34
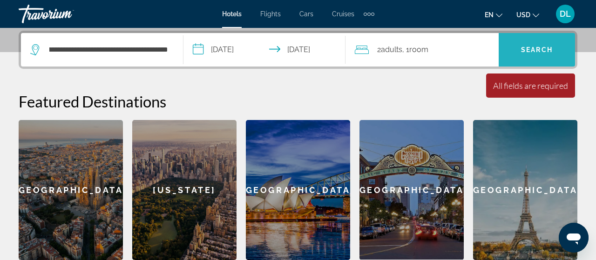
click at [519, 43] on span "Search widget" at bounding box center [536, 50] width 76 height 22
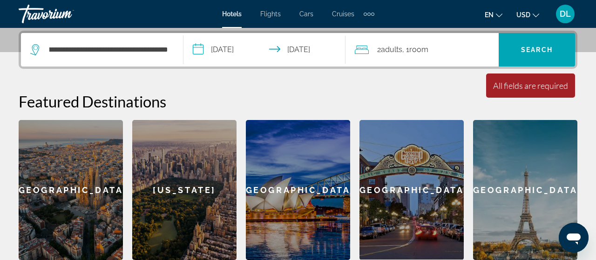
click at [501, 18] on button "en English Español Français Italiano Português русский" at bounding box center [493, 14] width 18 height 13
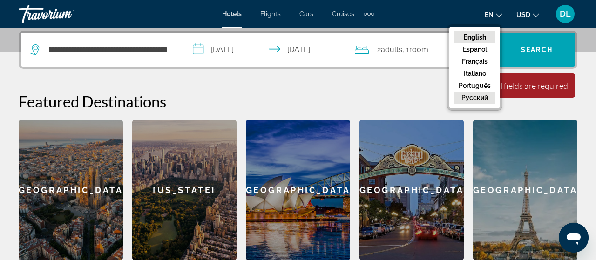
click at [491, 94] on button "русский" at bounding box center [474, 98] width 41 height 12
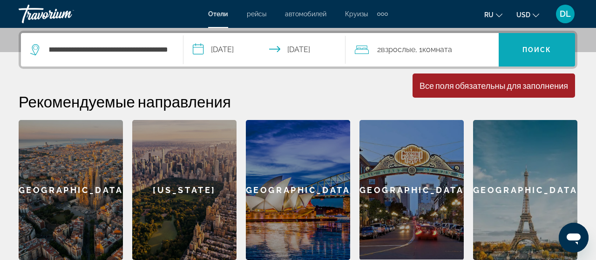
click at [535, 46] on span "Поиск" at bounding box center [536, 49] width 29 height 7
click at [136, 46] on input "**********" at bounding box center [108, 50] width 121 height 14
click at [35, 48] on icon "Search widget" at bounding box center [35, 49] width 11 height 11
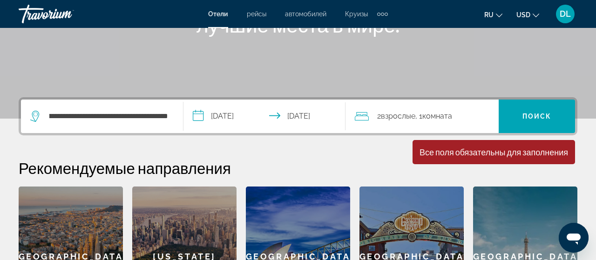
scroll to position [153, 0]
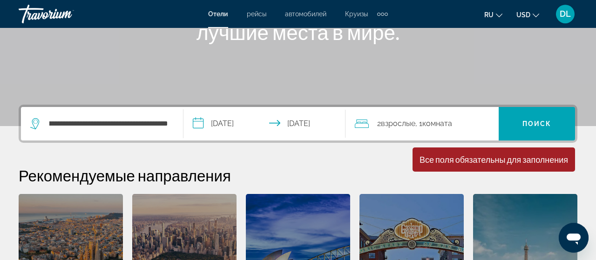
click at [174, 126] on app-destination-search "**********" at bounding box center [102, 124] width 162 height 34
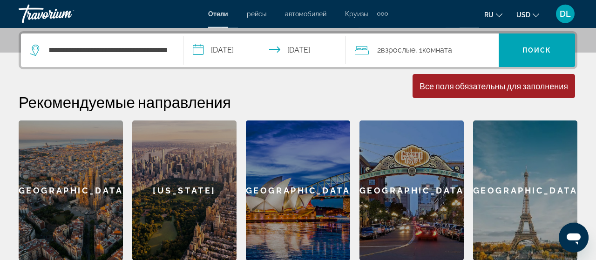
scroll to position [227, 0]
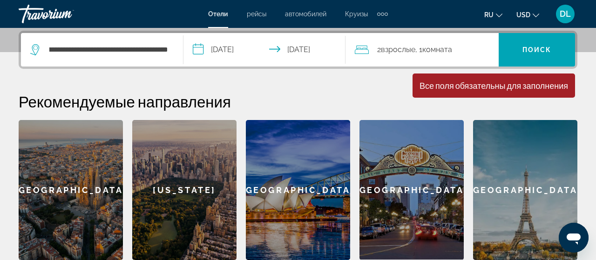
drag, startPoint x: 174, startPoint y: 50, endPoint x: 168, endPoint y: 49, distance: 6.1
click at [168, 49] on div "**********" at bounding box center [101, 50] width 143 height 34
click at [168, 49] on input "**********" at bounding box center [108, 50] width 121 height 14
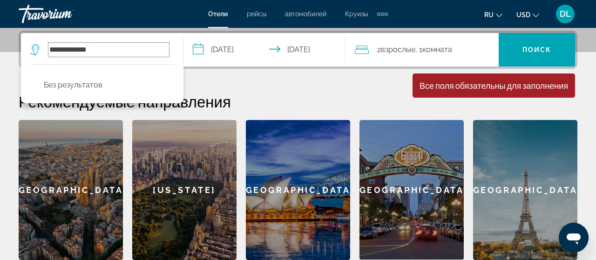
click at [101, 51] on input "**********" at bounding box center [108, 50] width 121 height 14
type input "*"
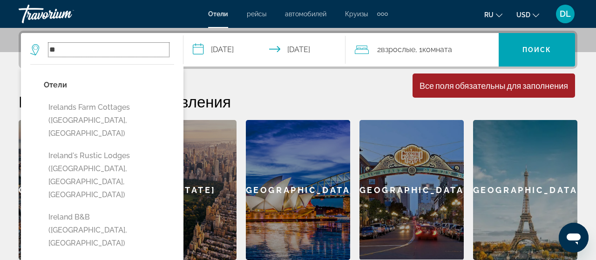
type input "*"
click at [502, 15] on icon "Change language" at bounding box center [499, 15] width 7 height 4
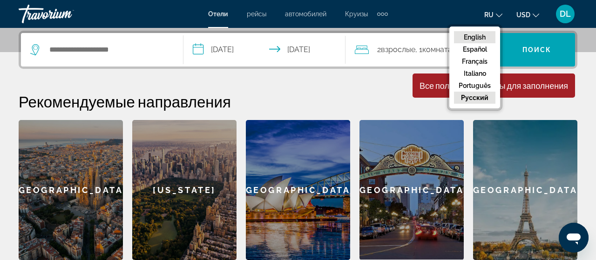
click at [482, 38] on button "English" at bounding box center [474, 37] width 41 height 12
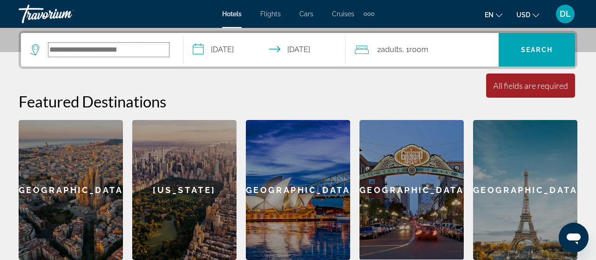
click at [86, 49] on input "Search widget" at bounding box center [108, 50] width 121 height 14
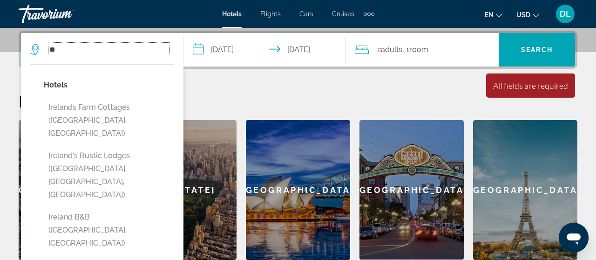
type input "*"
click at [91, 55] on input "Search widget" at bounding box center [108, 50] width 121 height 14
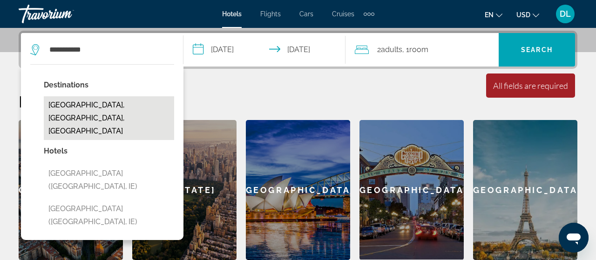
click at [95, 107] on button "[GEOGRAPHIC_DATA], [GEOGRAPHIC_DATA], [GEOGRAPHIC_DATA]" at bounding box center [109, 118] width 130 height 44
type input "**********"
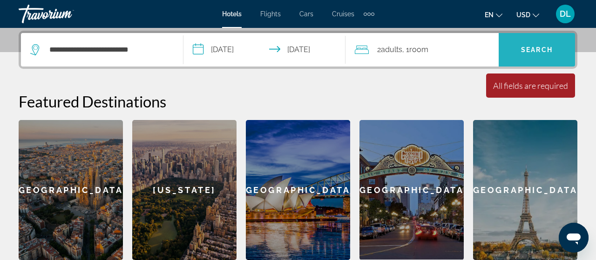
click at [519, 50] on span "Search widget" at bounding box center [536, 50] width 76 height 22
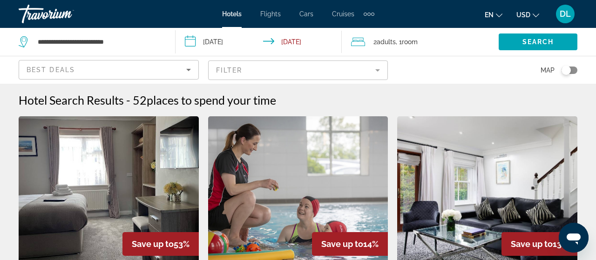
click at [379, 68] on mat-form-field "Filter" at bounding box center [298, 70] width 180 height 20
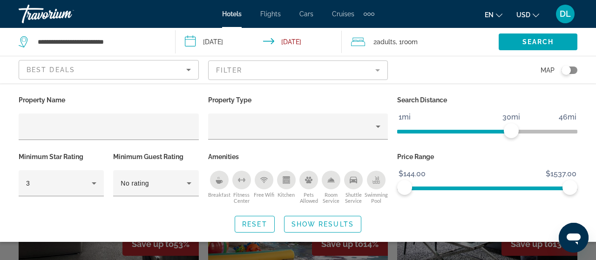
click at [215, 183] on div "Breakfast" at bounding box center [219, 180] width 19 height 19
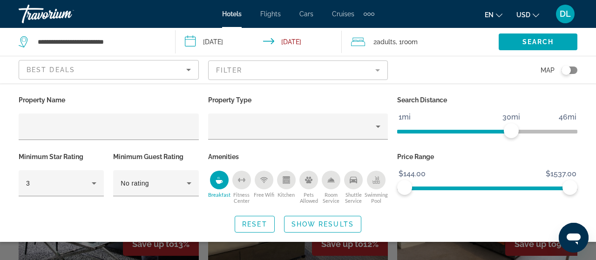
click at [241, 183] on div "Fitness Center" at bounding box center [241, 180] width 19 height 19
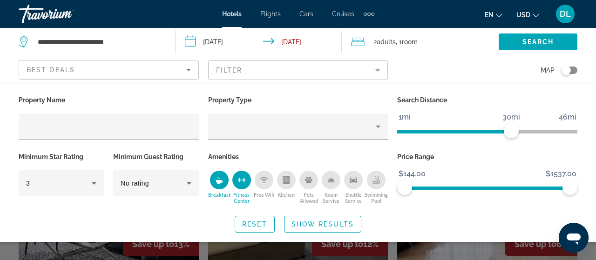
click at [377, 184] on div "Swimming Pool" at bounding box center [376, 180] width 19 height 19
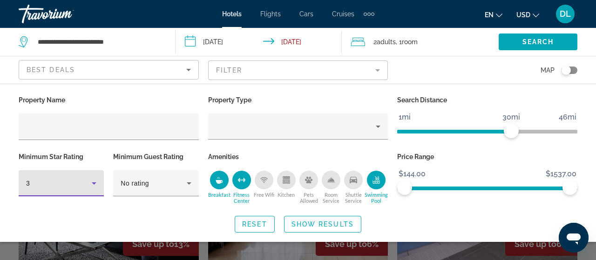
click at [93, 182] on icon "Hotel Filters" at bounding box center [94, 183] width 5 height 2
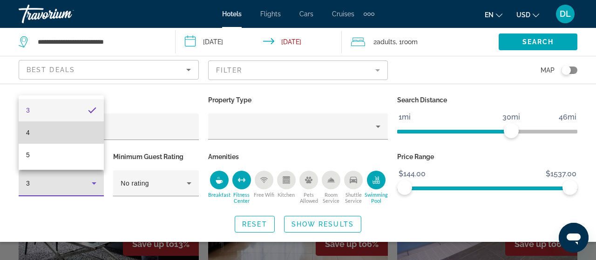
click at [60, 136] on mat-option "4" at bounding box center [61, 132] width 85 height 22
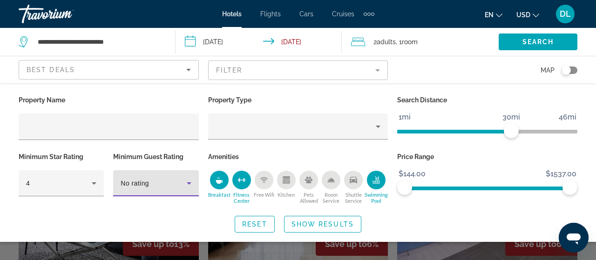
click at [190, 182] on icon "Hotel Filters" at bounding box center [189, 183] width 5 height 2
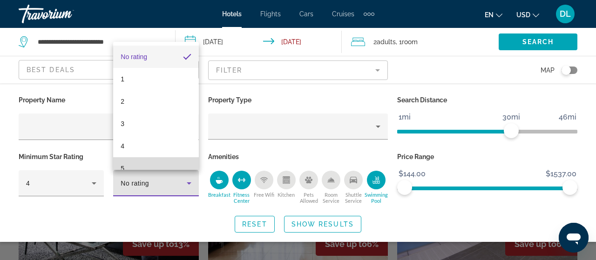
click at [147, 163] on mat-option "5" at bounding box center [155, 168] width 85 height 22
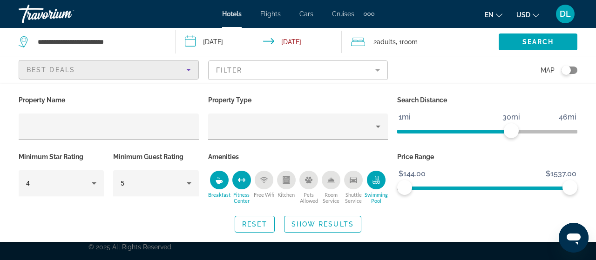
click at [188, 69] on icon "Sort by" at bounding box center [188, 70] width 5 height 2
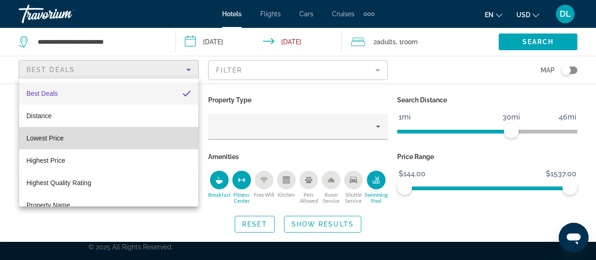
click at [128, 140] on mat-option "Lowest Price" at bounding box center [108, 138] width 179 height 22
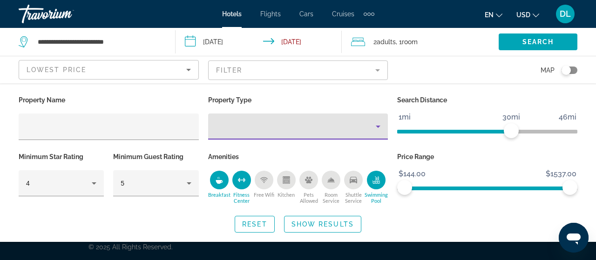
click at [376, 127] on icon "Property type" at bounding box center [377, 126] width 11 height 11
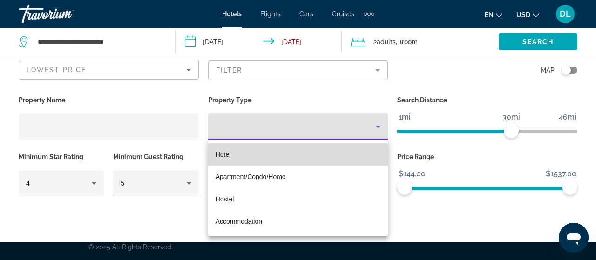
click at [357, 152] on mat-option "Hotel" at bounding box center [298, 154] width 180 height 22
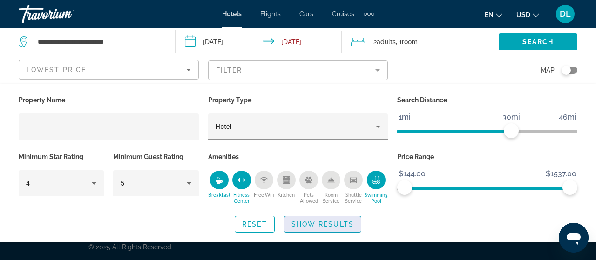
click at [320, 227] on span "Show Results" at bounding box center [322, 224] width 62 height 7
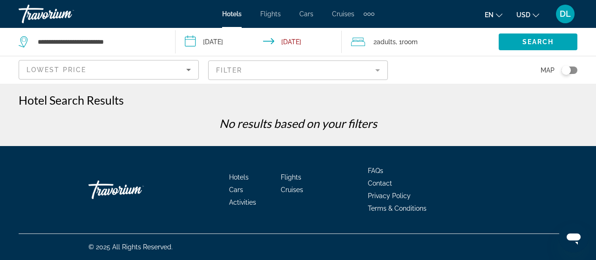
click at [572, 68] on div "Toggle map" at bounding box center [569, 70] width 16 height 7
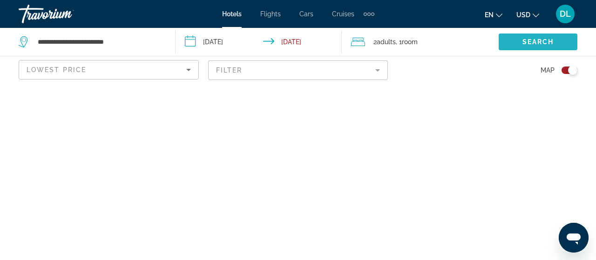
click at [535, 41] on span "Search" at bounding box center [538, 41] width 32 height 7
click at [189, 72] on icon "Sort by" at bounding box center [188, 69] width 11 height 11
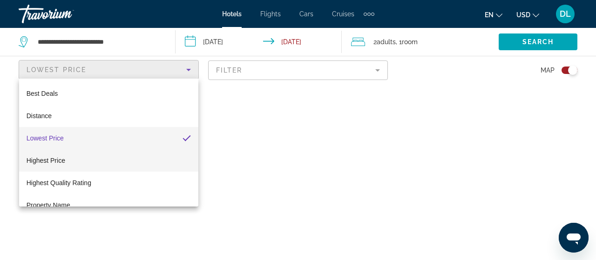
click at [151, 157] on mat-option "Highest Price" at bounding box center [108, 160] width 179 height 22
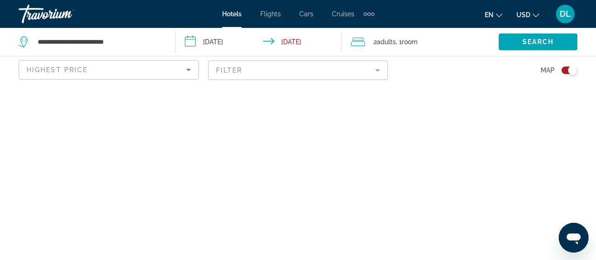
click at [377, 69] on mat-form-field "Filter" at bounding box center [298, 70] width 180 height 20
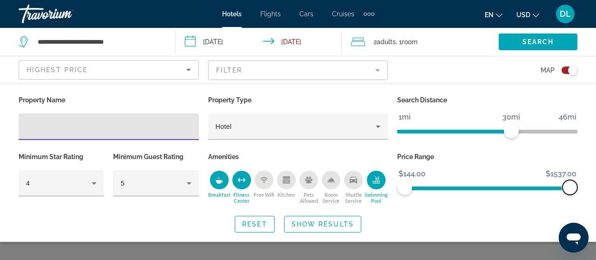
click at [574, 188] on span "ngx-slider-max" at bounding box center [569, 187] width 15 height 15
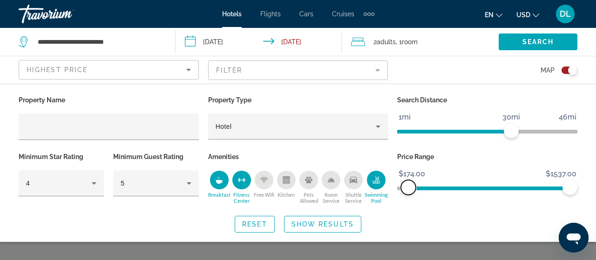
drag, startPoint x: 401, startPoint y: 191, endPoint x: 407, endPoint y: 192, distance: 5.8
click at [407, 192] on span "ngx-slider" at bounding box center [408, 187] width 15 height 15
click at [311, 223] on span "Show Results" at bounding box center [322, 224] width 62 height 7
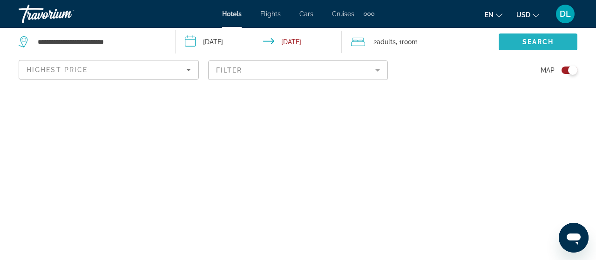
click at [537, 40] on span "Search" at bounding box center [538, 41] width 32 height 7
click at [320, 38] on input "**********" at bounding box center [260, 43] width 170 height 31
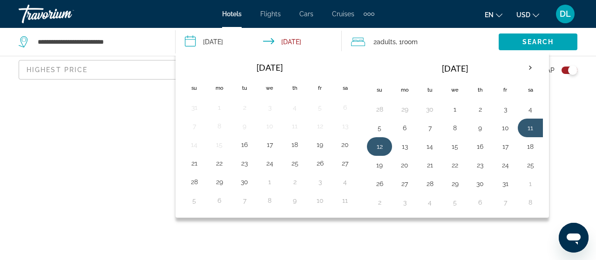
click at [372, 142] on button "12" at bounding box center [379, 146] width 15 height 13
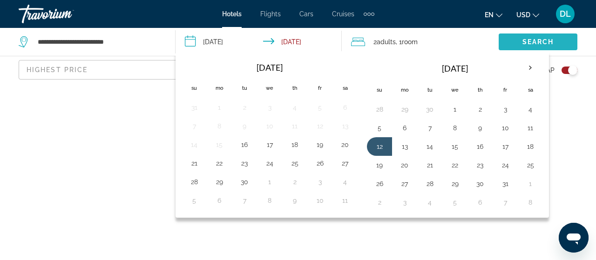
click at [543, 40] on span "Search" at bounding box center [538, 41] width 32 height 7
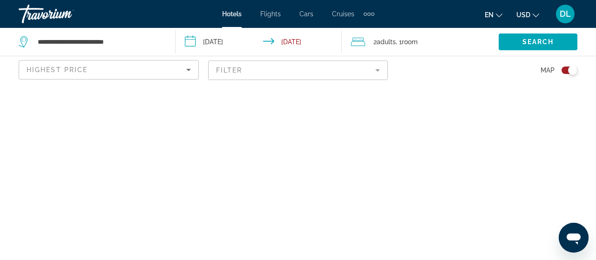
click at [191, 42] on input "**********" at bounding box center [260, 43] width 170 height 31
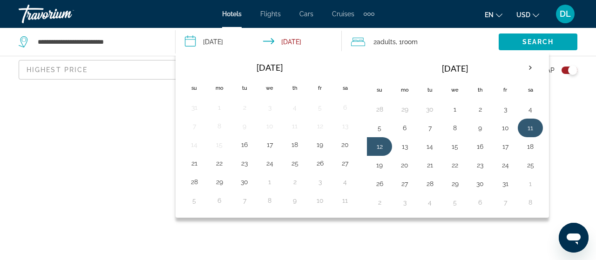
click at [533, 128] on button "11" at bounding box center [530, 127] width 15 height 13
click at [372, 146] on button "12" at bounding box center [379, 146] width 15 height 13
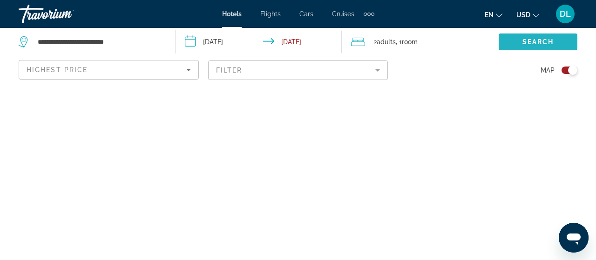
click at [548, 36] on span "Search widget" at bounding box center [537, 42] width 79 height 22
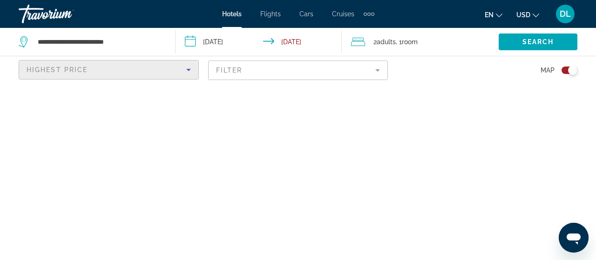
click at [188, 69] on icon "Sort by" at bounding box center [188, 70] width 5 height 2
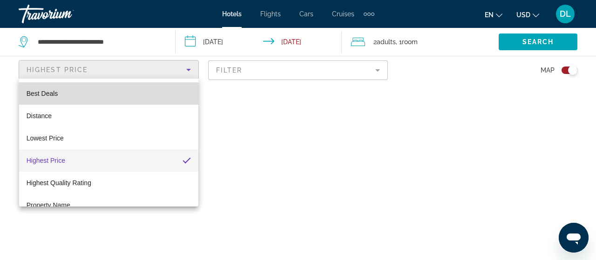
click at [74, 92] on mat-option "Best Deals" at bounding box center [108, 93] width 179 height 22
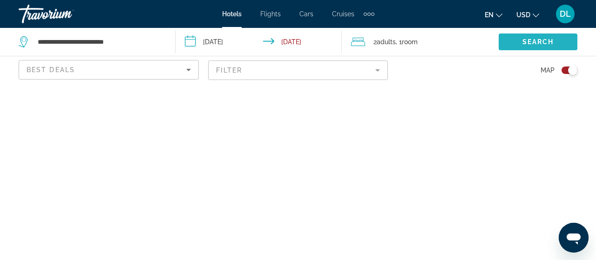
click at [524, 36] on span "Search widget" at bounding box center [537, 42] width 79 height 22
